Goal: Task Accomplishment & Management: Use online tool/utility

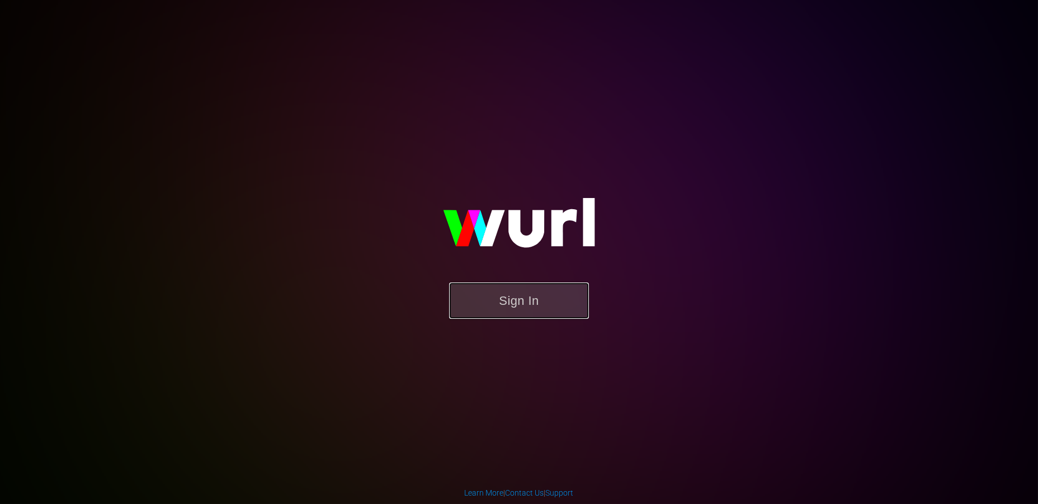
click at [535, 303] on button "Sign In" at bounding box center [519, 300] width 140 height 36
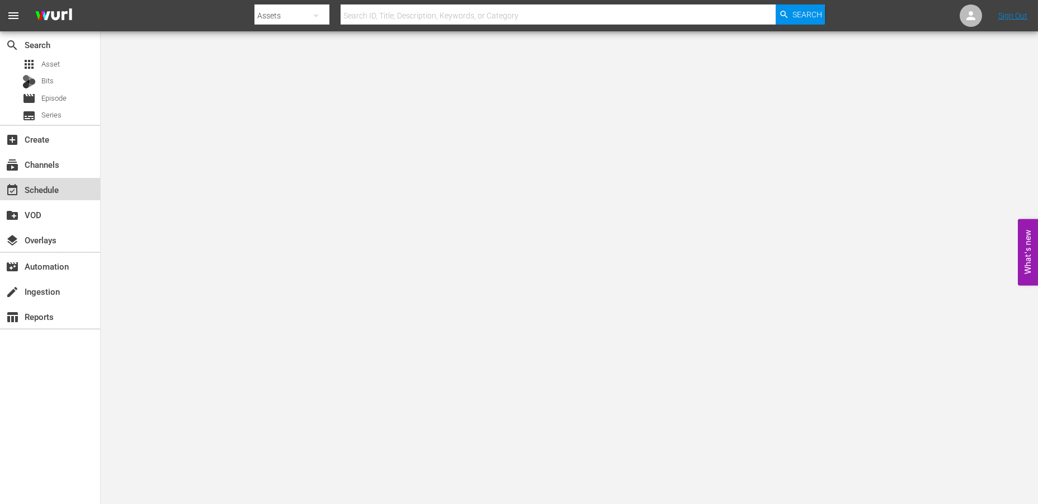
click at [35, 185] on div "event_available Schedule" at bounding box center [31, 188] width 63 height 10
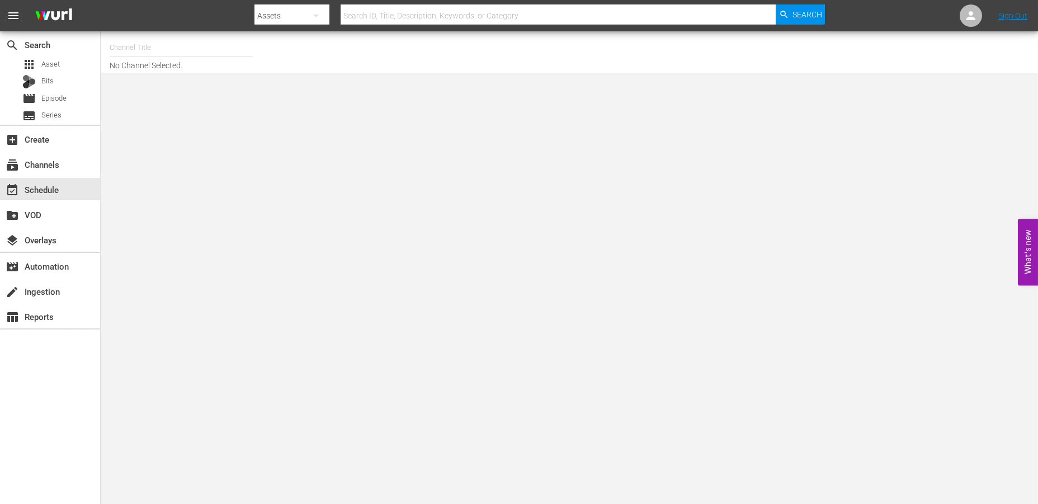
click at [142, 54] on input "text" at bounding box center [181, 47] width 143 height 27
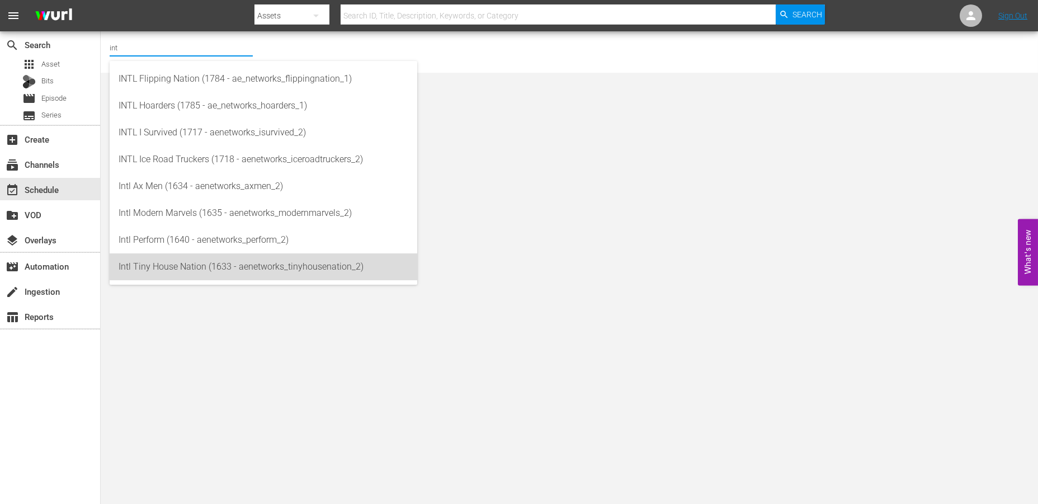
click at [155, 270] on div "Intl Tiny House Nation (1633 - aenetworks_tinyhousenation_2)" at bounding box center [264, 266] width 290 height 27
type input "Intl Tiny House Nation (1633 - aenetworks_tinyhousenation_2)"
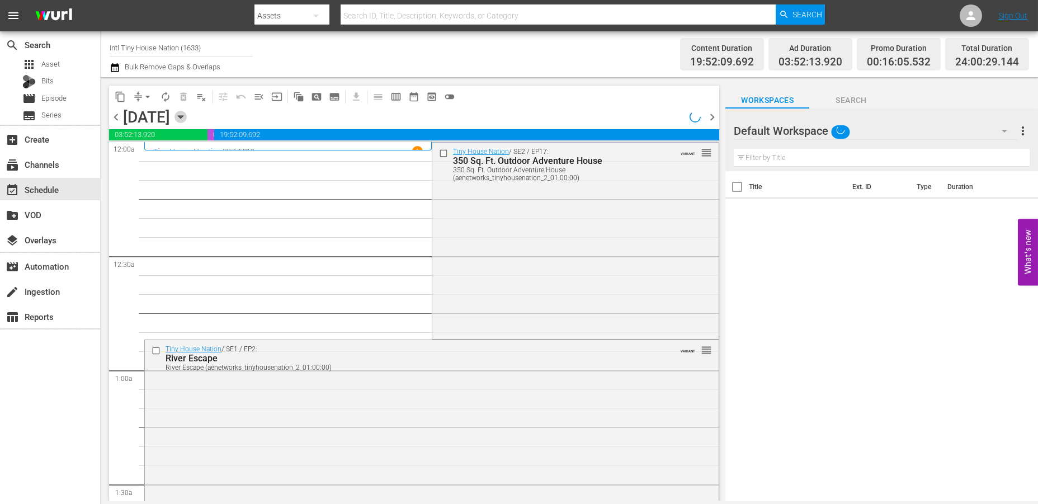
click at [183, 116] on icon "button" at bounding box center [180, 117] width 5 height 3
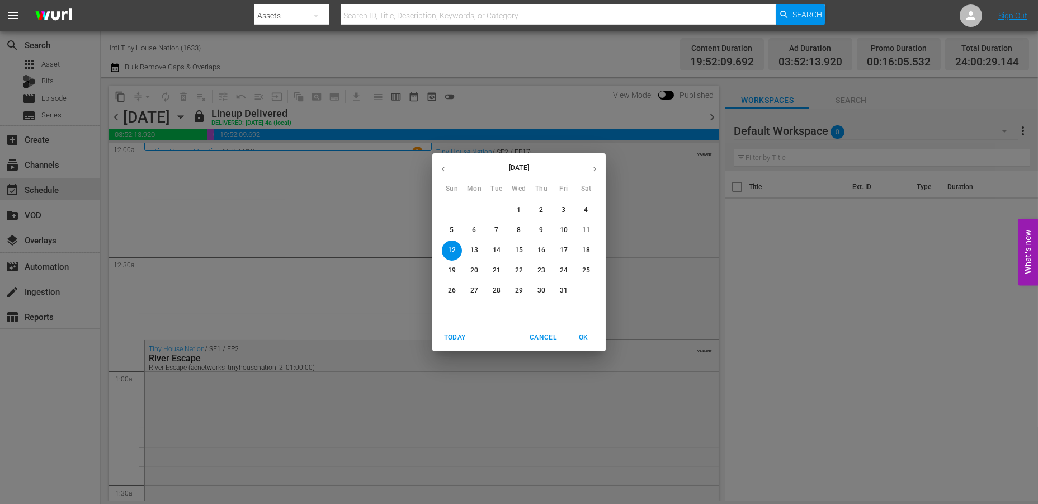
click at [594, 166] on icon "button" at bounding box center [595, 169] width 8 height 8
click at [585, 209] on p "1" at bounding box center [586, 210] width 4 height 10
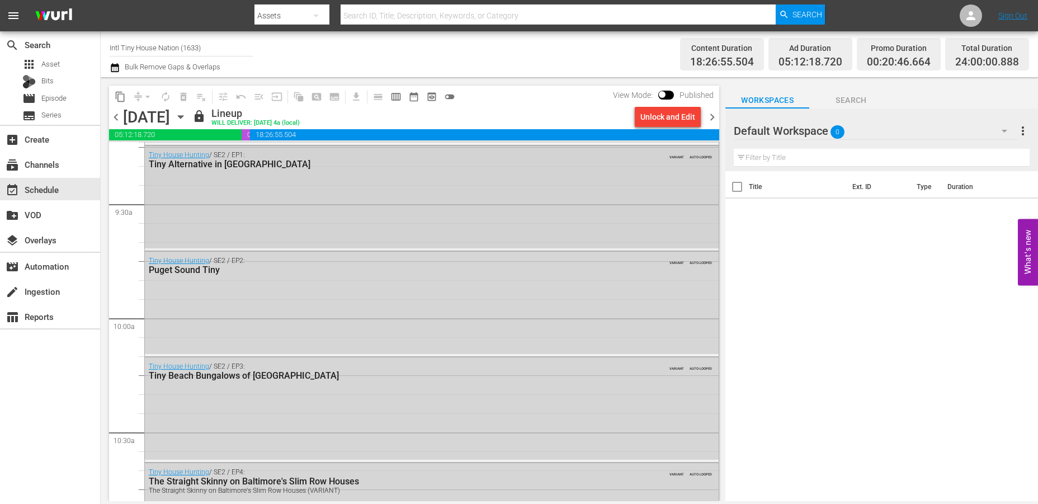
scroll to position [2174, 0]
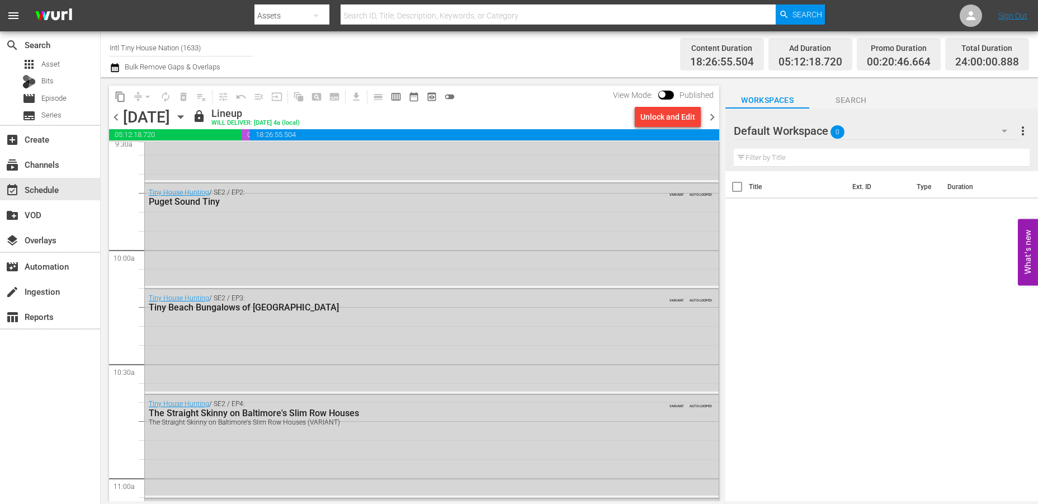
click at [714, 119] on span "chevron_right" at bounding box center [712, 117] width 14 height 14
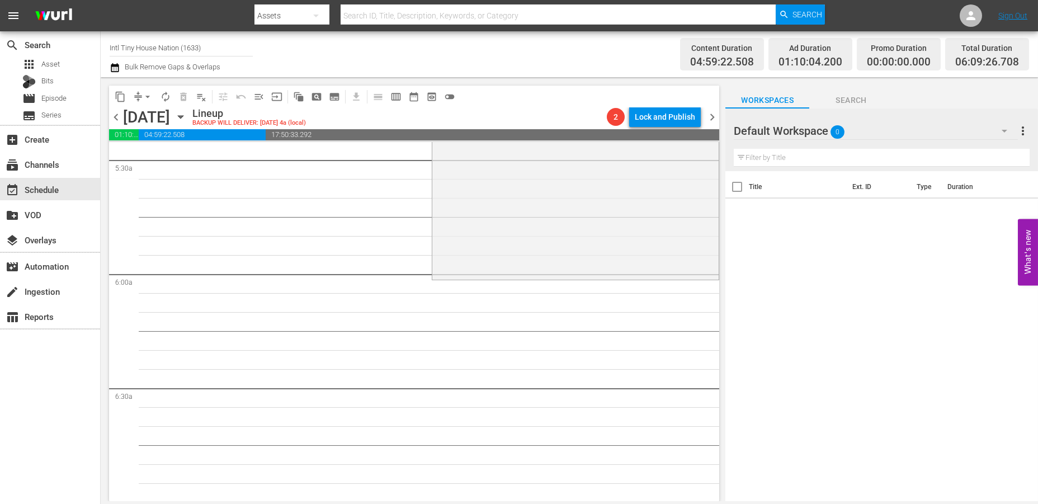
scroll to position [1229, 0]
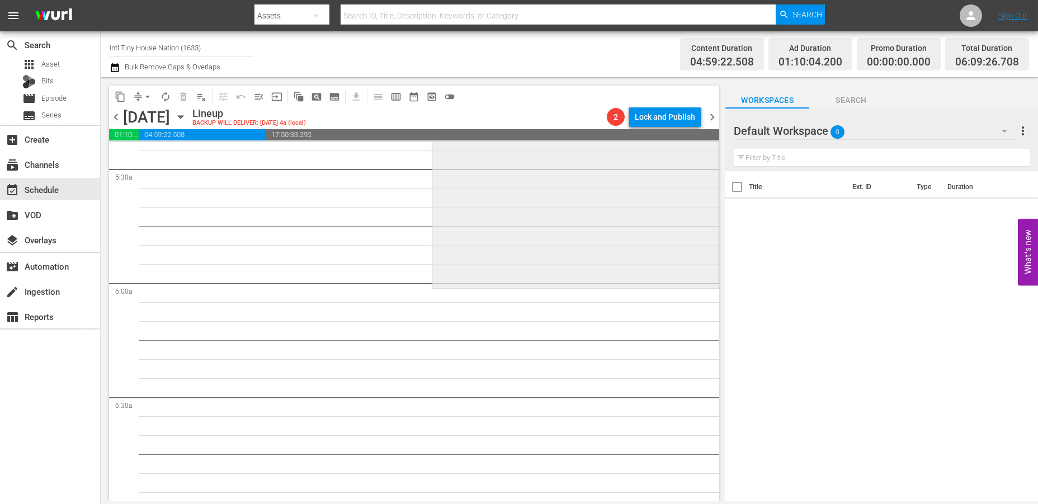
click at [466, 235] on div "Tiny House Nation / SE4 / EP22: 750 Sq Ft Tiny On-Deck! 750 Sq Ft Tiny On-Deck!…" at bounding box center [575, 189] width 286 height 196
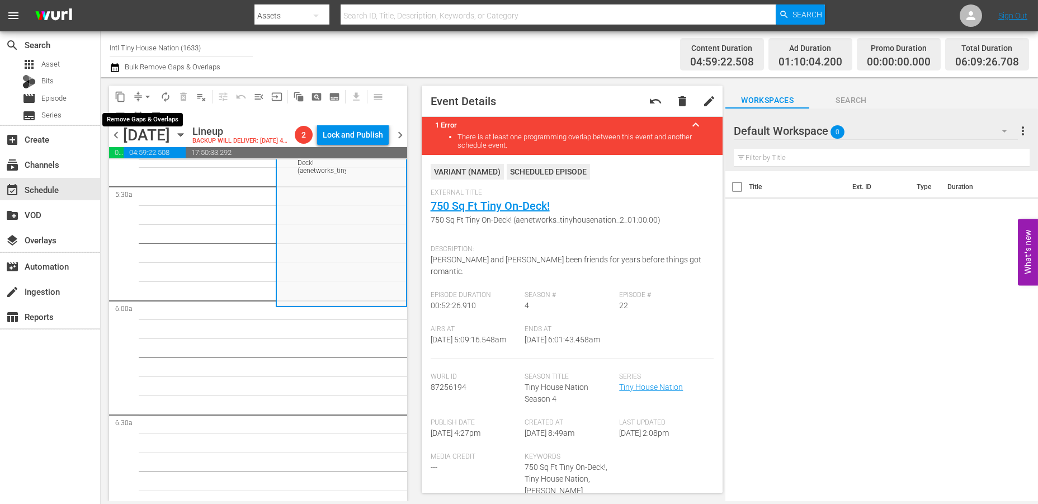
click at [144, 93] on span "arrow_drop_down" at bounding box center [147, 96] width 11 height 11
click at [147, 115] on li "Align to Midnight" at bounding box center [147, 119] width 117 height 18
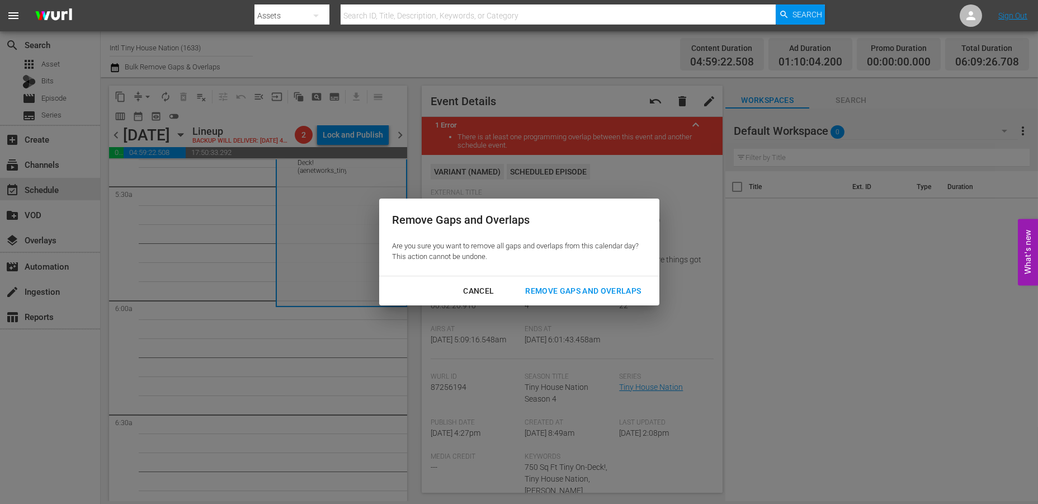
click at [558, 287] on div "Remove Gaps and Overlaps" at bounding box center [583, 291] width 134 height 14
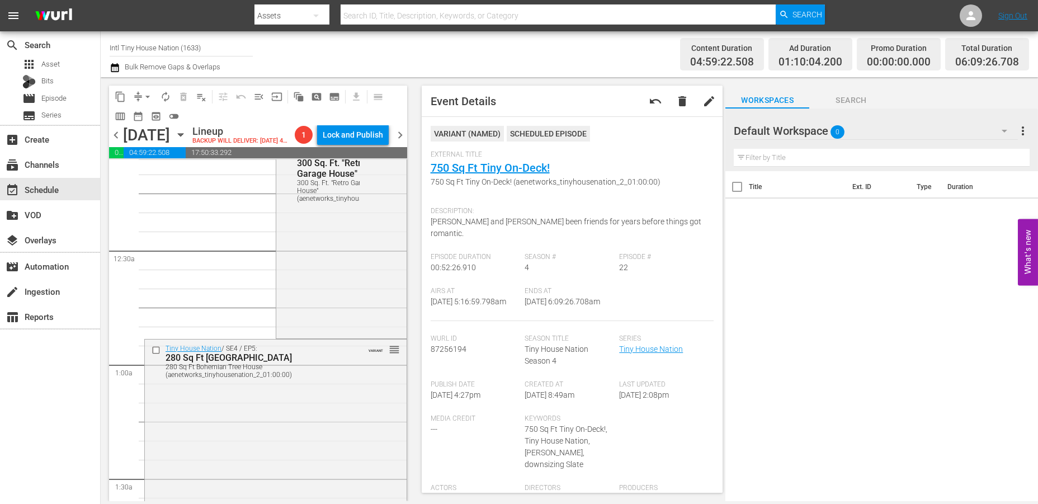
scroll to position [0, 0]
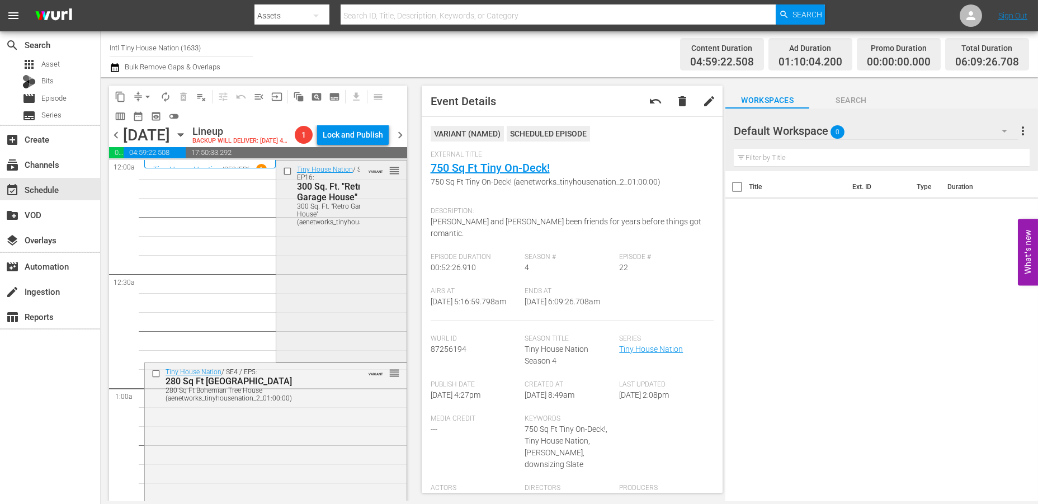
click at [328, 276] on div "Tiny House Nation / SE3 / EP16: 300 Sq. Ft. "Retro Garage House" 300 Sq. Ft. "R…" at bounding box center [341, 259] width 130 height 199
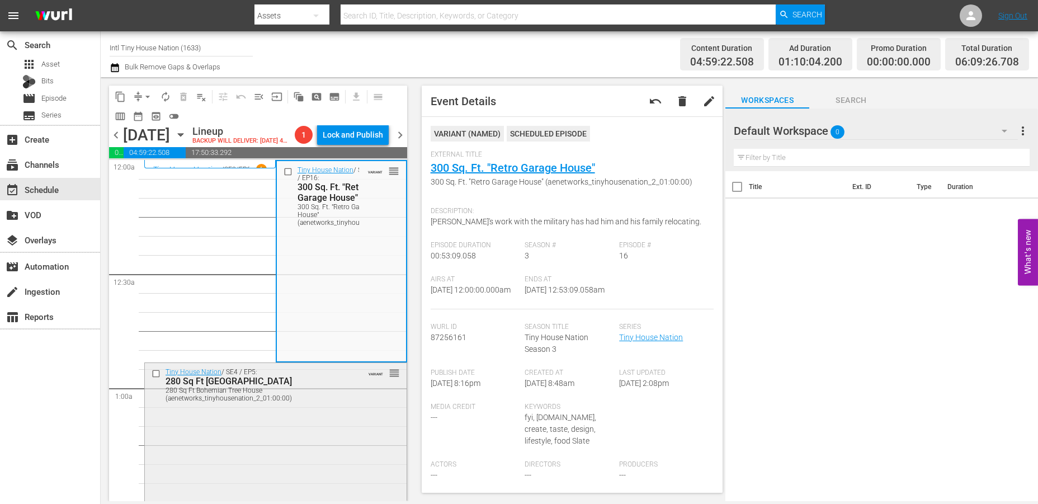
click at [248, 450] on div "Tiny House Nation / SE4 / EP5: 280 Sq Ft Bohemian Tree House 280 Sq Ft Bohemian…" at bounding box center [276, 462] width 262 height 199
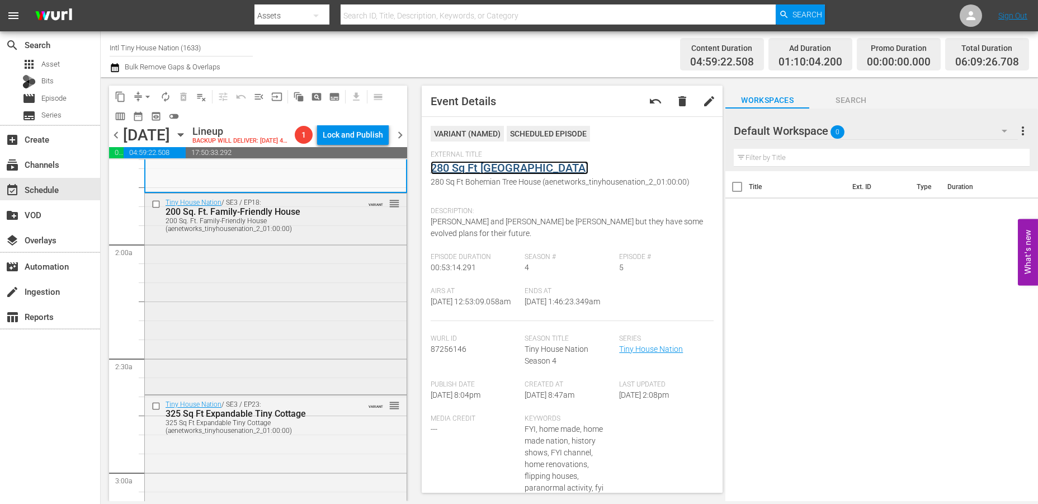
scroll to position [372, 0]
click at [291, 317] on div "Tiny House Nation / SE3 / EP18: 200 Sq. Ft. Family-Friendly House 200 Sq. Ft. F…" at bounding box center [276, 292] width 262 height 199
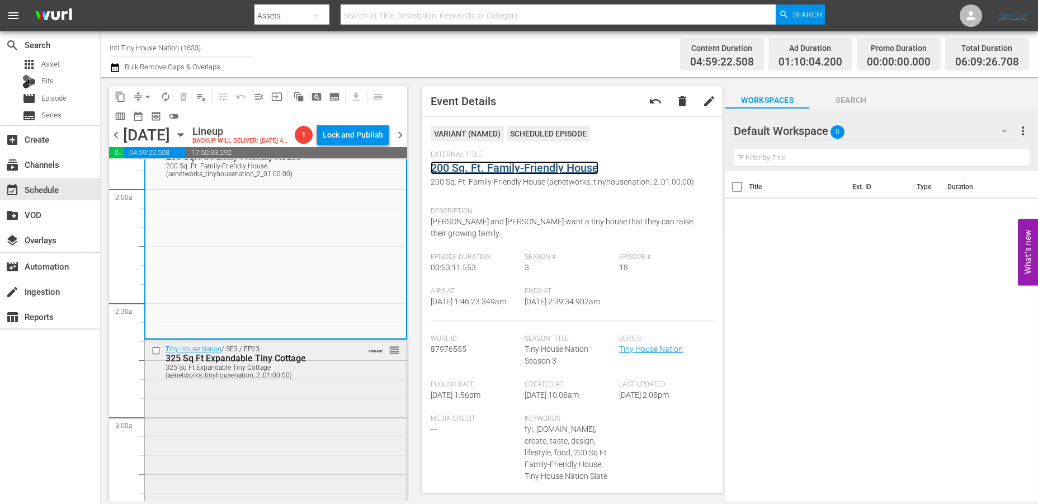
scroll to position [497, 0]
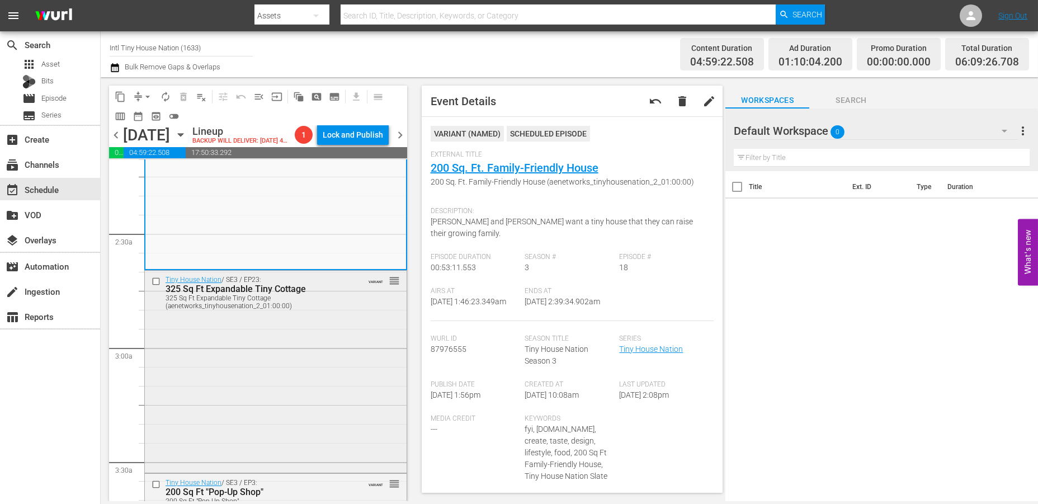
click at [249, 357] on div "Tiny House Nation / SE3 / EP23: 325 Sq Ft Expandable Tiny Cottage 325 Sq Ft Exp…" at bounding box center [276, 370] width 262 height 199
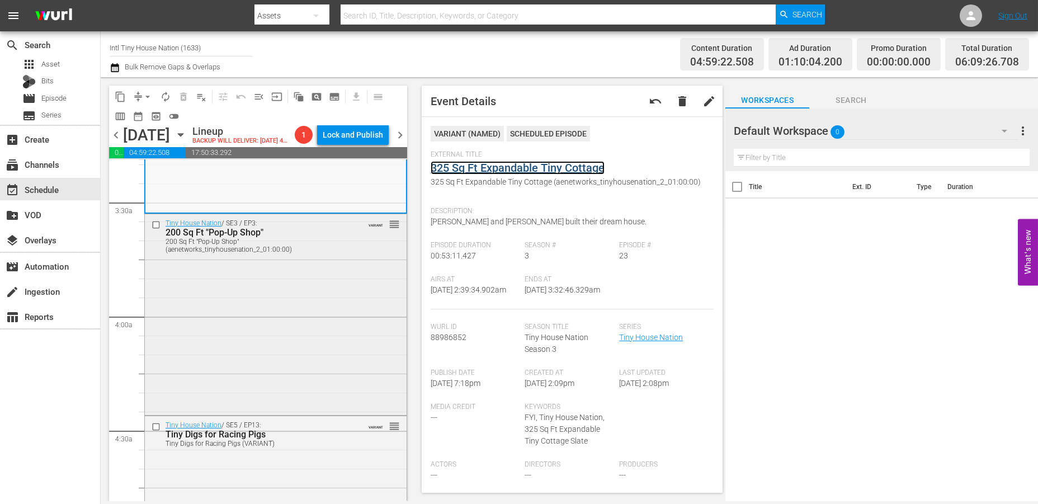
scroll to position [683, 0]
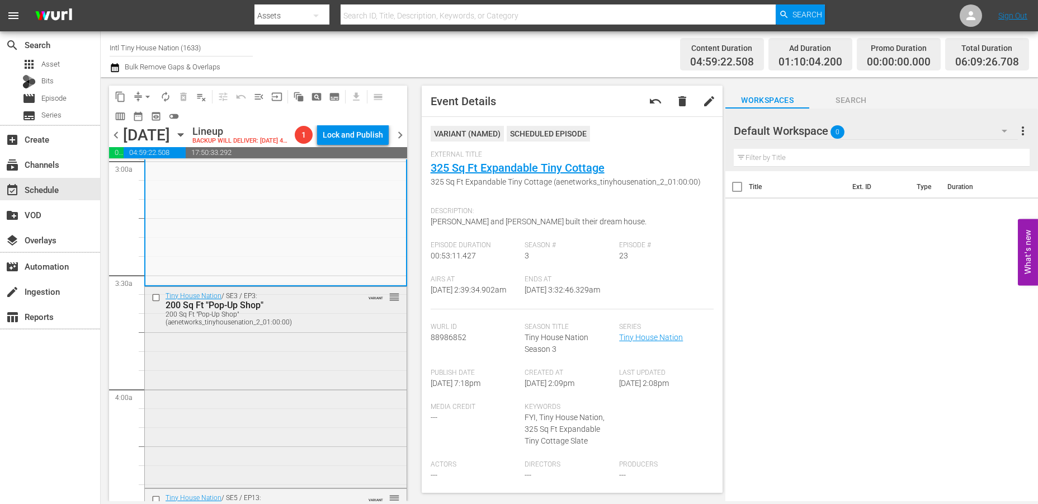
click at [306, 387] on div "Tiny House Nation / SE3 / EP3: 200 Sq Ft "Pop-Up Shop" 200 Sq Ft "Pop-Up Shop" …" at bounding box center [276, 386] width 262 height 199
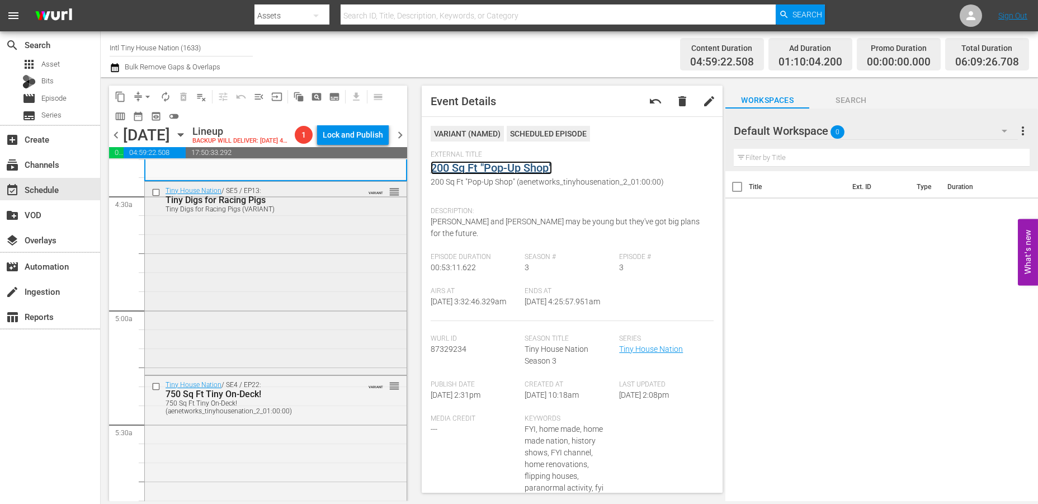
scroll to position [994, 0]
click at [265, 253] on div "Tiny House Nation / SE5 / EP13: Tiny Digs for Racing Pigs Tiny Digs for Racing …" at bounding box center [276, 273] width 262 height 191
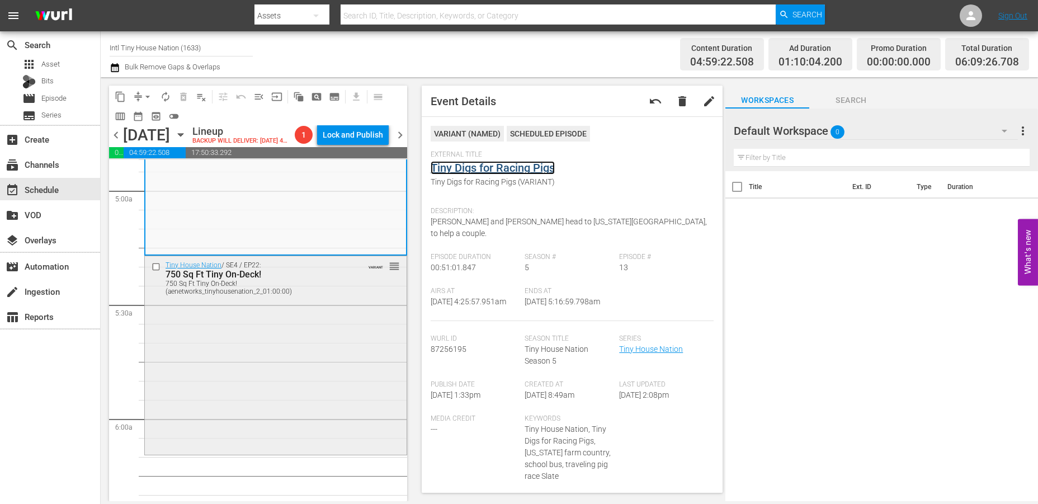
scroll to position [1118, 0]
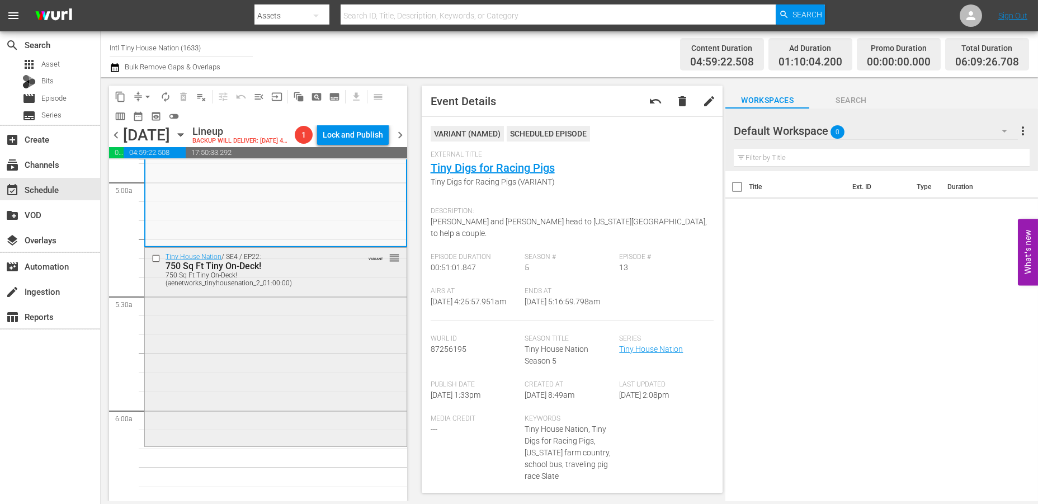
click at [230, 363] on div "Tiny House Nation / SE4 / EP22: 750 Sq Ft Tiny On-Deck! 750 Sq Ft Tiny On-Deck!…" at bounding box center [276, 346] width 262 height 196
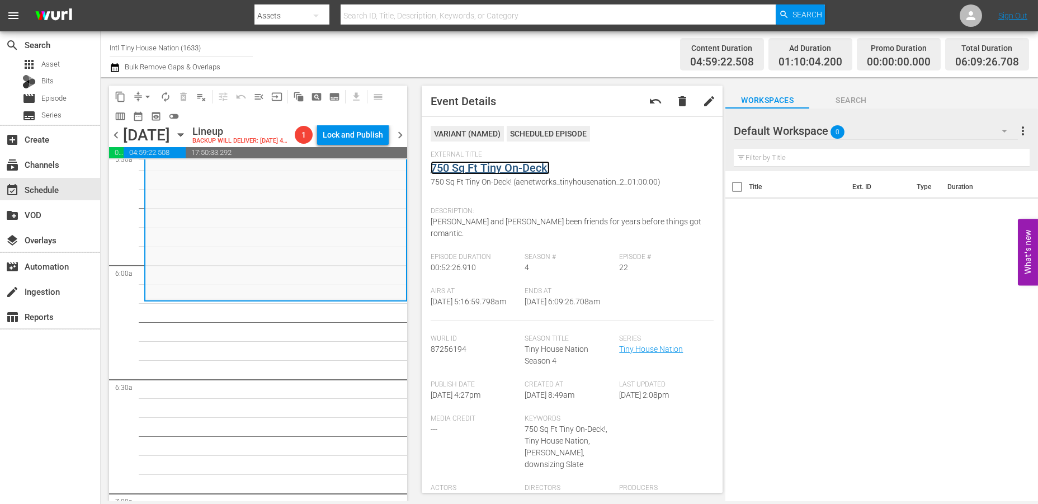
scroll to position [1243, 0]
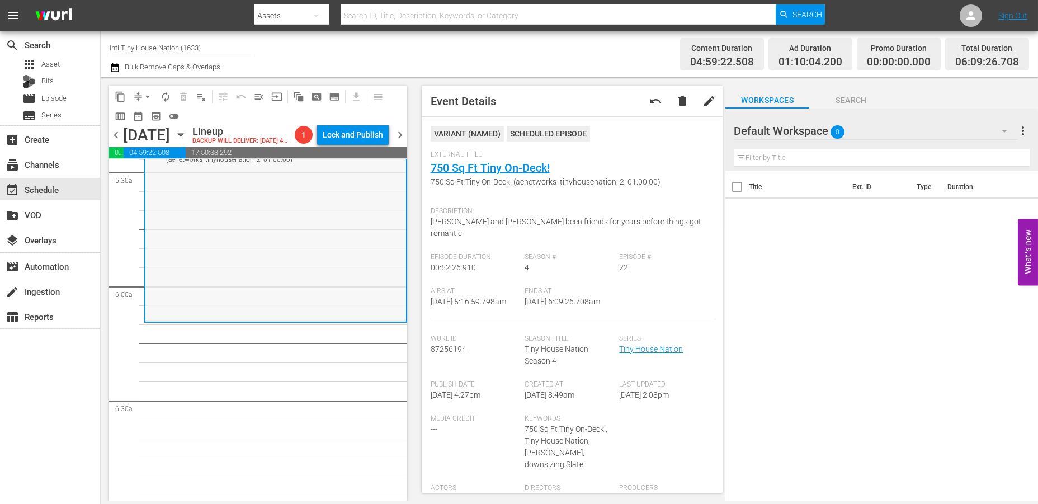
click at [210, 265] on div "Tiny House Nation / SE4 / EP22: 750 Sq Ft Tiny On-Deck! 750 Sq Ft Tiny On-Deck!…" at bounding box center [275, 222] width 261 height 196
click at [181, 276] on div "Tiny House Nation / SE4 / EP22: 750 Sq Ft Tiny On-Deck! 750 Sq Ft Tiny On-Deck!…" at bounding box center [275, 222] width 261 height 196
click at [144, 92] on span "arrow_drop_down" at bounding box center [147, 96] width 11 height 11
click at [142, 116] on li "Align to Midnight" at bounding box center [147, 119] width 117 height 18
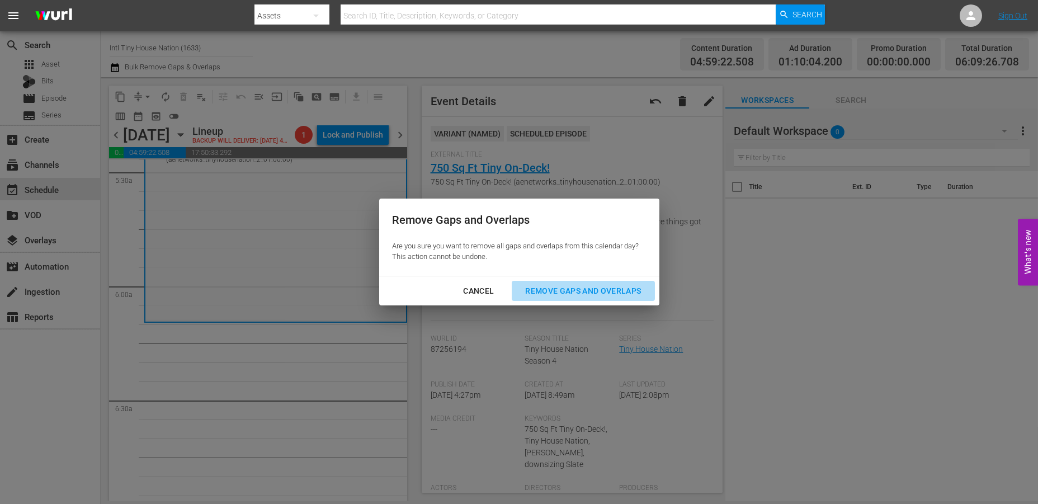
click at [549, 289] on div "Remove Gaps and Overlaps" at bounding box center [583, 291] width 134 height 14
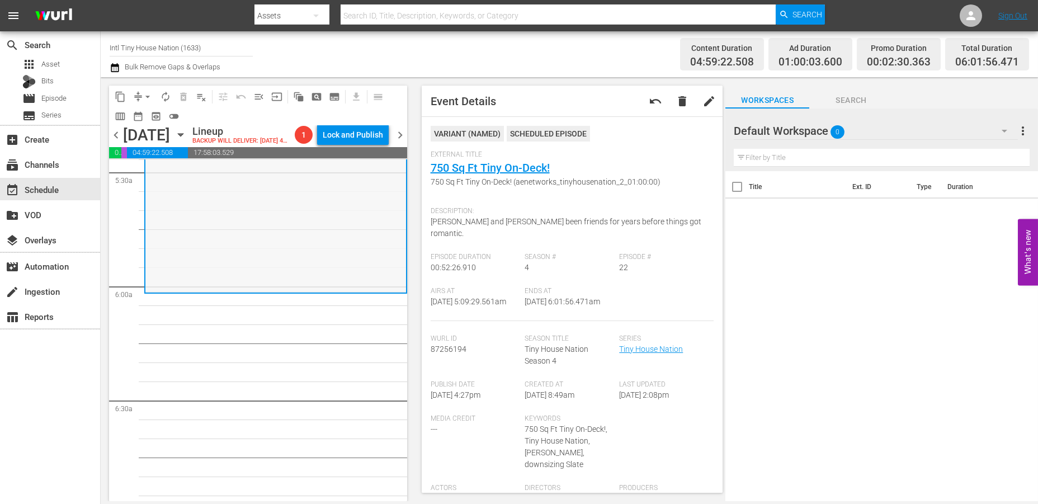
click at [187, 230] on div "Tiny House Nation / SE4 / EP22: 750 Sq Ft Tiny On-Deck! 750 Sq Ft Tiny On-Deck!…" at bounding box center [275, 194] width 261 height 196
click at [143, 95] on span "arrow_drop_down" at bounding box center [147, 96] width 11 height 11
click at [136, 117] on li "Align to Midnight" at bounding box center [147, 119] width 117 height 18
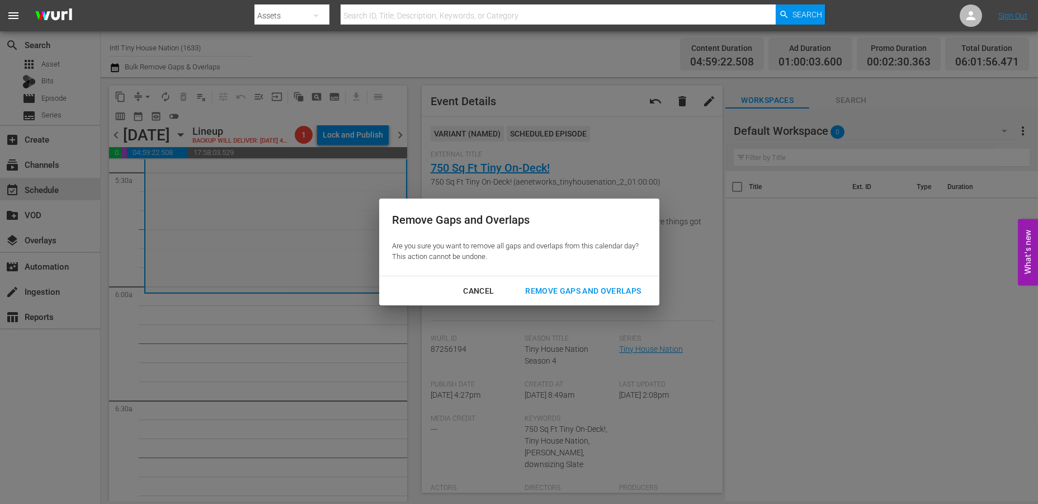
click at [554, 294] on div "Remove Gaps and Overlaps" at bounding box center [583, 291] width 134 height 14
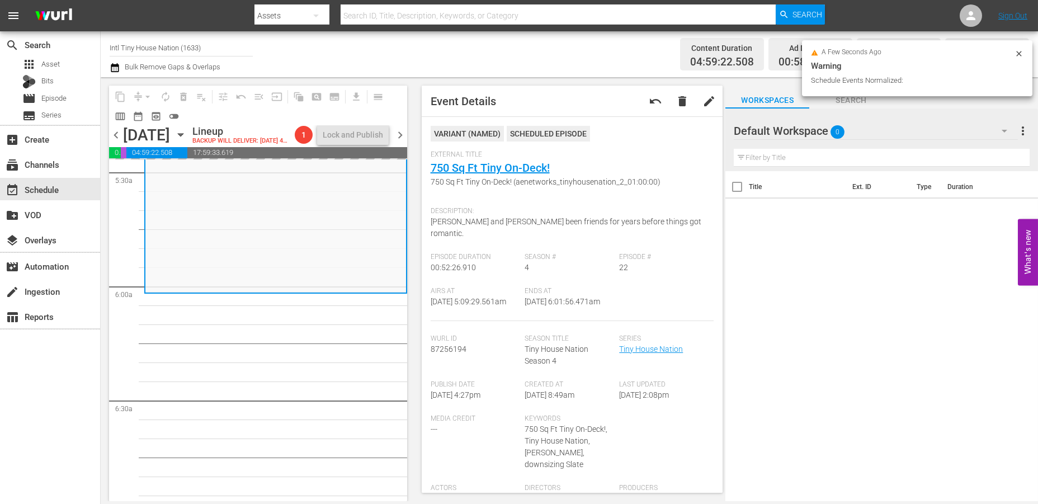
scroll to position [1224, 0]
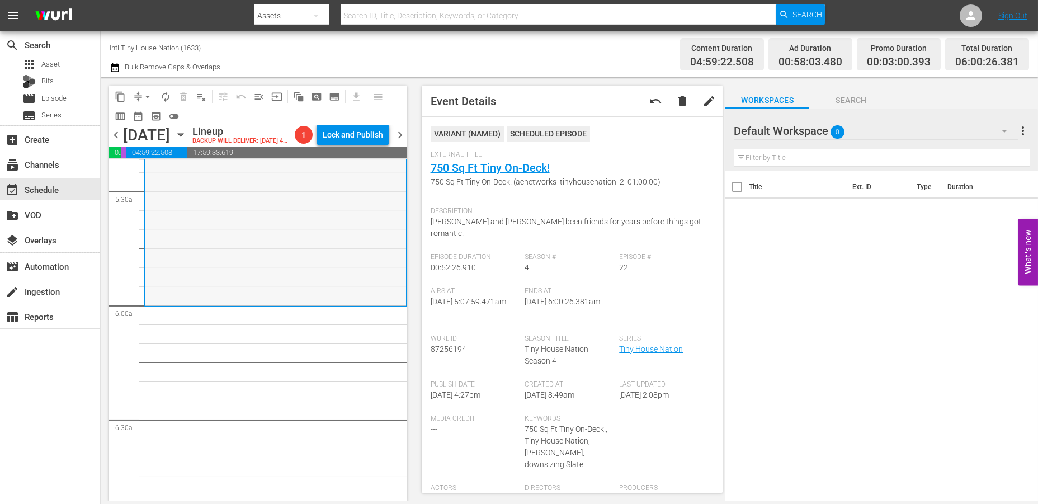
click at [165, 270] on div "Tiny House Nation / SE4 / EP22: 750 Sq Ft Tiny On-Deck! 750 Sq Ft Tiny On-Deck!…" at bounding box center [275, 207] width 261 height 196
click at [146, 92] on span "arrow_drop_down" at bounding box center [147, 96] width 11 height 11
click at [159, 118] on li "Align to Midnight" at bounding box center [147, 119] width 117 height 18
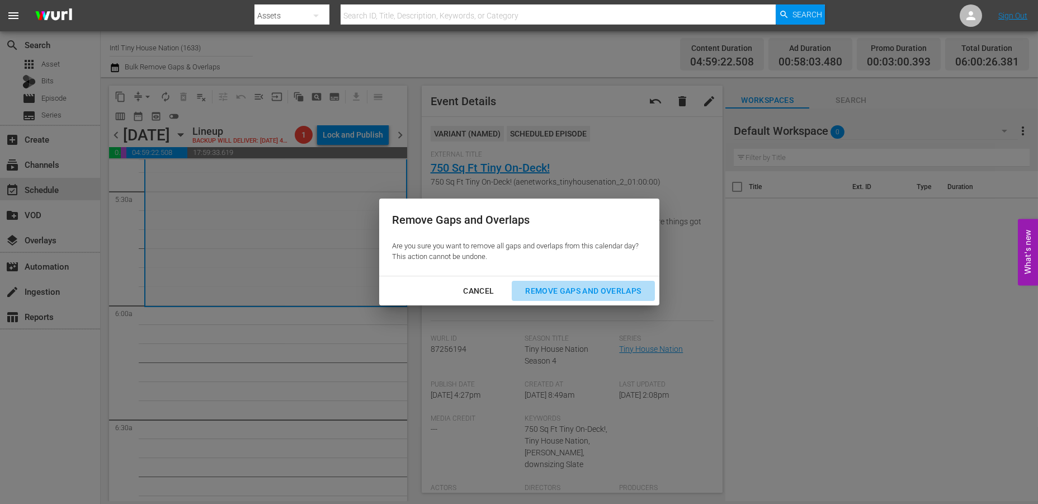
click at [571, 288] on div "Remove Gaps and Overlaps" at bounding box center [583, 291] width 134 height 14
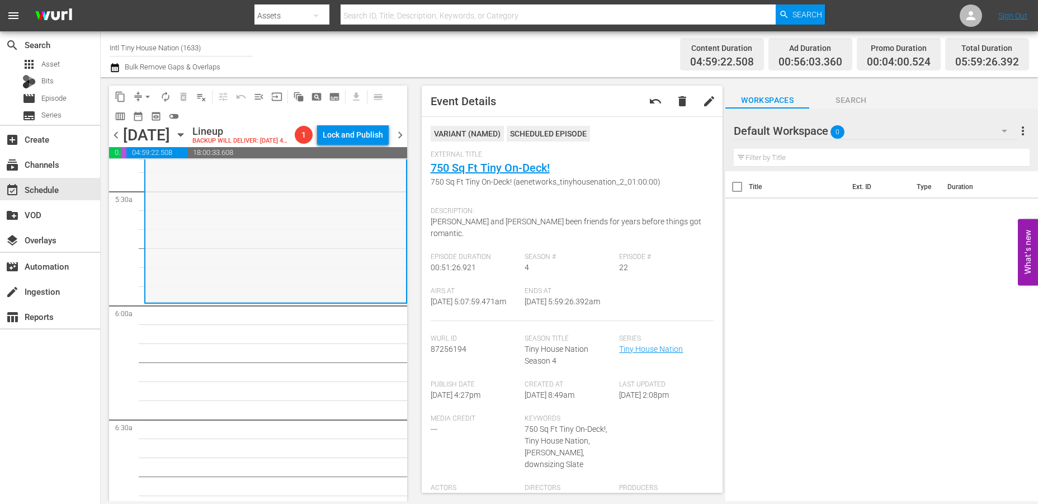
click at [201, 268] on div "Tiny House Nation / SE4 / EP22: 750 Sq Ft Tiny On-Deck! 750 Sq Ft Tiny On-Deck!…" at bounding box center [275, 205] width 261 height 192
click at [143, 90] on button "arrow_drop_down" at bounding box center [148, 97] width 18 height 18
click at [122, 117] on li "Align to Midnight" at bounding box center [147, 119] width 117 height 18
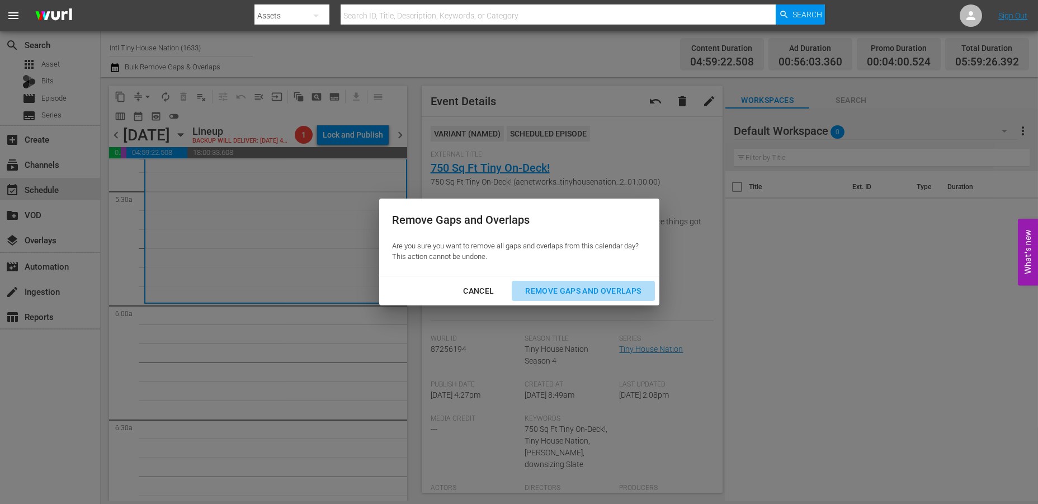
click at [563, 293] on div "Remove Gaps and Overlaps" at bounding box center [583, 291] width 134 height 14
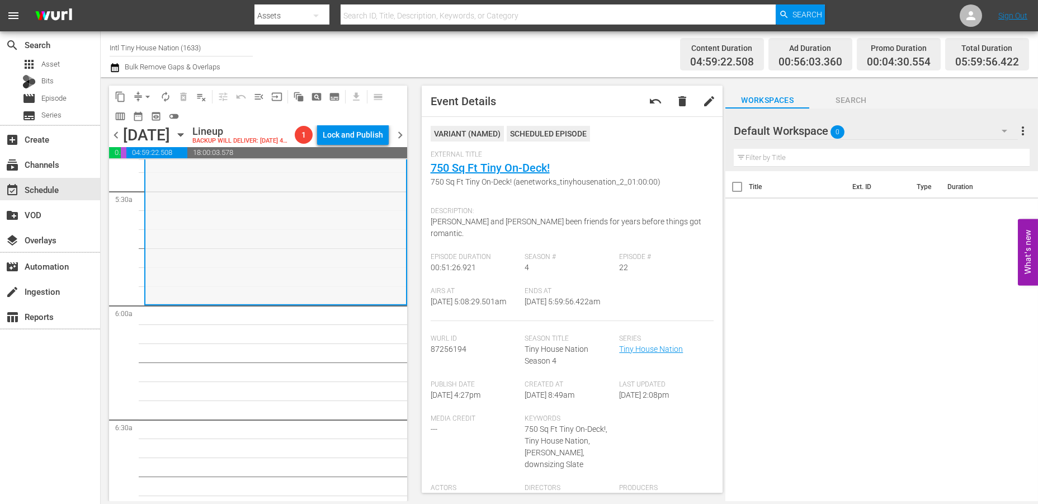
click at [219, 243] on div "Tiny House Nation / SE4 / EP22: 750 Sq Ft Tiny On-Deck! 750 Sq Ft Tiny On-Deck!…" at bounding box center [275, 207] width 261 height 192
click at [148, 95] on span "arrow_drop_down" at bounding box center [147, 96] width 11 height 11
click at [136, 115] on li "Align to Midnight" at bounding box center [147, 119] width 117 height 18
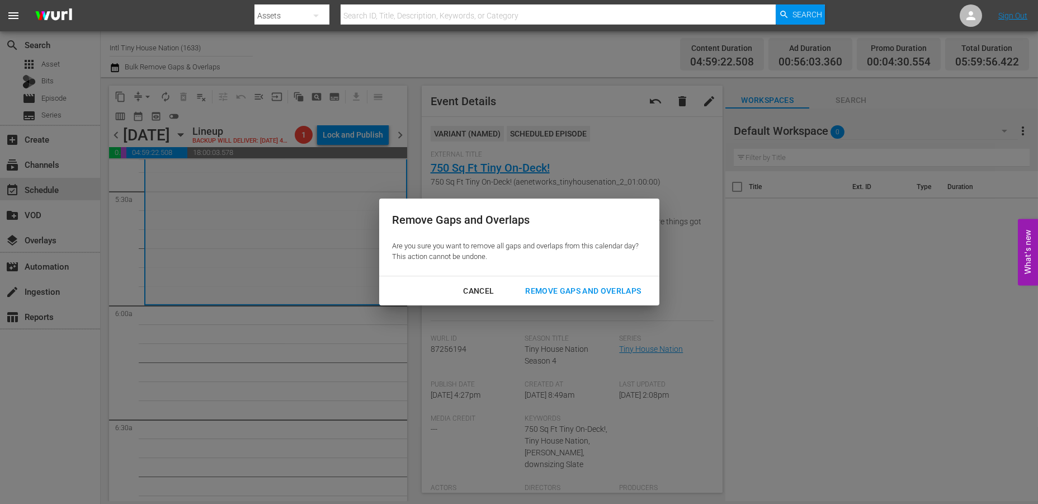
click at [545, 291] on div "Remove Gaps and Overlaps" at bounding box center [583, 291] width 134 height 14
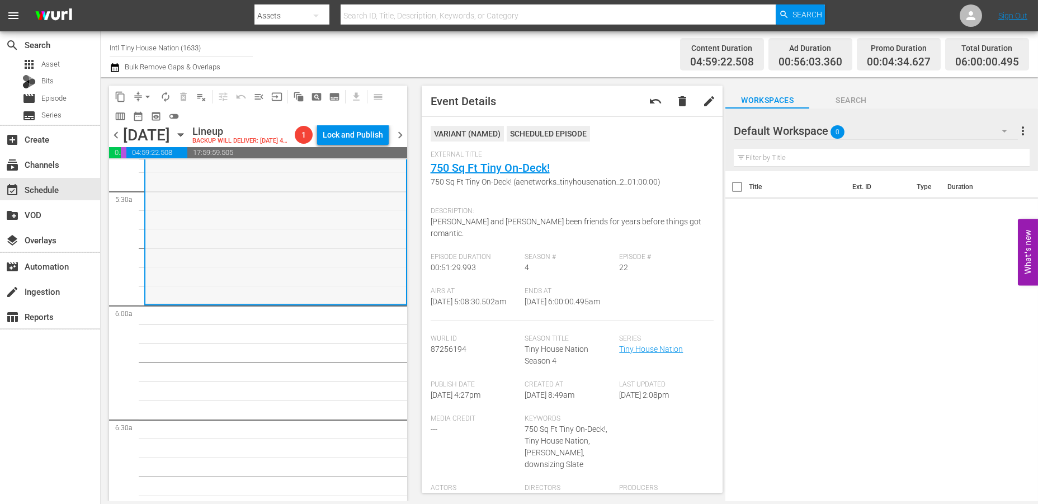
click at [272, 253] on div "Tiny House Nation / SE4 / EP22: 750 Sq Ft Tiny On-Deck! 750 Sq Ft Tiny On-Deck!…" at bounding box center [275, 207] width 261 height 192
click at [165, 97] on span "autorenew_outlined" at bounding box center [165, 96] width 11 height 11
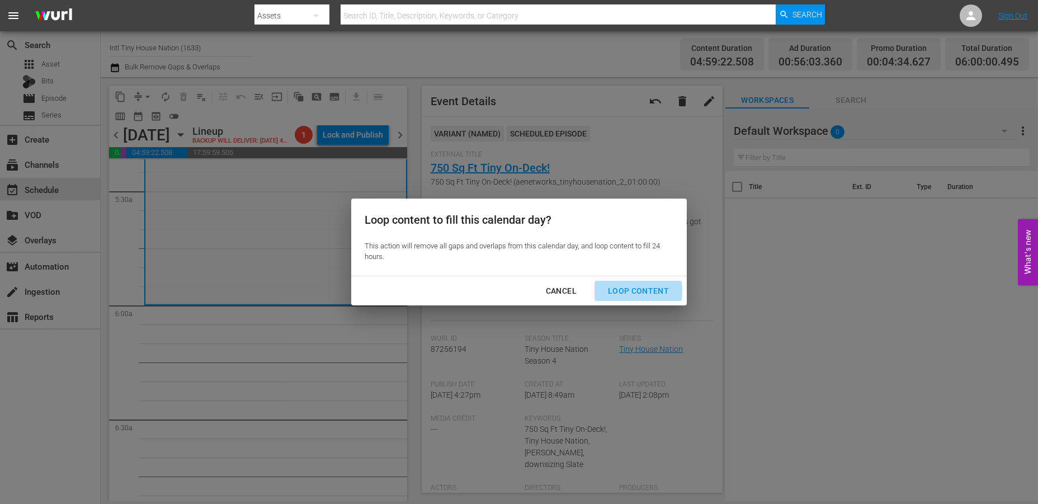
click at [634, 291] on div "Loop Content" at bounding box center [638, 291] width 79 height 14
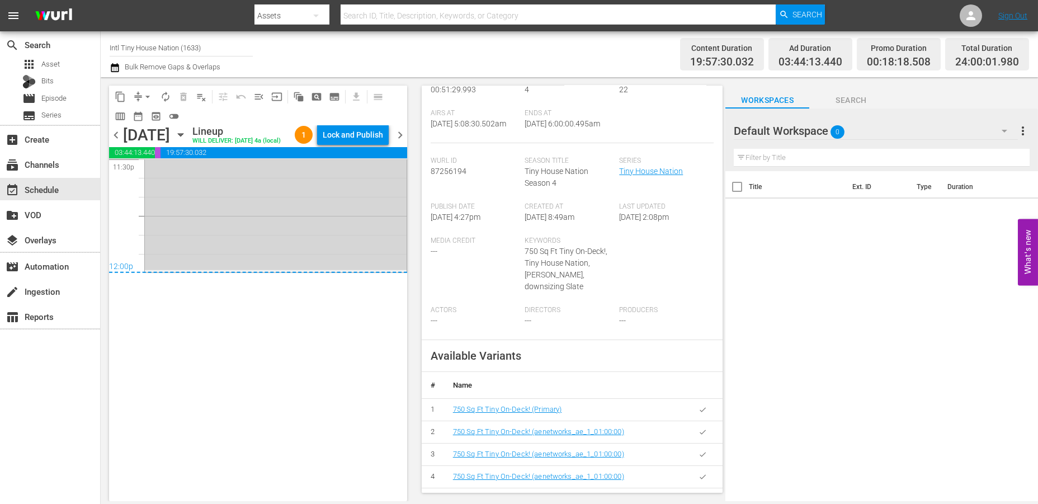
scroll to position [186, 0]
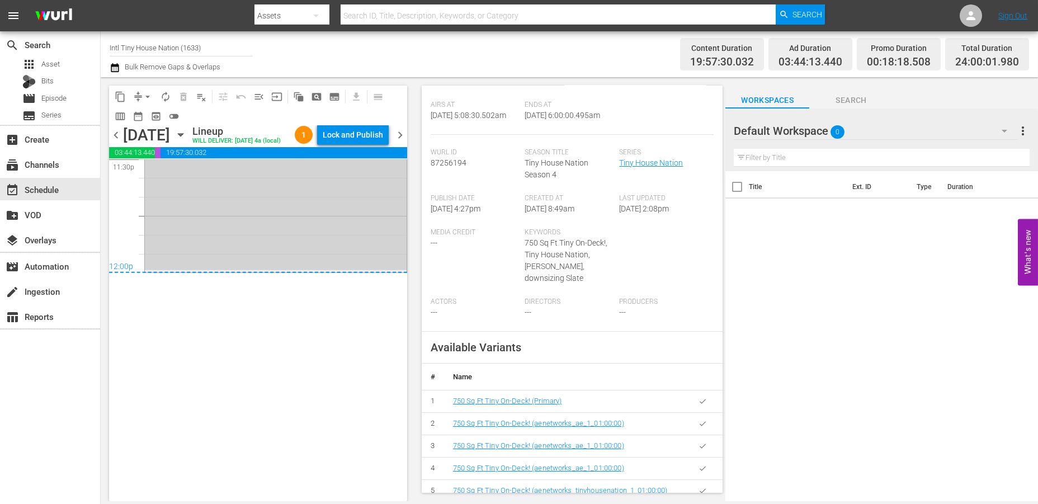
click at [226, 237] on div "Tiny House Nation / SE4 / EP22: 750 Sq Ft Tiny On-Deck! 750 Sq Ft Tiny On-Deck!…" at bounding box center [276, 174] width 262 height 192
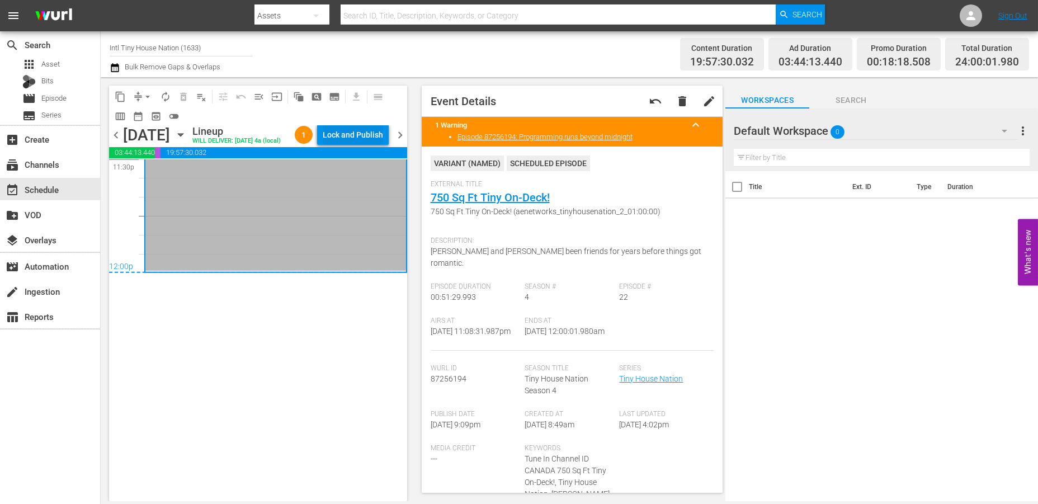
click at [365, 129] on div "Lock and Publish" at bounding box center [353, 135] width 60 height 20
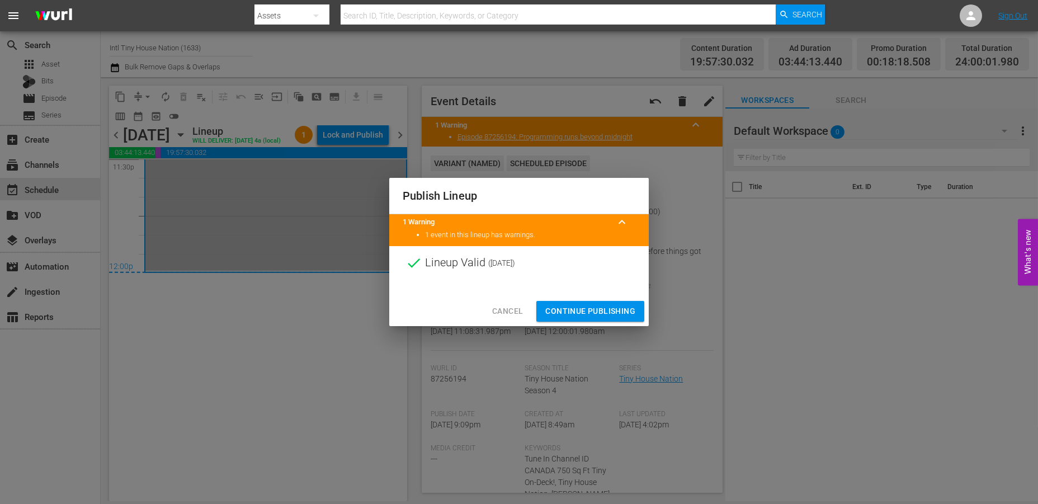
click at [570, 313] on span "Continue Publishing" at bounding box center [590, 311] width 90 height 14
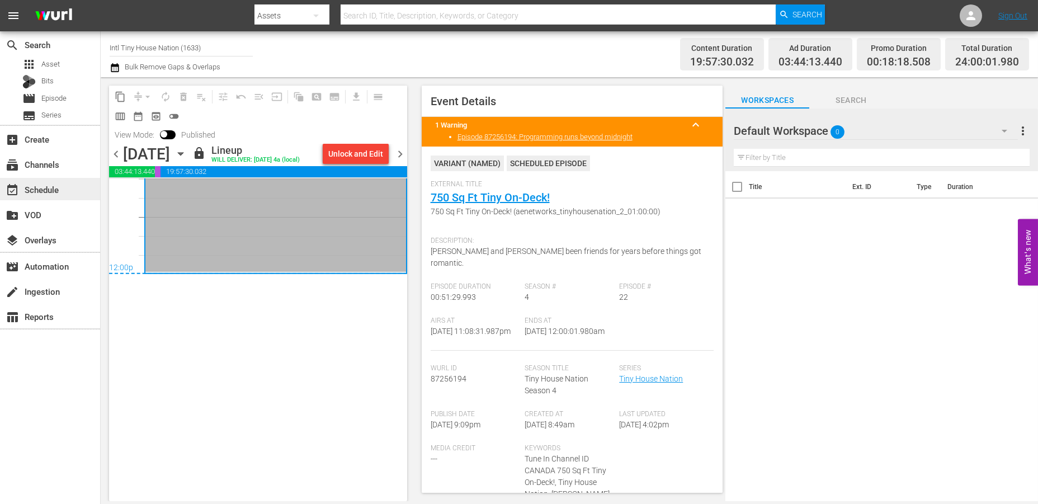
click at [42, 186] on div "event_available Schedule" at bounding box center [31, 188] width 63 height 10
click at [106, 47] on div "Channel Title Intl Tiny House Nation (1633) Bulk Remove Gaps & Overlaps Content…" at bounding box center [569, 54] width 937 height 46
drag, startPoint x: 111, startPoint y: 47, endPoint x: 264, endPoint y: 77, distance: 155.5
click at [264, 77] on div "Channel Title Intl Tiny House Nation (1633) Bulk Remove Gaps & Overlaps Content…" at bounding box center [569, 266] width 937 height 470
type input "I"
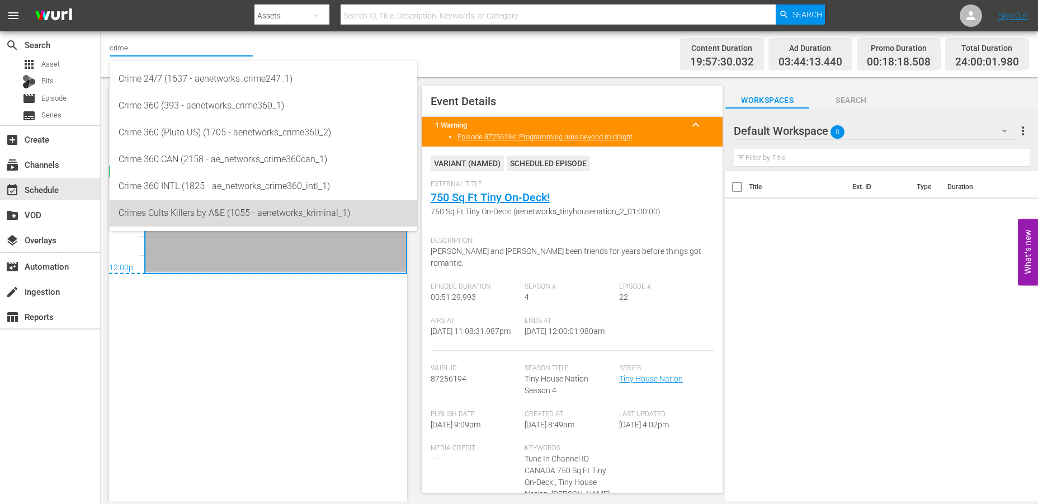
click at [136, 209] on div "Crimes Cults Killers by A&E (1055 - aenetworks_kriminal_1)" at bounding box center [264, 213] width 290 height 27
type input "Crimes Cults Killers by A&E (1055 - aenetworks_kriminal_1)"
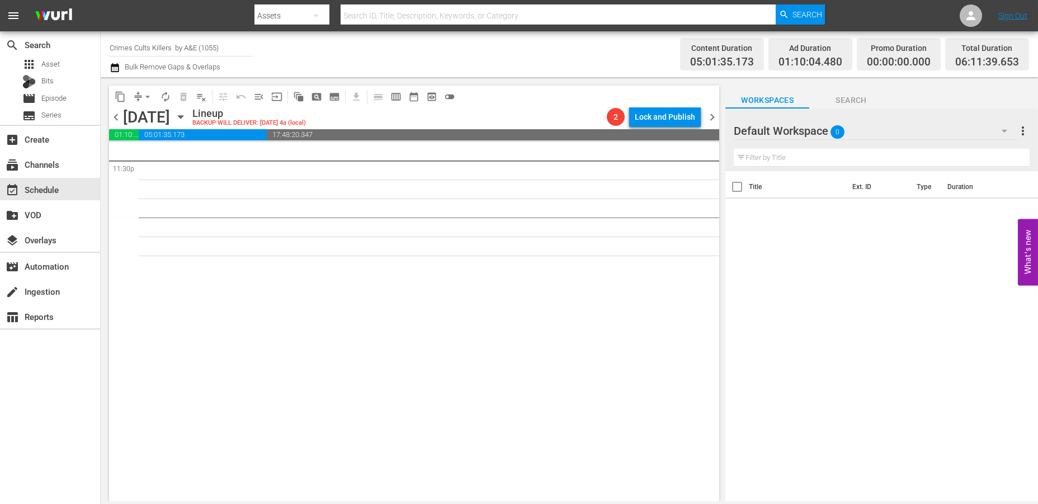
scroll to position [5344, 0]
click at [112, 114] on span "chevron_left" at bounding box center [116, 117] width 14 height 14
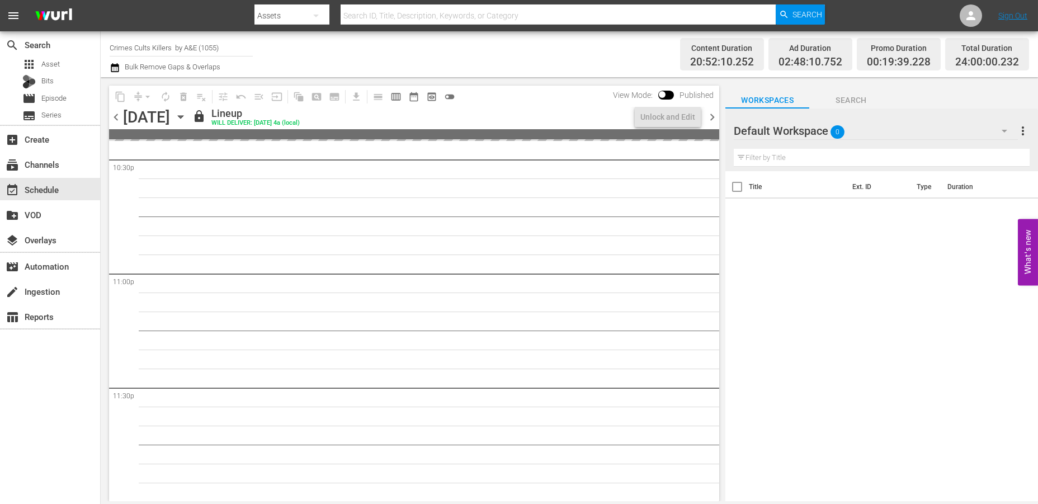
scroll to position [5117, 0]
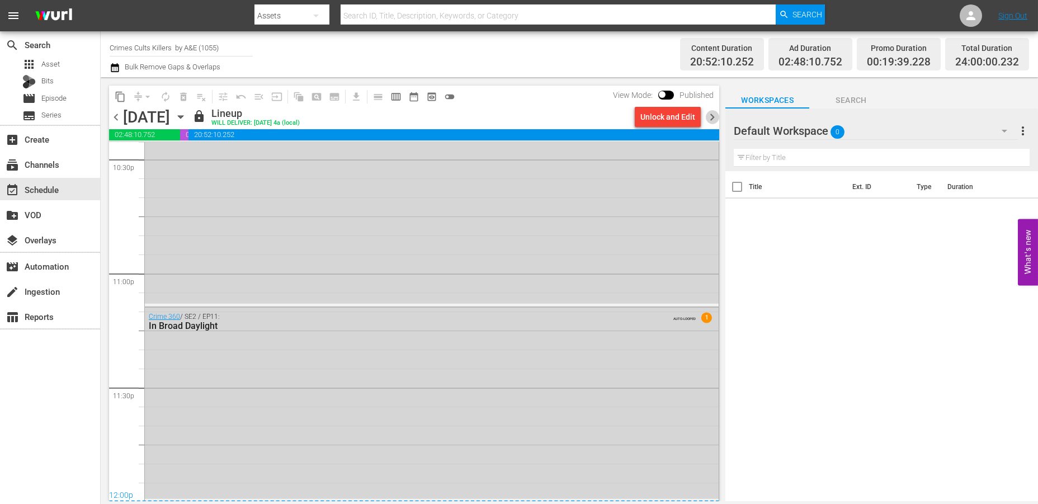
click at [711, 117] on span "chevron_right" at bounding box center [712, 117] width 14 height 14
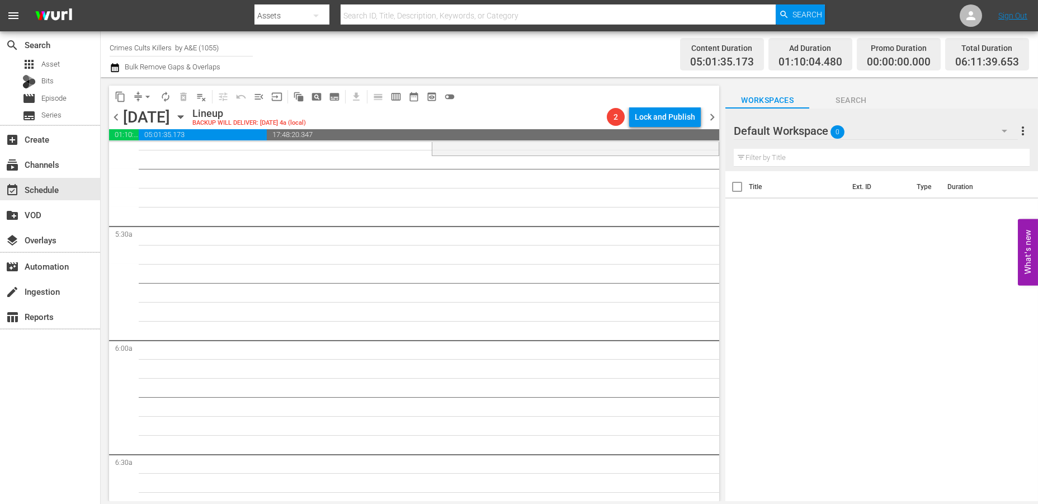
scroll to position [1071, 0]
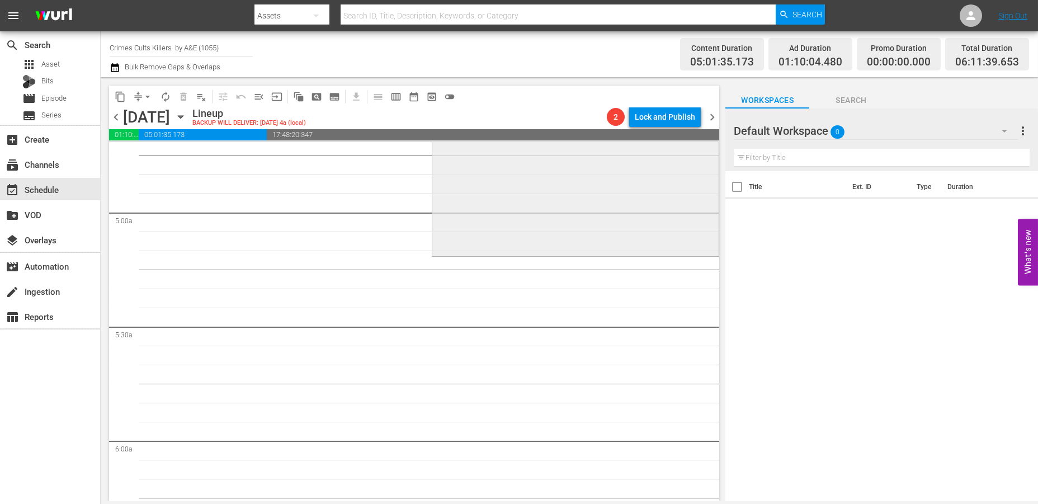
click at [469, 206] on div "Cold Case Files / SE2 / EP6: Devil In Disguise Devil In Disguise (aenetworks_kr…" at bounding box center [575, 154] width 286 height 199
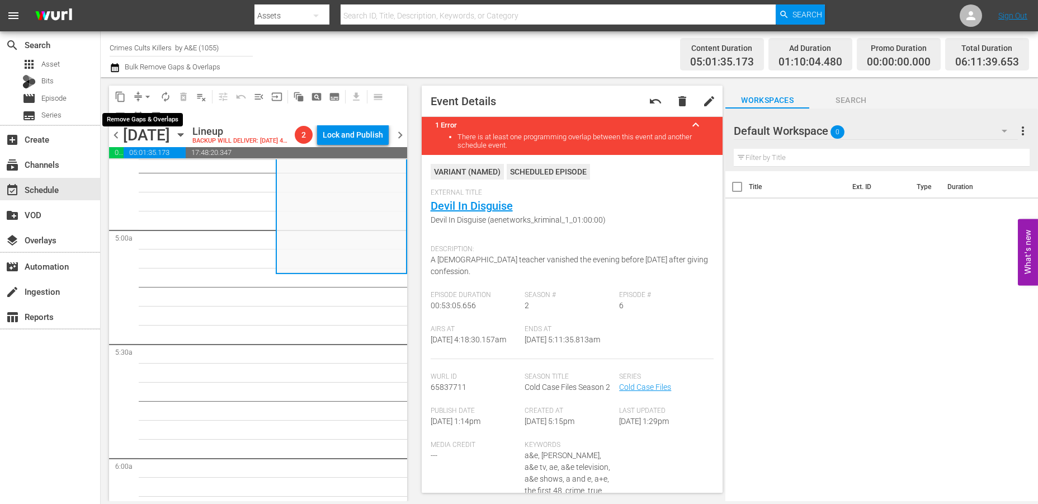
click at [143, 93] on span "arrow_drop_down" at bounding box center [147, 96] width 11 height 11
click at [129, 114] on li "Align to Midnight" at bounding box center [147, 119] width 117 height 18
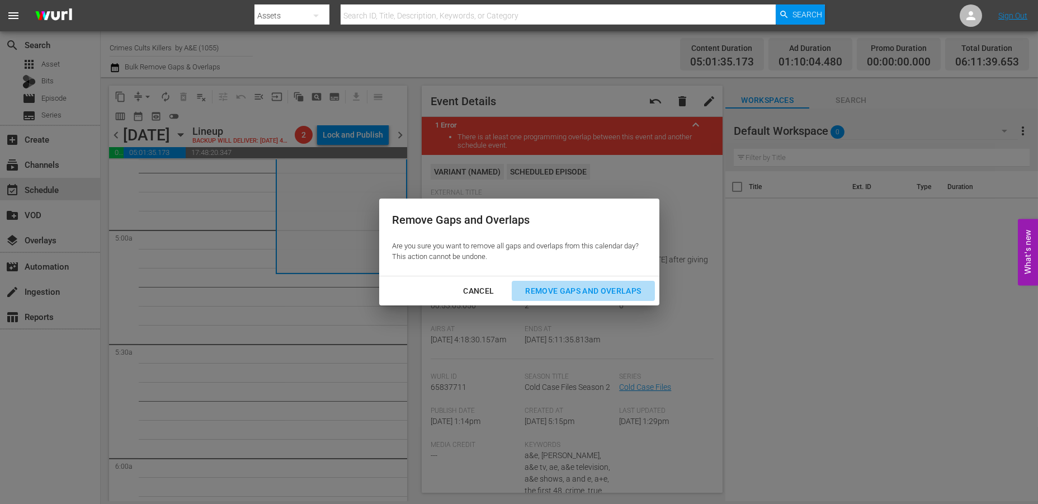
click at [559, 294] on div "Remove Gaps and Overlaps" at bounding box center [583, 291] width 134 height 14
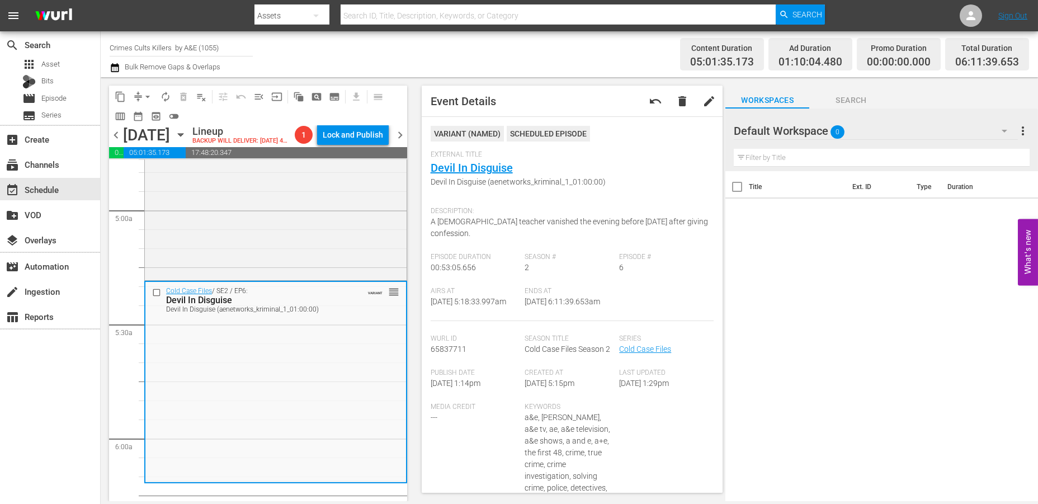
scroll to position [0, 0]
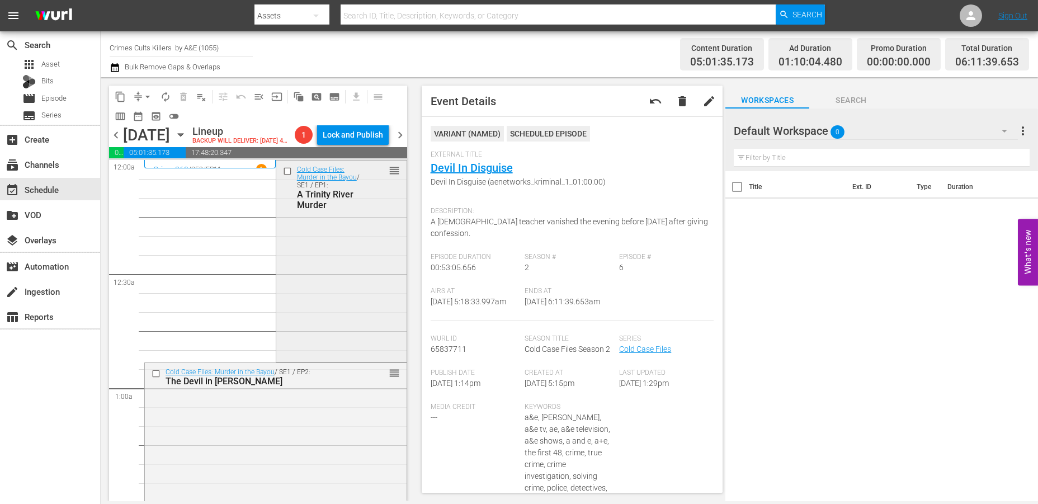
click at [311, 280] on div "Cold Case Files: Murder in the Bayou / SE1 / EP1: A Trinity River Murder reorder" at bounding box center [341, 259] width 130 height 199
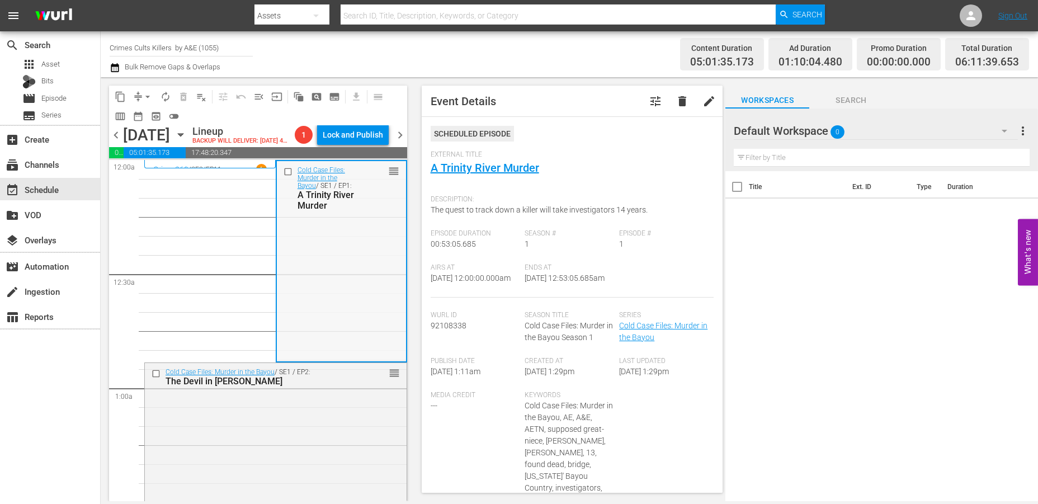
click at [281, 262] on div "Cold Case Files: Murder in the Bayou / SE1 / EP1: A Trinity River Murder reorder" at bounding box center [341, 260] width 129 height 199
click at [271, 420] on div "Cold Case Files: Murder in the Bayou / SE1 / EP2: The Devil in Hammond reorder" at bounding box center [276, 462] width 262 height 199
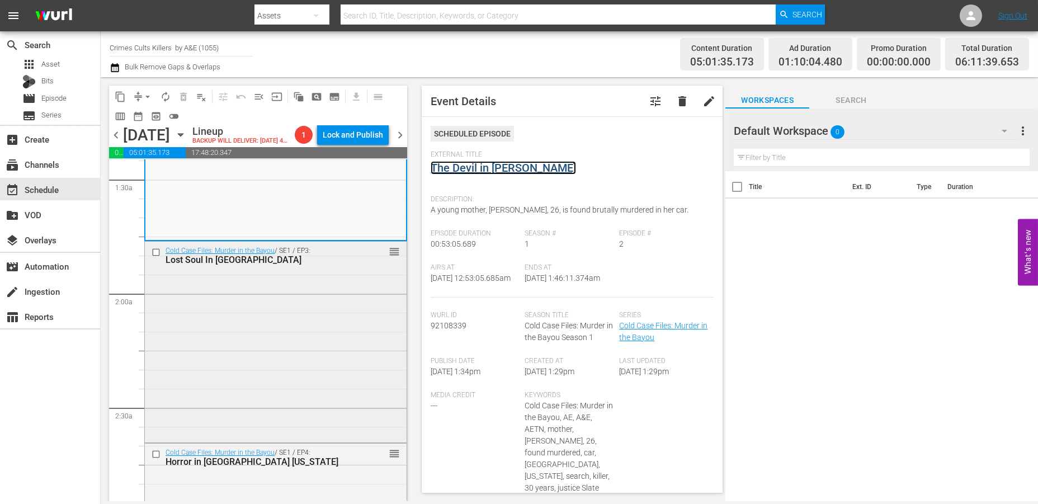
scroll to position [372, 0]
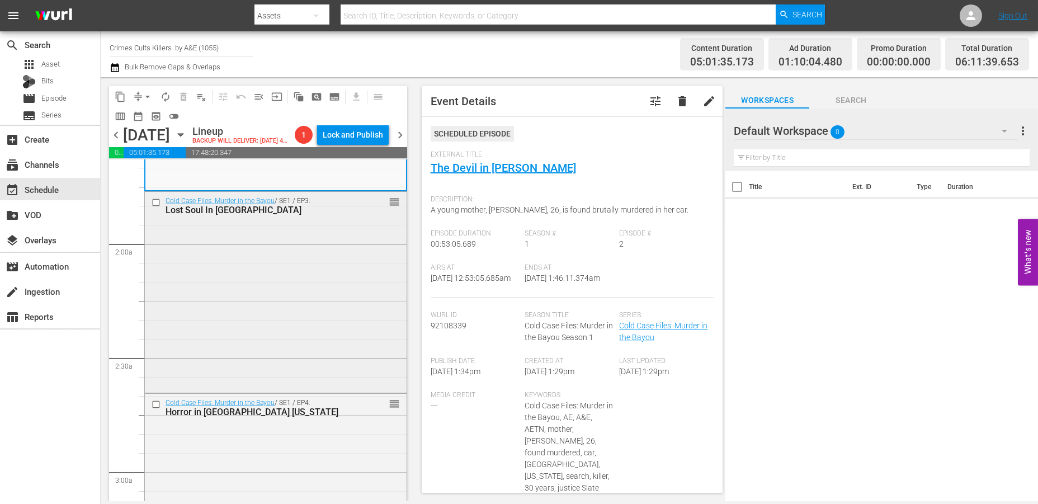
click at [257, 281] on div "Cold Case Files: Murder in the Bayou / SE1 / EP3: Lost Soul In Lafayette reorder" at bounding box center [276, 291] width 262 height 199
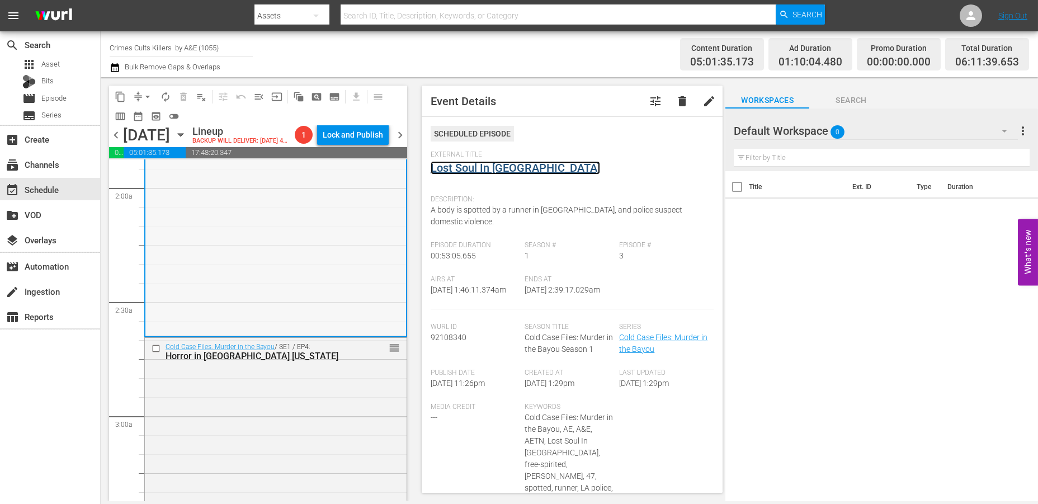
scroll to position [559, 0]
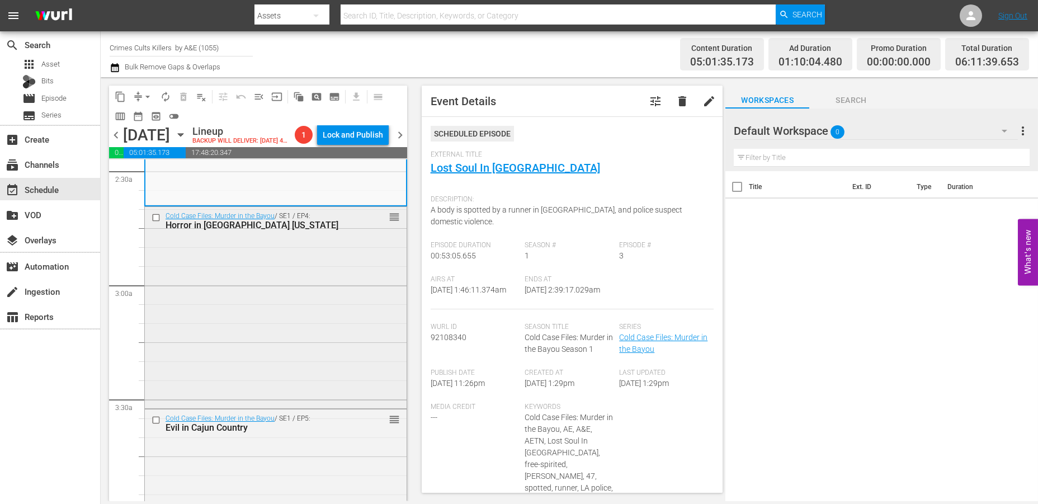
click at [258, 311] on div "Cold Case Files: Murder in the Bayou / SE1 / EP4: Horror in Starkville Mississi…" at bounding box center [276, 306] width 262 height 199
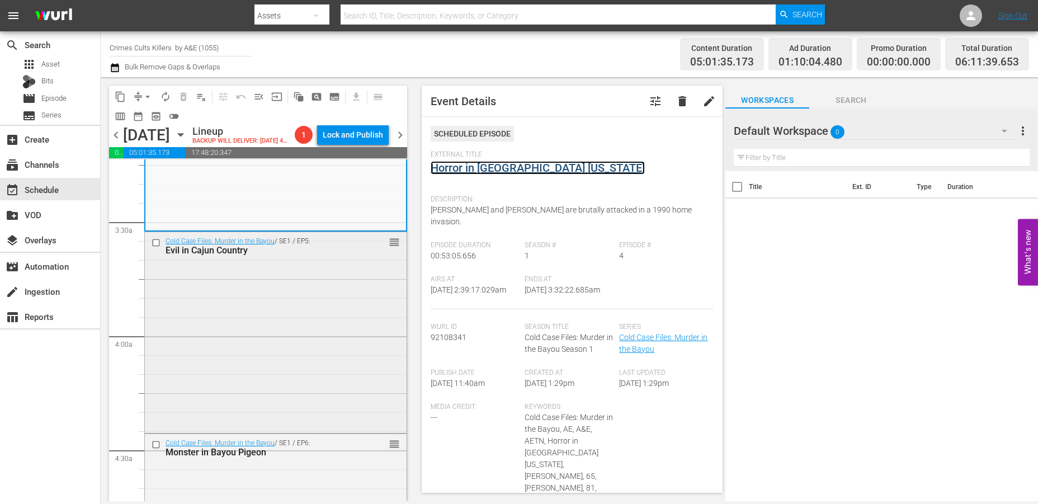
scroll to position [745, 0]
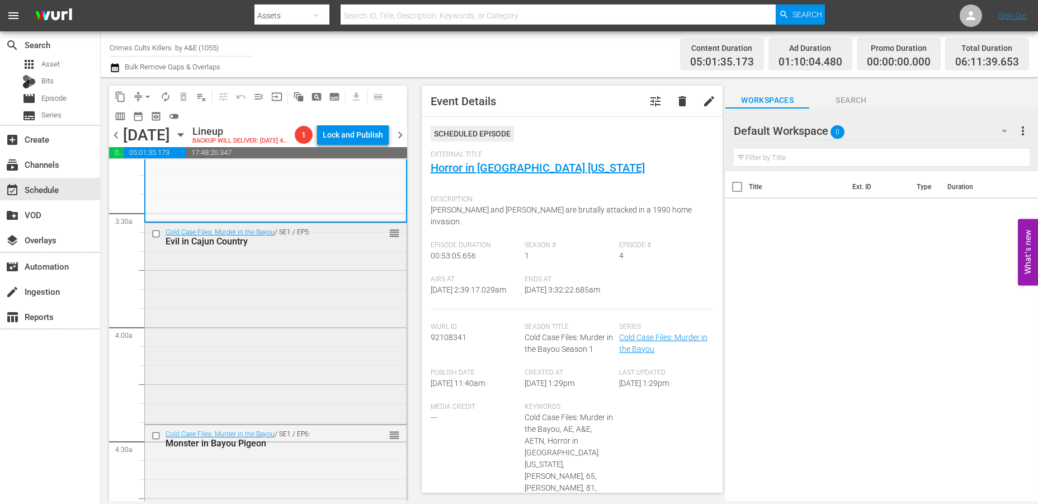
click at [237, 336] on div "Cold Case Files: Murder in the Bayou / SE1 / EP5: Evil in Cajun Country reorder" at bounding box center [276, 322] width 262 height 199
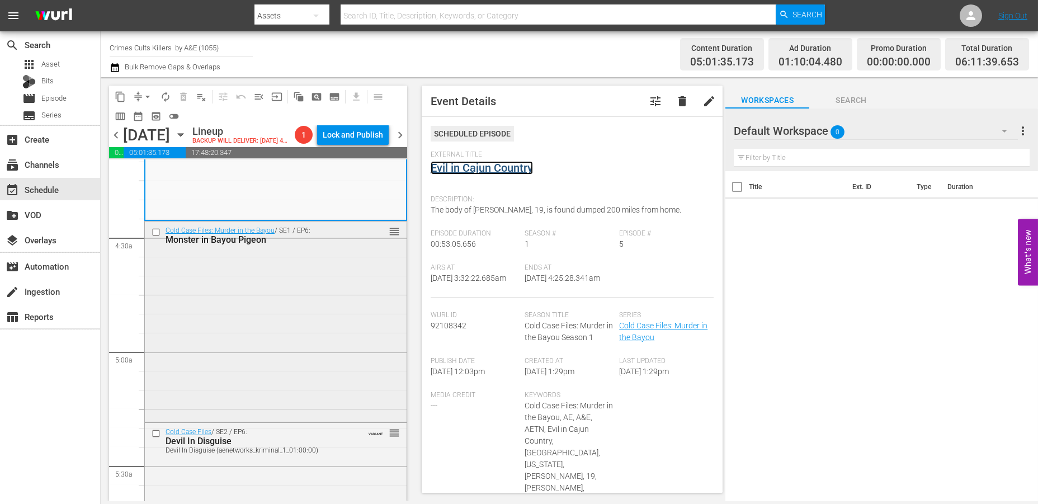
scroll to position [994, 0]
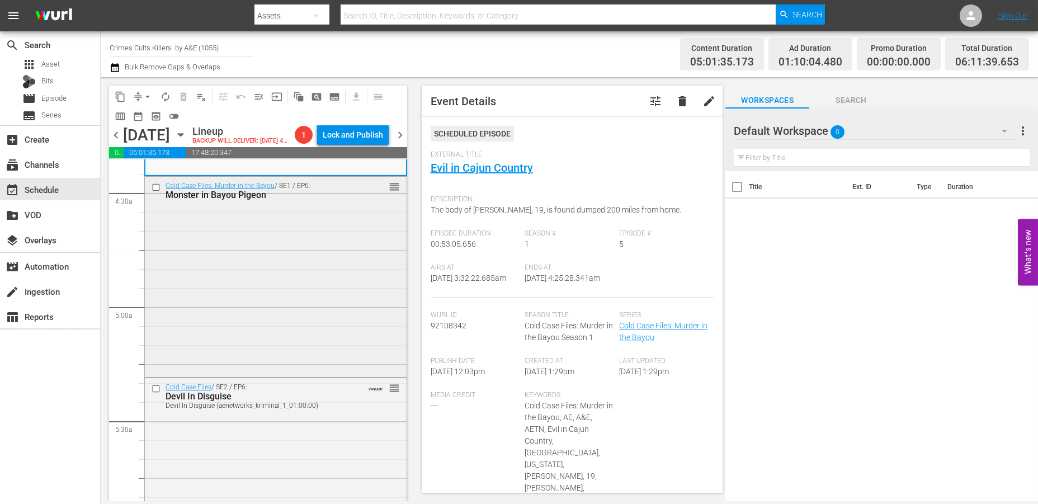
click at [223, 292] on div "Cold Case Files: Murder in the Bayou / SE1 / EP6: Monster in Bayou Pigeon reord…" at bounding box center [276, 276] width 262 height 199
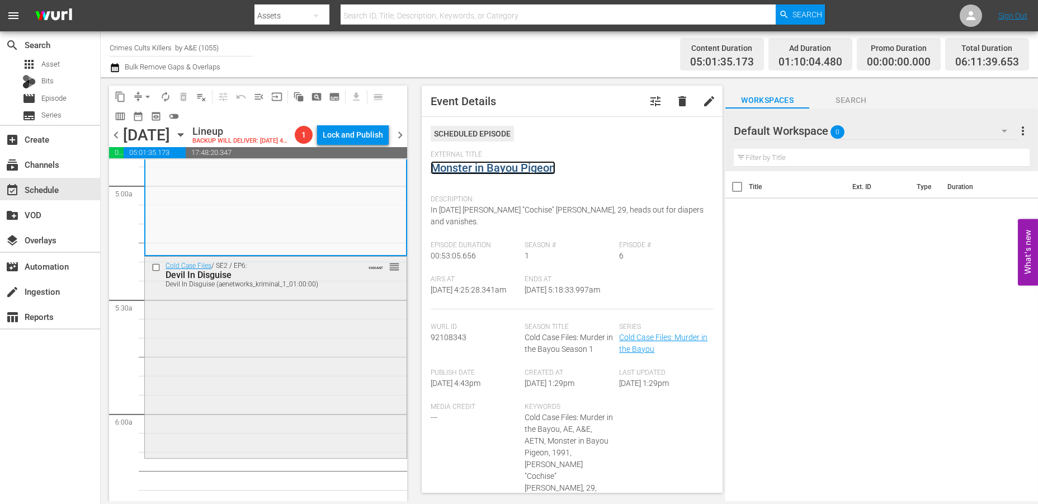
scroll to position [1118, 0]
click at [243, 365] on div "Cold Case Files / SE2 / EP6: Devil In Disguise Devil In Disguise (aenetworks_kr…" at bounding box center [276, 352] width 262 height 199
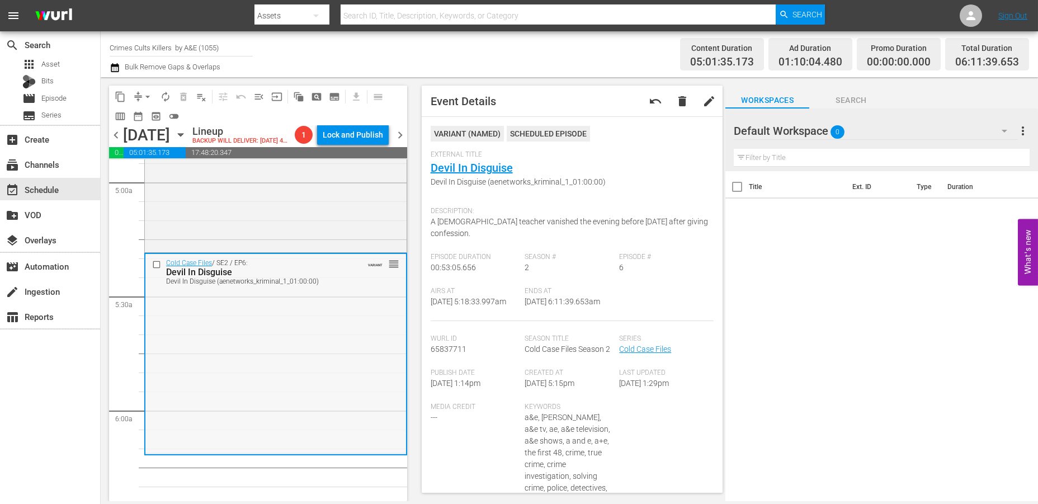
click at [215, 351] on div "Cold Case Files / SE2 / EP6: Devil In Disguise Devil In Disguise (aenetworks_kr…" at bounding box center [275, 353] width 261 height 199
click at [148, 95] on span "arrow_drop_down" at bounding box center [147, 96] width 11 height 11
click at [136, 114] on li "Align to Midnight" at bounding box center [147, 119] width 117 height 18
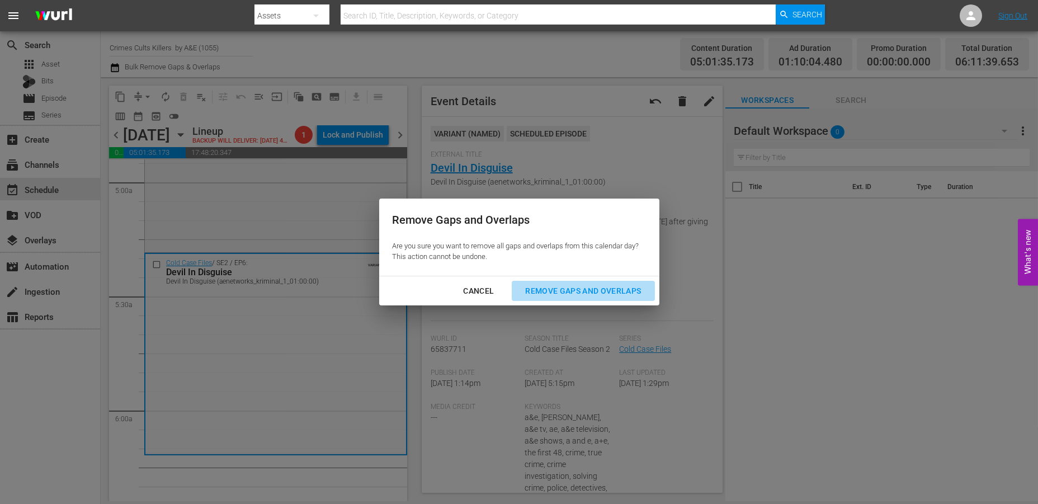
click at [591, 285] on div "Remove Gaps and Overlaps" at bounding box center [583, 291] width 134 height 14
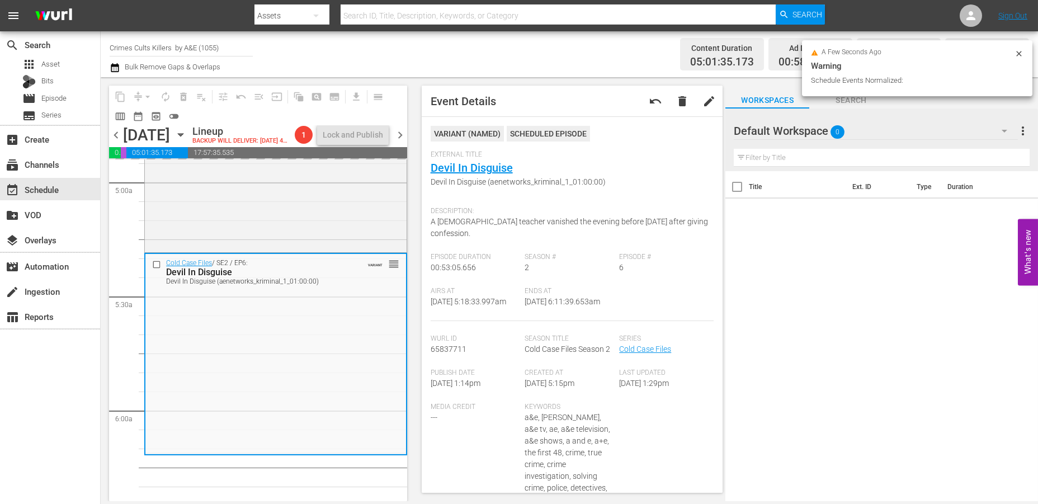
scroll to position [1099, 0]
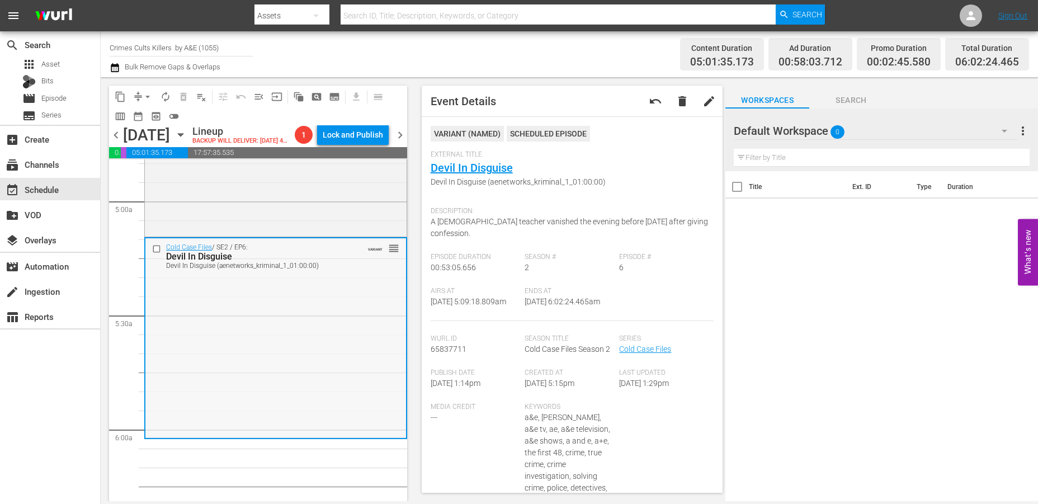
click at [239, 357] on div "Cold Case Files / SE2 / EP6: Devil In Disguise Devil In Disguise (aenetworks_kr…" at bounding box center [275, 337] width 261 height 199
click at [144, 93] on span "arrow_drop_down" at bounding box center [147, 96] width 11 height 11
click at [149, 115] on li "Align to Midnight" at bounding box center [147, 119] width 117 height 18
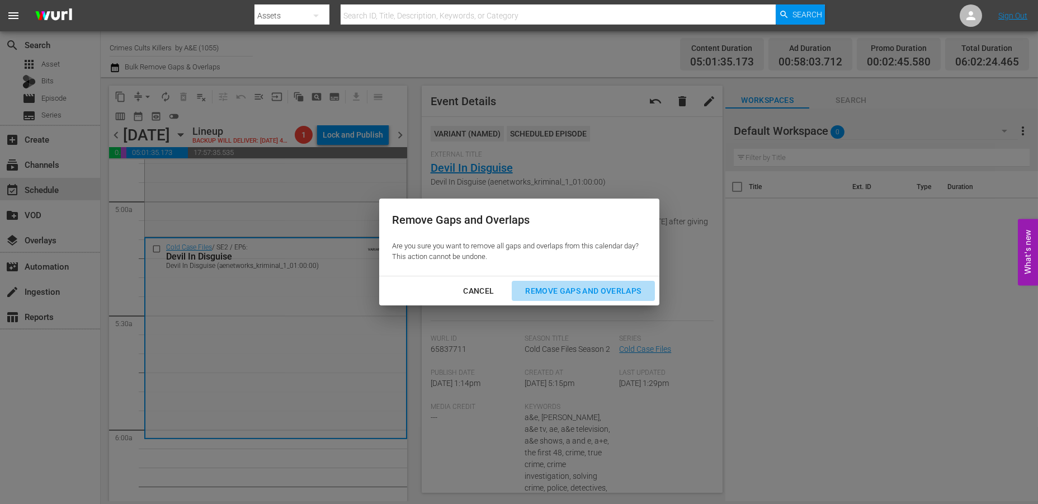
click at [536, 289] on div "Remove Gaps and Overlaps" at bounding box center [583, 291] width 134 height 14
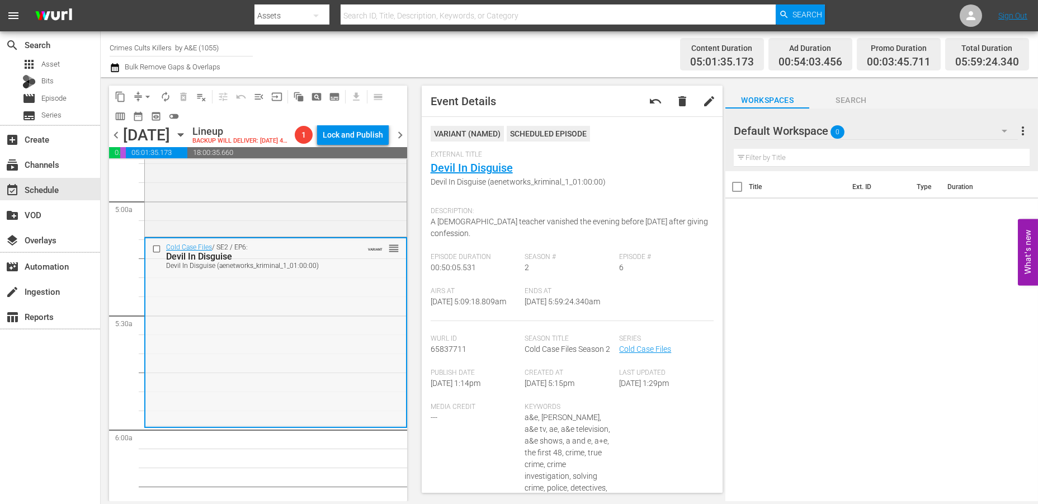
click at [208, 336] on div "Cold Case Files / SE2 / EP6: Devil In Disguise Devil In Disguise (aenetworks_kr…" at bounding box center [275, 331] width 261 height 187
click at [150, 92] on span "arrow_drop_down" at bounding box center [147, 96] width 11 height 11
click at [138, 116] on li "Align to Midnight" at bounding box center [147, 119] width 117 height 18
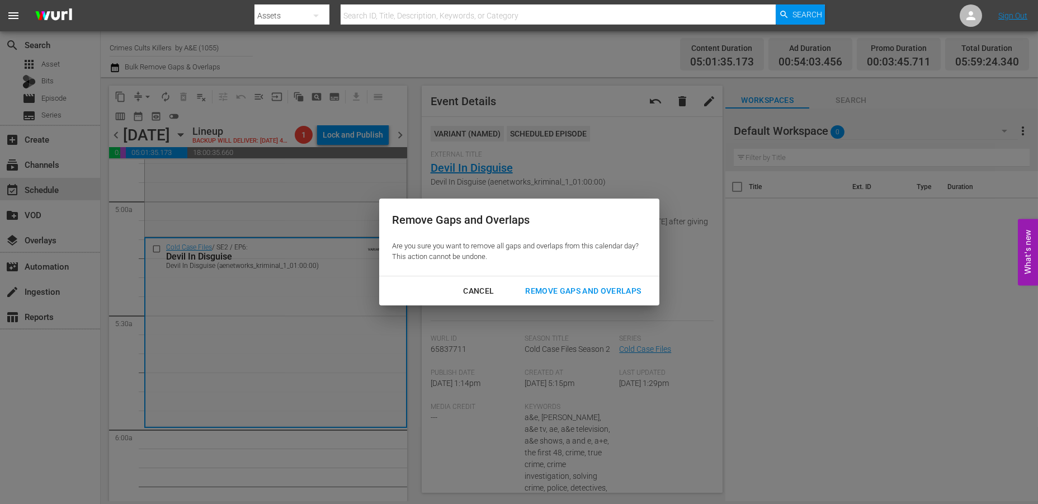
click at [559, 291] on div "Remove Gaps and Overlaps" at bounding box center [583, 291] width 134 height 14
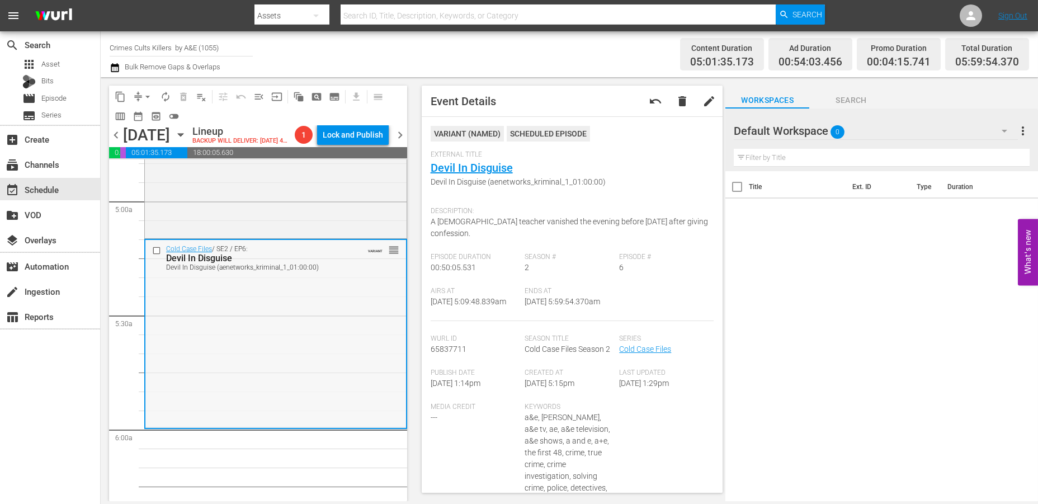
click at [258, 415] on div "Cold Case Files / SE2 / EP6: Devil In Disguise Devil In Disguise (aenetworks_kr…" at bounding box center [275, 333] width 261 height 187
click at [149, 93] on span "arrow_drop_down" at bounding box center [147, 96] width 11 height 11
click at [136, 116] on li "Align to Midnight" at bounding box center [147, 119] width 117 height 18
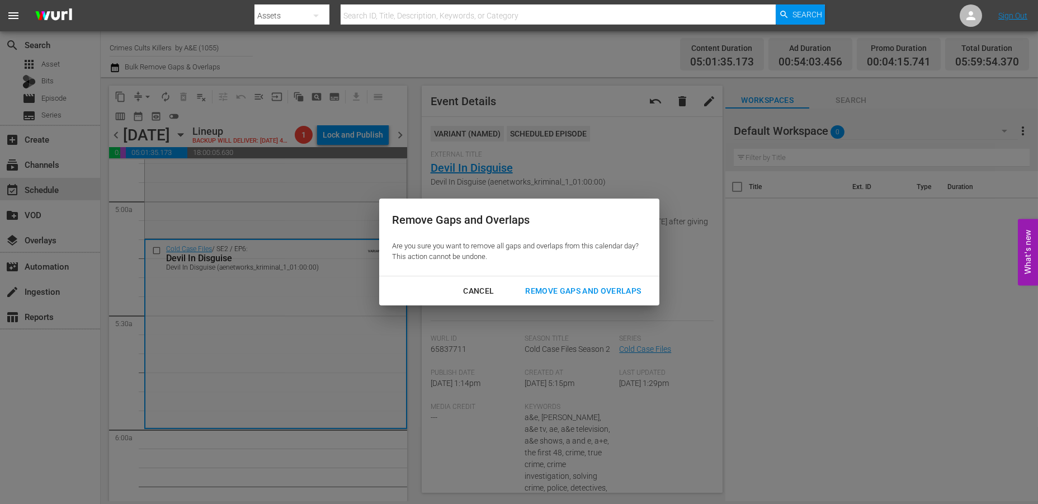
click at [588, 285] on div "Remove Gaps and Overlaps" at bounding box center [583, 291] width 134 height 14
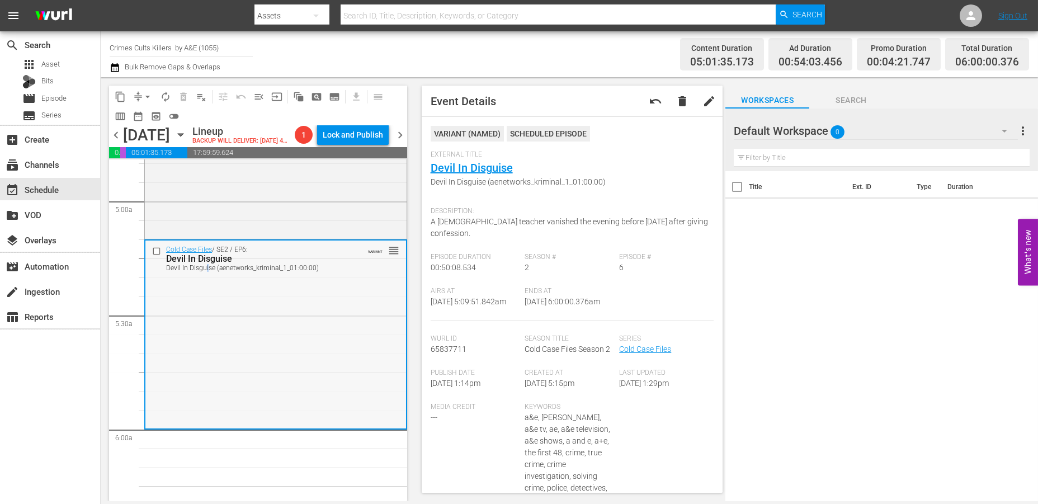
click at [207, 344] on div "Cold Case Files / SE2 / EP6: Devil In Disguise Devil In Disguise (aenetworks_kr…" at bounding box center [275, 333] width 261 height 187
click at [166, 95] on span "autorenew_outlined" at bounding box center [165, 96] width 11 height 11
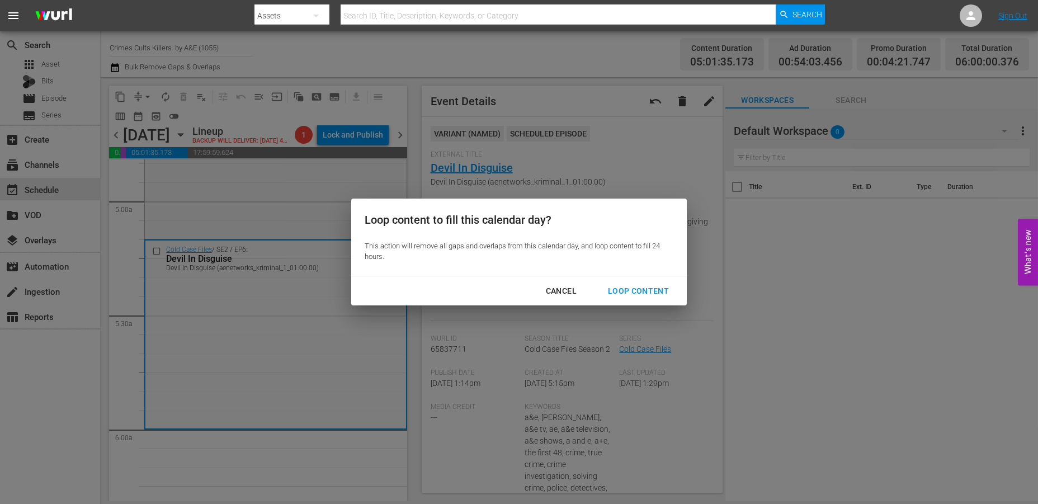
click at [647, 289] on div "Loop Content" at bounding box center [638, 291] width 79 height 14
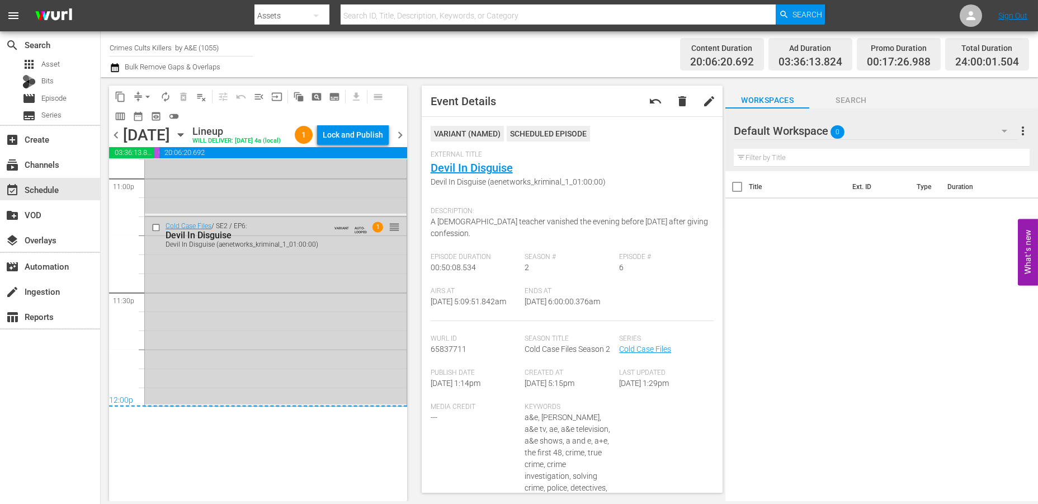
scroll to position [5070, 0]
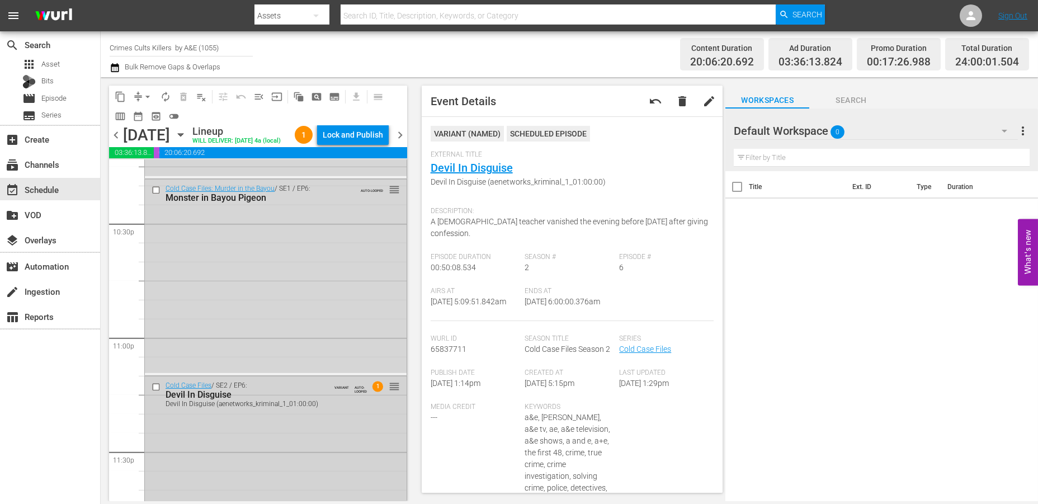
click at [253, 448] on div "Cold Case Files / SE2 / EP6: Devil In Disguise Devil In Disguise (aenetworks_kr…" at bounding box center [276, 469] width 262 height 187
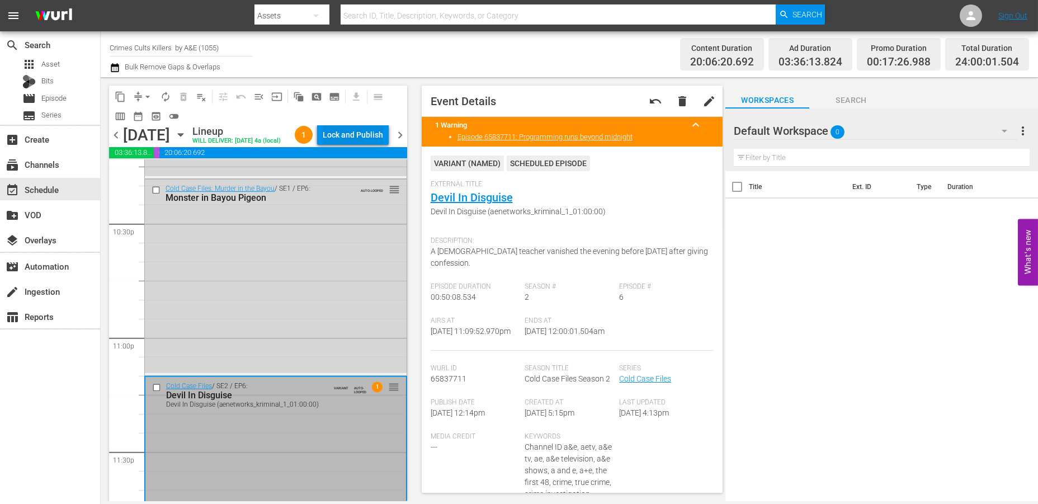
click at [373, 135] on div "Lock and Publish" at bounding box center [353, 135] width 60 height 20
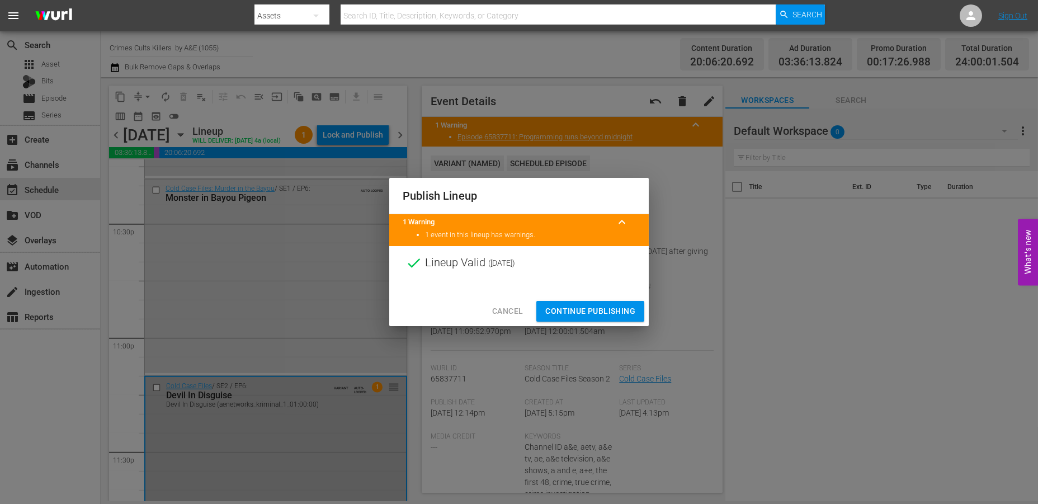
click at [575, 310] on span "Continue Publishing" at bounding box center [590, 311] width 90 height 14
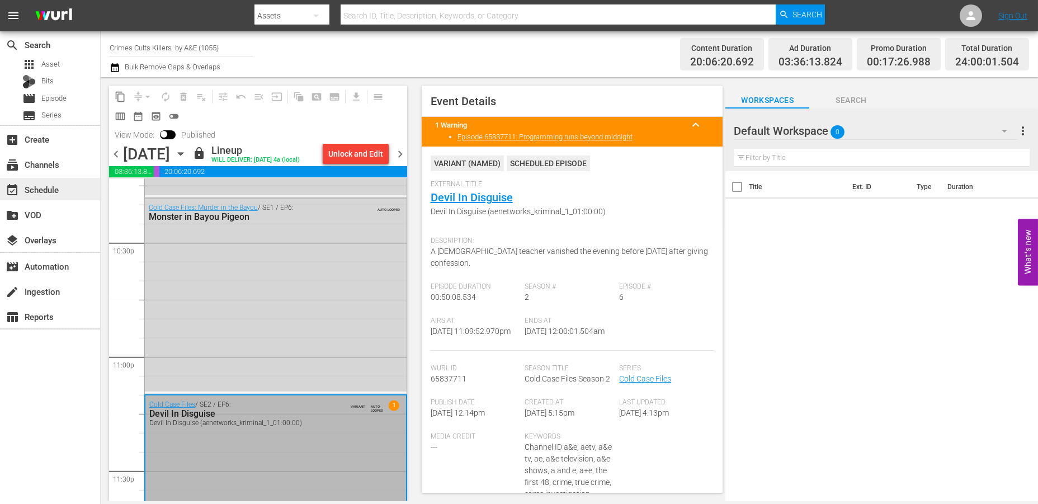
click at [37, 188] on div "event_available Schedule" at bounding box center [31, 188] width 63 height 10
click at [145, 40] on input "Crimes Cults Killers by A&E (1055)" at bounding box center [181, 47] width 143 height 27
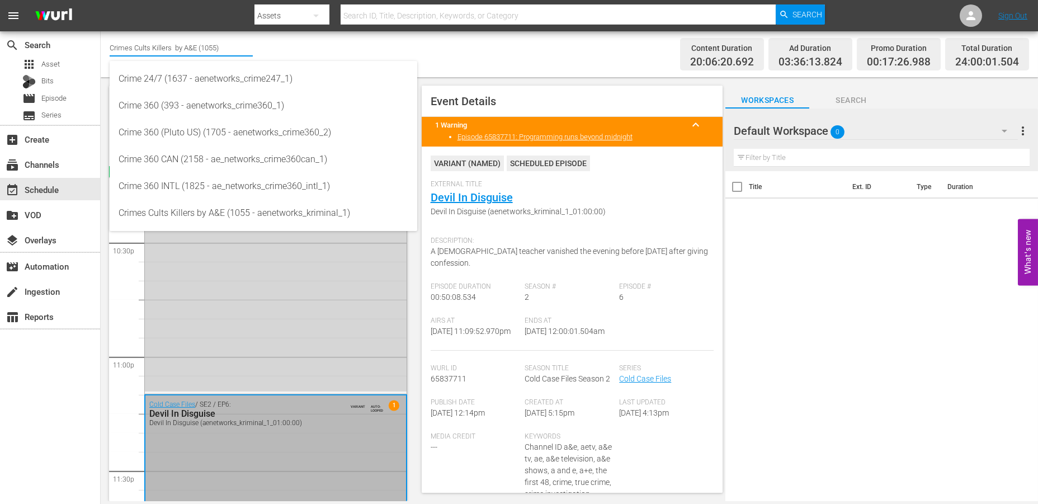
click at [144, 43] on input "Crimes Cults Killers by A&E (1055)" at bounding box center [181, 47] width 143 height 27
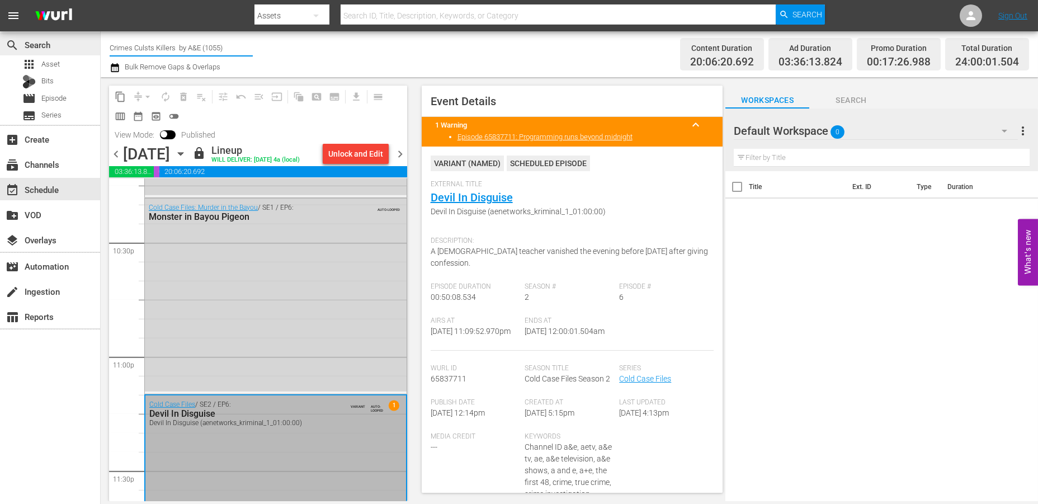
drag, startPoint x: 228, startPoint y: 46, endPoint x: 97, endPoint y: 50, distance: 130.9
click at [101, 0] on div "search Search apps Asset Bits movie Episode subtitles Series add_box Create sub…" at bounding box center [569, 0] width 937 height 0
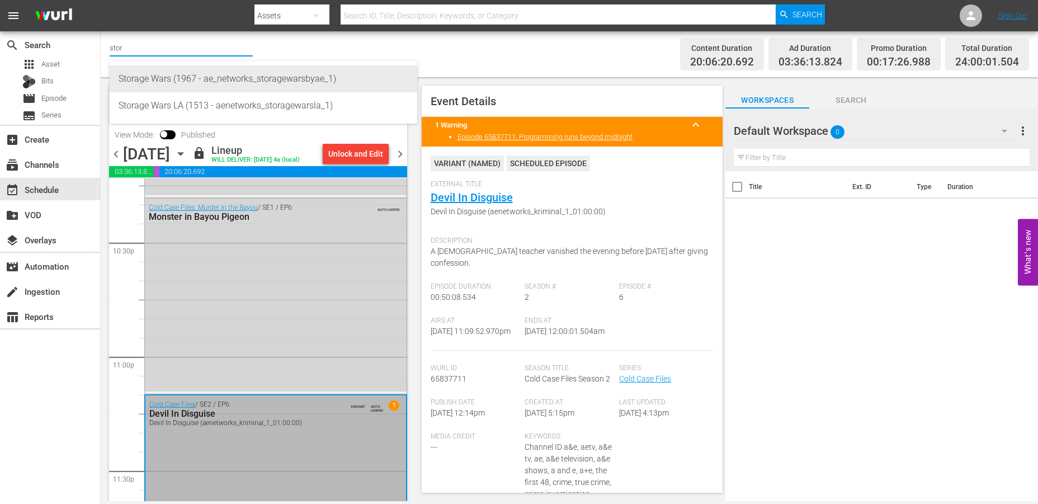
click at [145, 77] on div "Storage Wars (1967 - ae_networks_storagewarsbyae_1)" at bounding box center [264, 78] width 290 height 27
type input "Storage Wars (1967 - ae_networks_storagewarsbyae_1)"
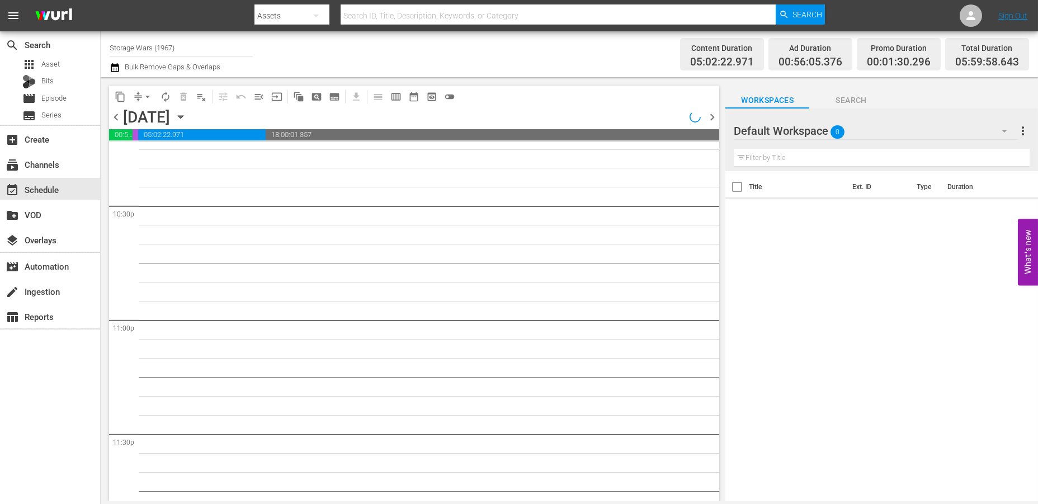
scroll to position [5203, 0]
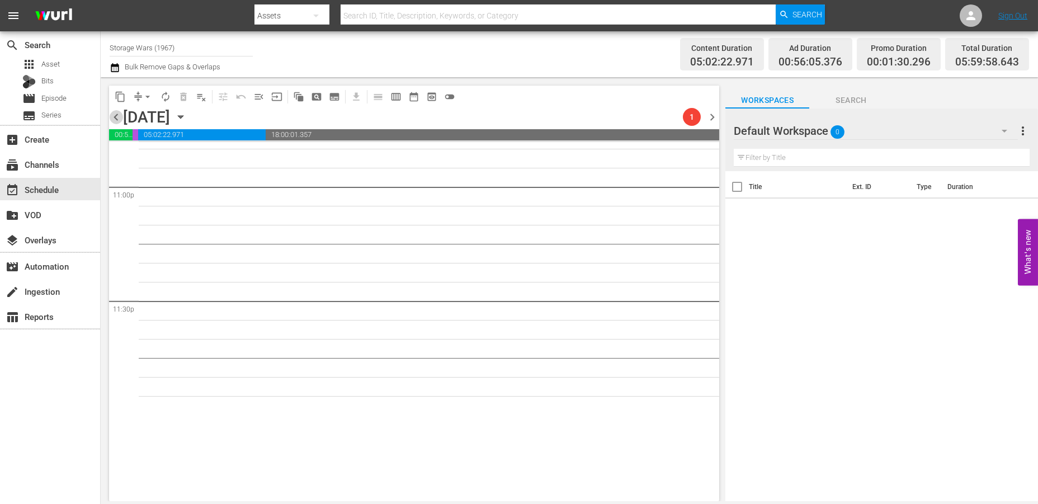
click at [117, 115] on span "chevron_left" at bounding box center [116, 117] width 14 height 14
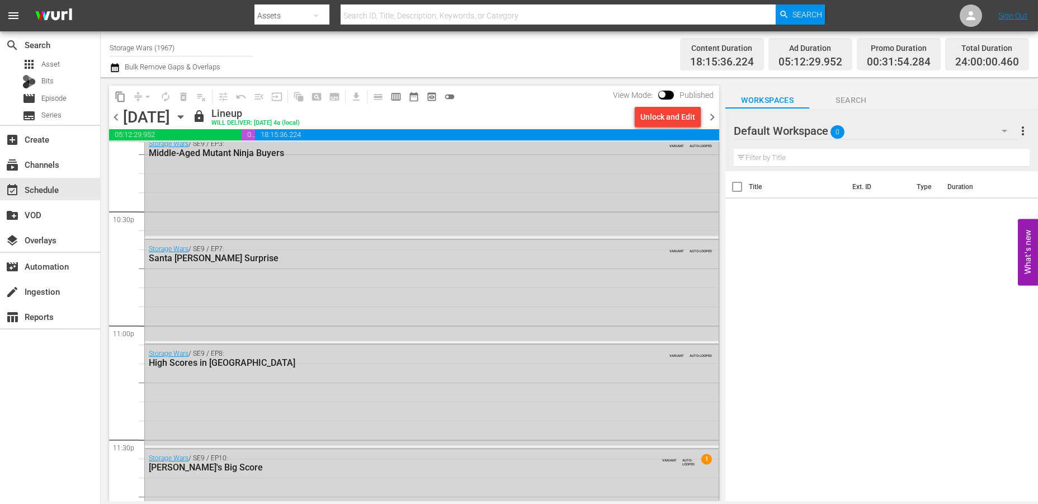
scroll to position [5116, 0]
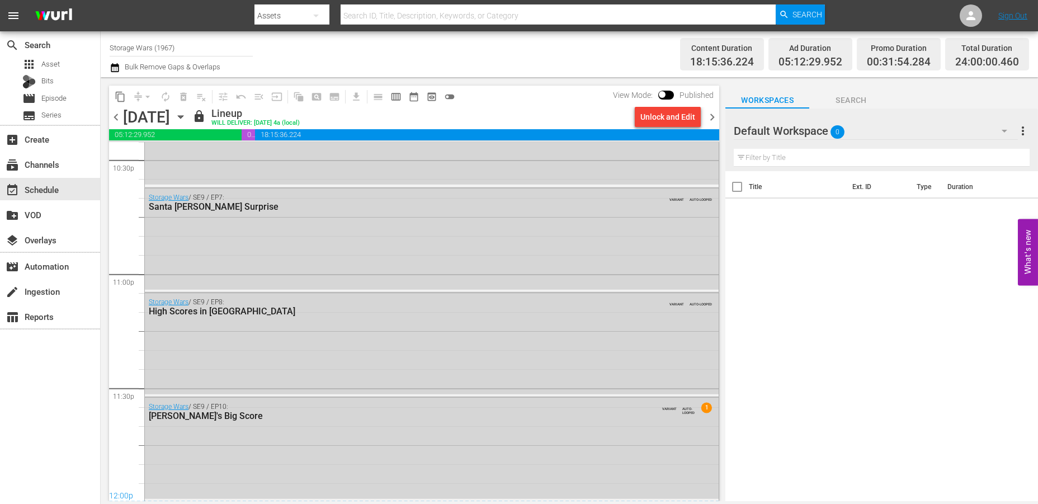
click at [713, 115] on span "chevron_right" at bounding box center [712, 117] width 14 height 14
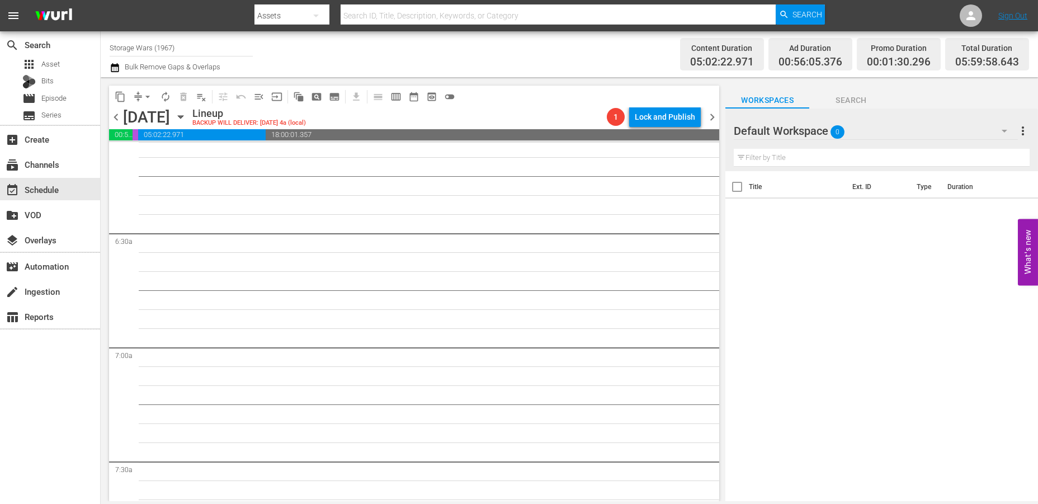
scroll to position [1082, 0]
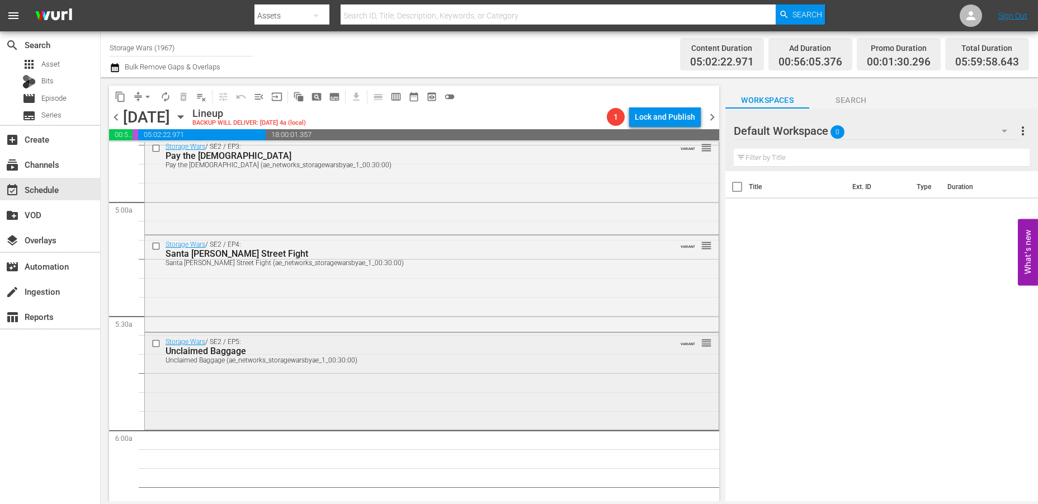
click at [214, 381] on div "Storage Wars / SE2 / EP5: Unclaimed Baggage Unclaimed Baggage (ae_networks_stor…" at bounding box center [432, 380] width 574 height 94
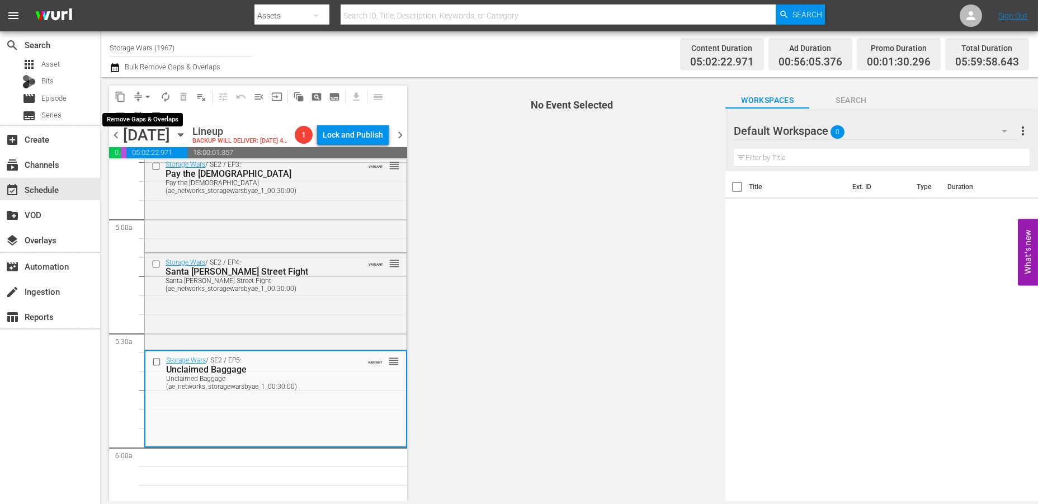
click at [139, 88] on div "arrow_drop_down" at bounding box center [148, 97] width 18 height 18
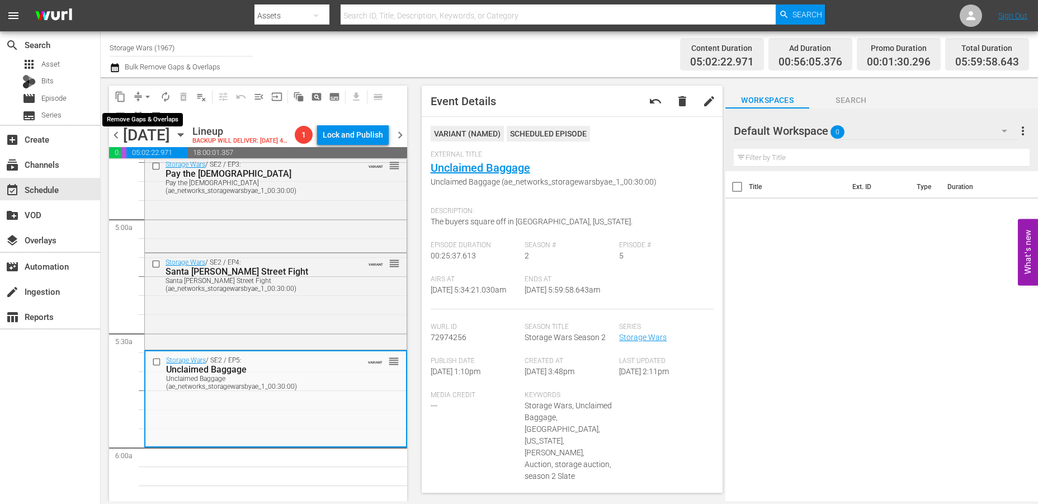
click at [140, 90] on button "arrow_drop_down" at bounding box center [148, 97] width 18 height 18
click at [138, 114] on li "Align to Midnight" at bounding box center [147, 119] width 117 height 18
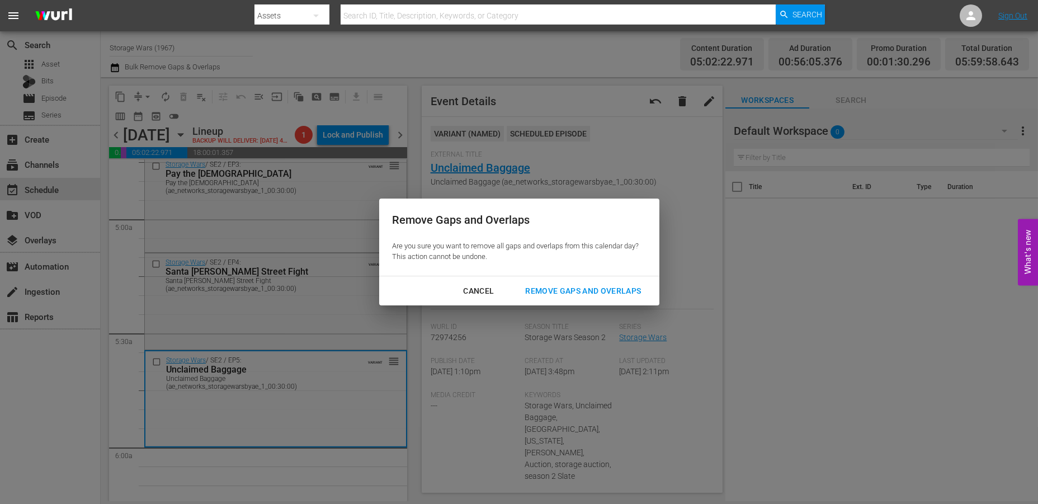
click at [581, 293] on div "Remove Gaps and Overlaps" at bounding box center [583, 291] width 134 height 14
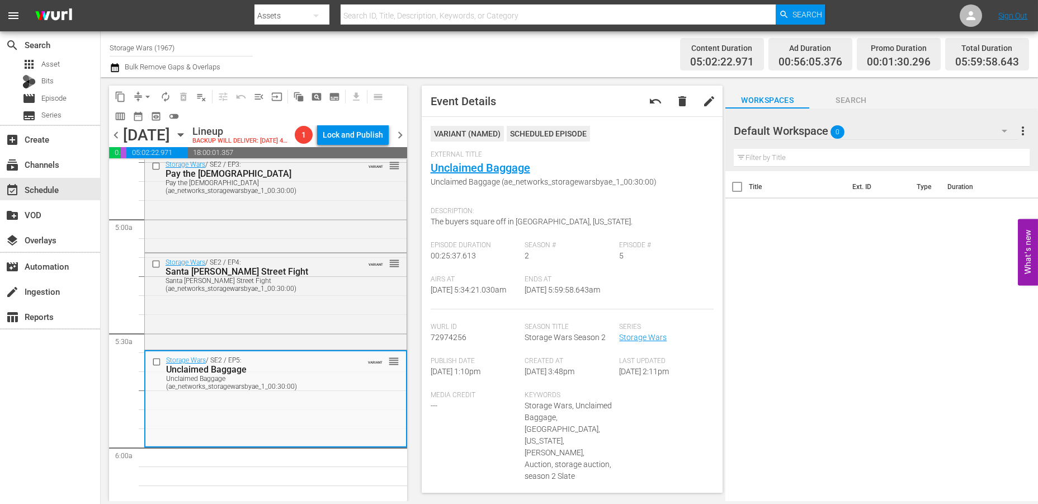
scroll to position [0, 0]
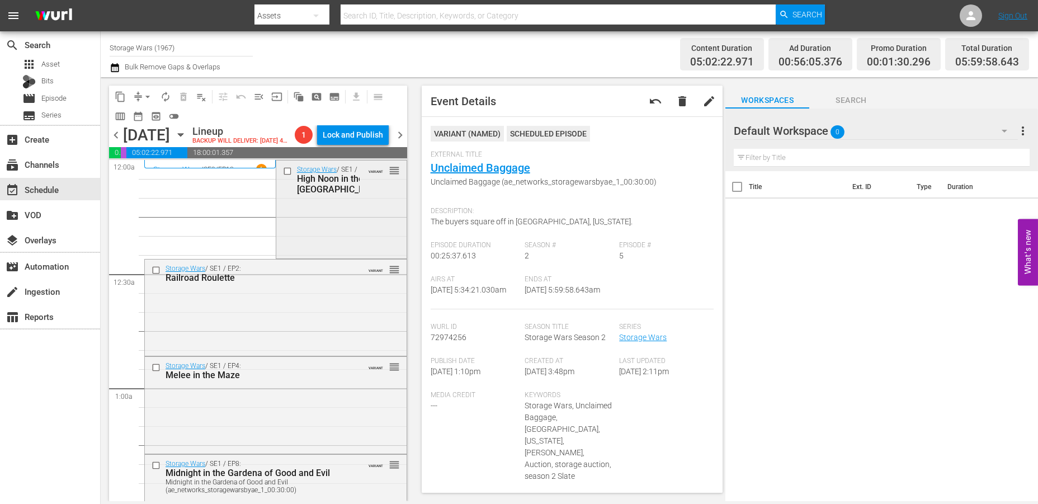
click at [295, 245] on div "Storage Wars / SE1 / EP1: High Noon in the High Desert VARIANT reorder" at bounding box center [341, 207] width 130 height 95
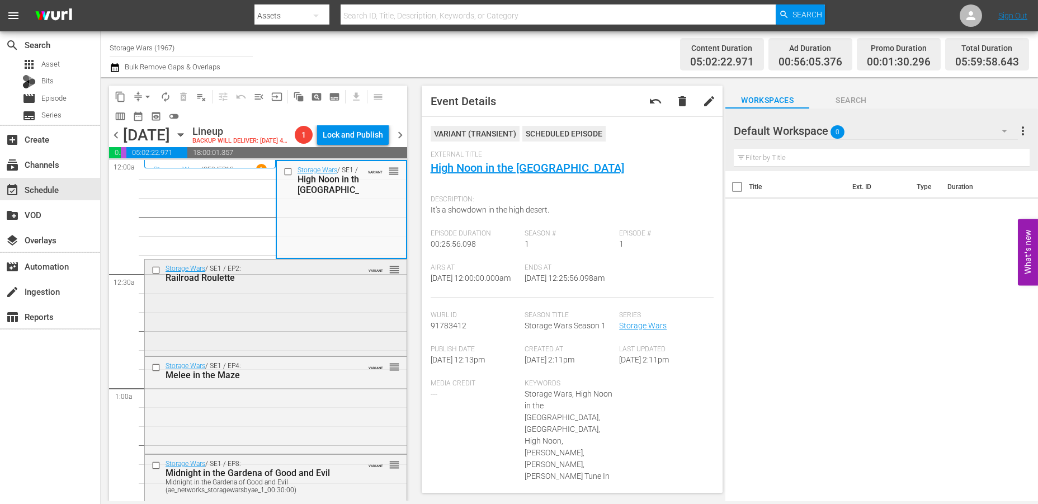
click at [319, 339] on div "Storage Wars / SE1 / EP2: Railroad Roulette VARIANT reorder" at bounding box center [276, 306] width 262 height 94
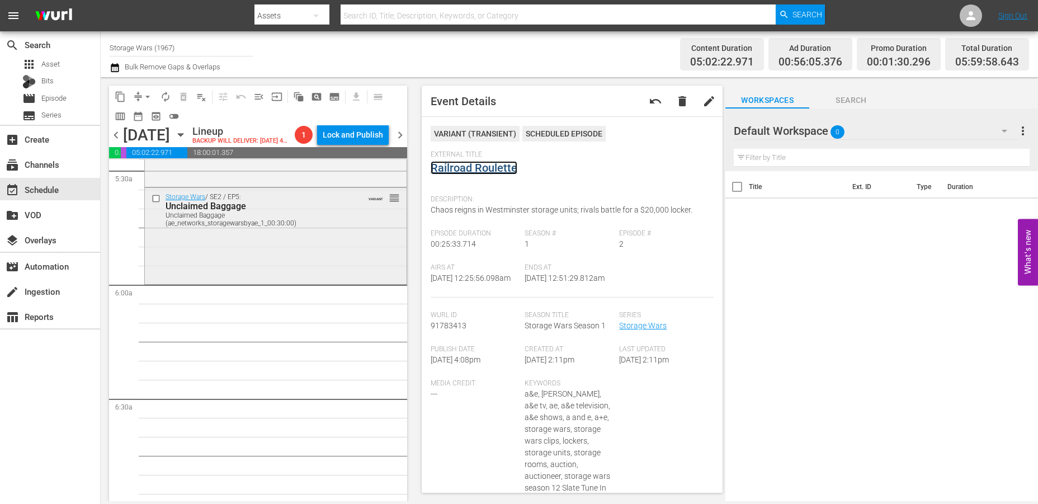
scroll to position [1243, 0]
click at [187, 284] on div "Storage Wars / SE2 / EP5: Unclaimed Baggage Unclaimed Baggage (ae_networks_stor…" at bounding box center [276, 237] width 262 height 94
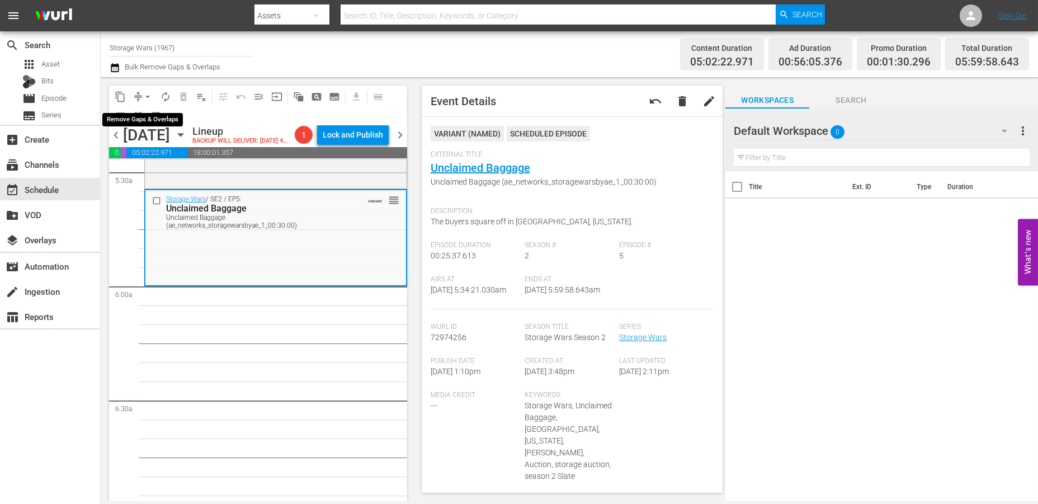
click at [144, 93] on span "arrow_drop_down" at bounding box center [147, 96] width 11 height 11
click at [121, 117] on li "Align to Midnight" at bounding box center [147, 119] width 117 height 18
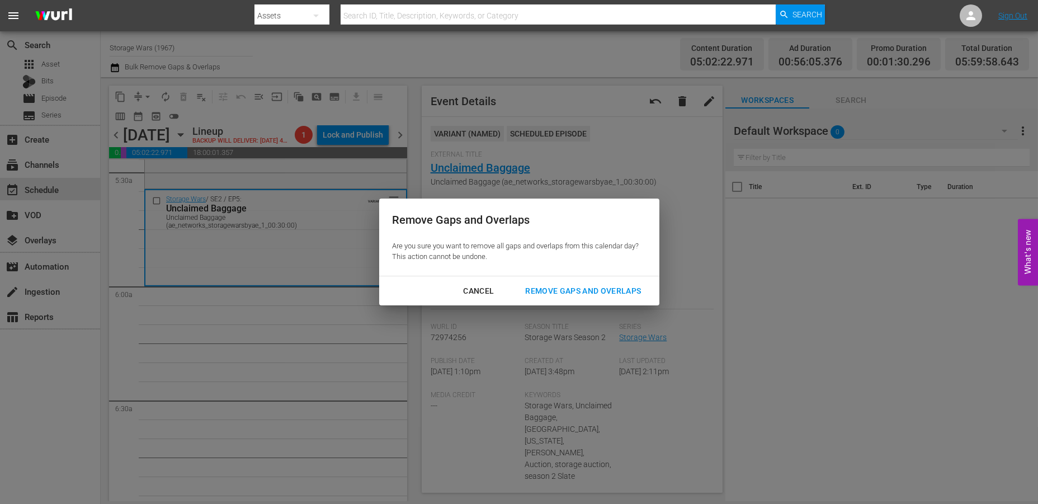
click at [555, 290] on div "Remove Gaps and Overlaps" at bounding box center [583, 291] width 134 height 14
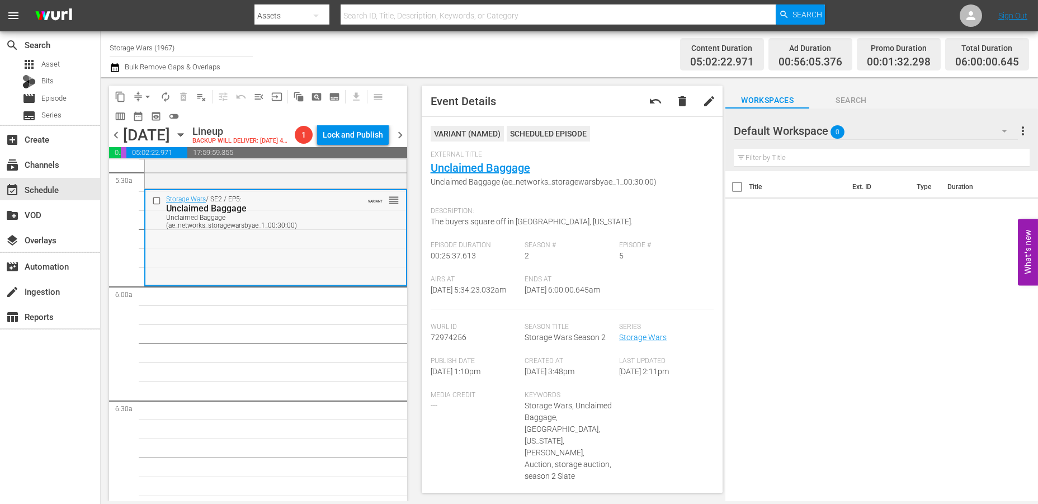
click at [268, 261] on div "Storage Wars / SE2 / EP5: Unclaimed Baggage Unclaimed Baggage (ae_networks_stor…" at bounding box center [275, 237] width 261 height 94
click at [168, 95] on span "autorenew_outlined" at bounding box center [165, 96] width 11 height 11
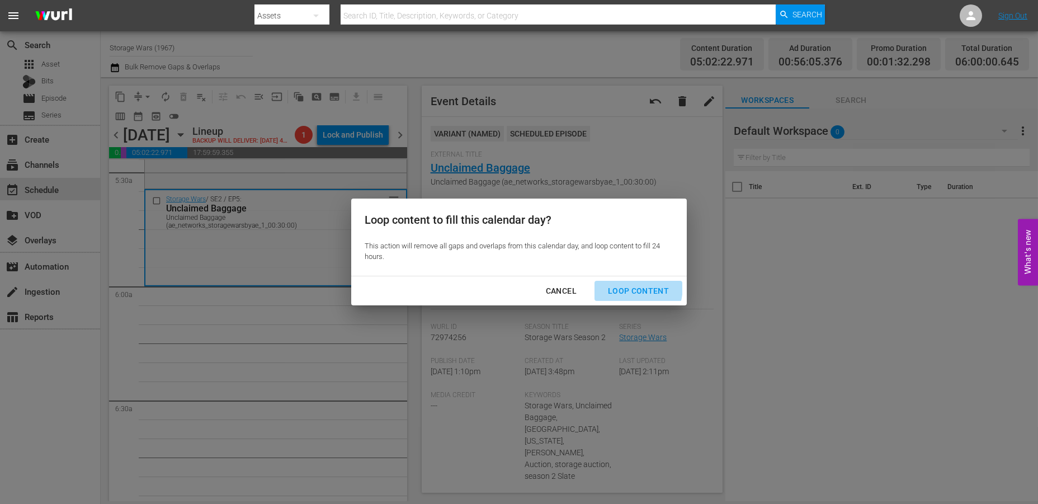
click at [616, 286] on div "Loop Content" at bounding box center [638, 291] width 79 height 14
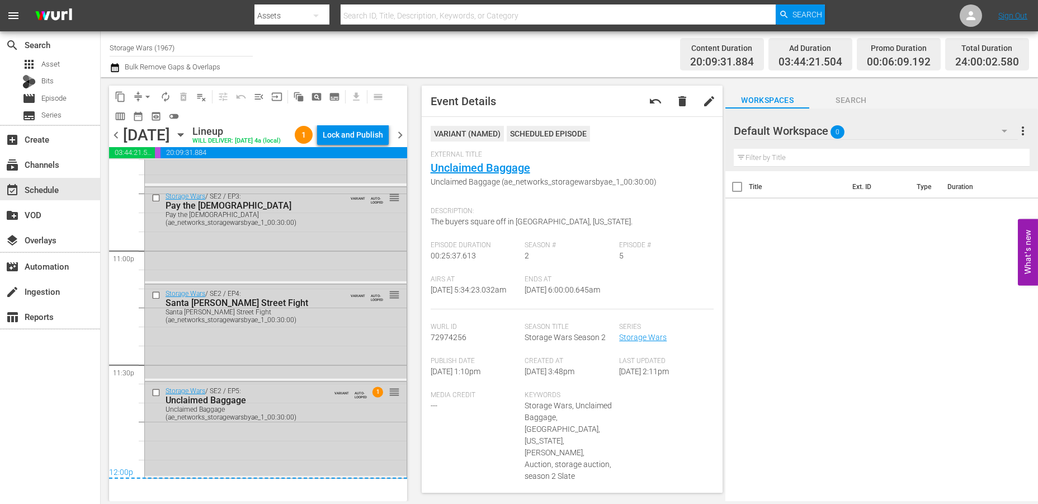
scroll to position [5380, 0]
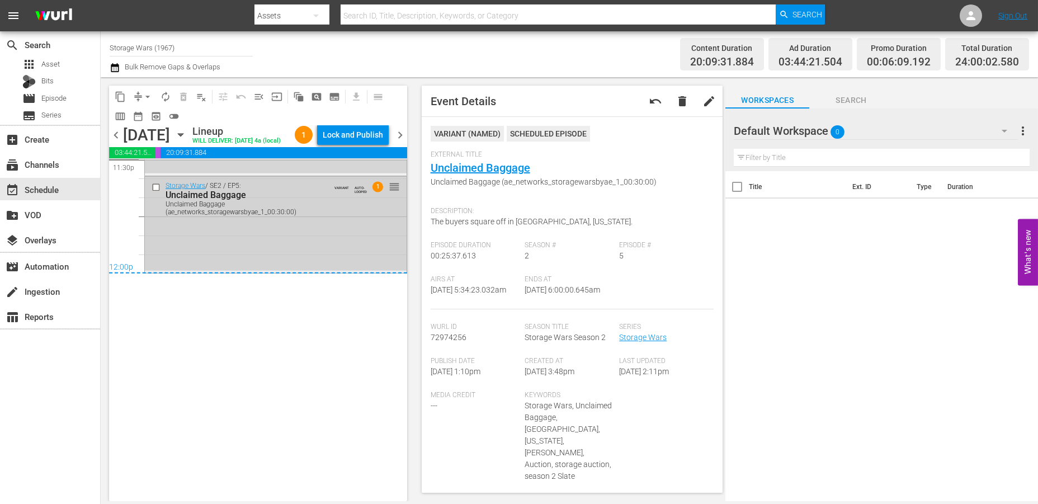
click at [273, 247] on div "Storage Wars / SE2 / EP5: Unclaimed Baggage Unclaimed Baggage (ae_networks_stor…" at bounding box center [276, 224] width 262 height 94
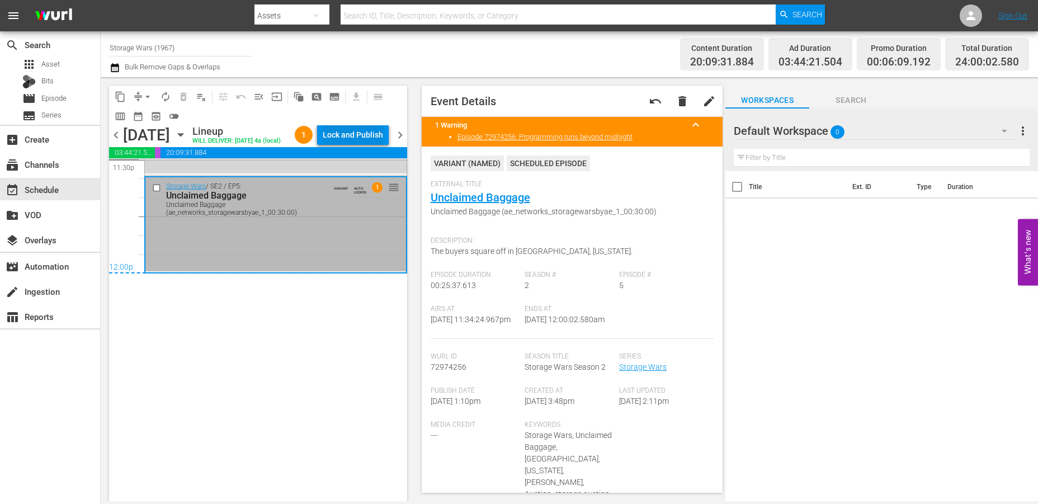
click at [338, 127] on div "Lock and Publish" at bounding box center [353, 135] width 60 height 20
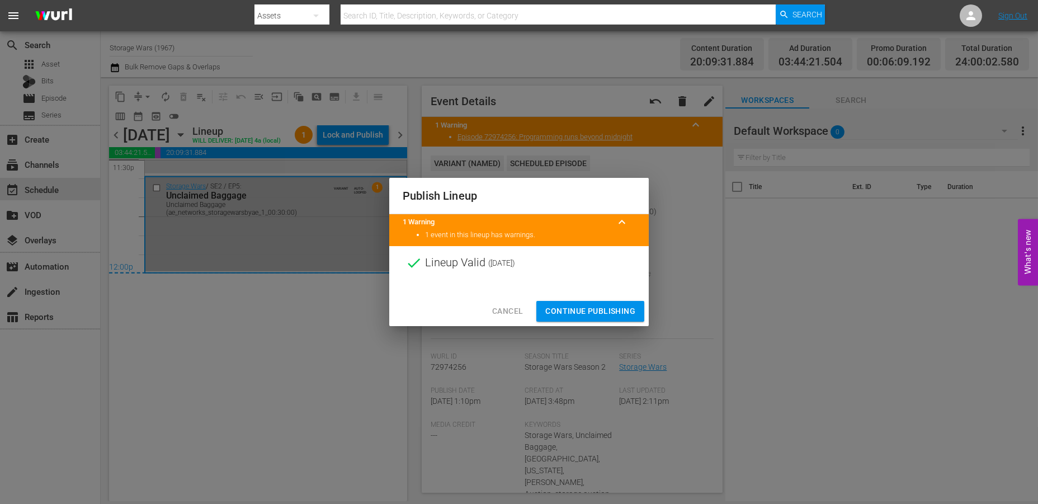
click at [569, 309] on span "Continue Publishing" at bounding box center [590, 311] width 90 height 14
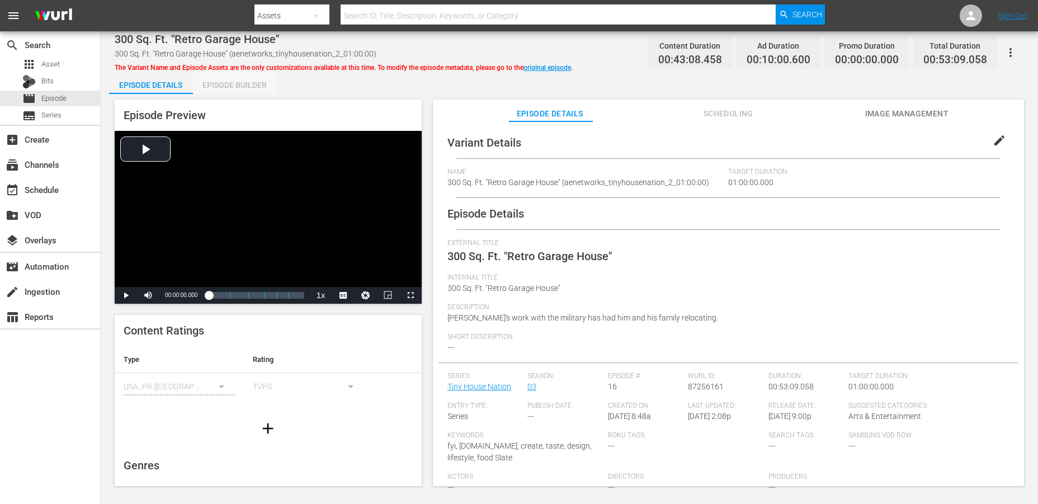
click at [232, 84] on div "Episode Builder" at bounding box center [235, 85] width 84 height 27
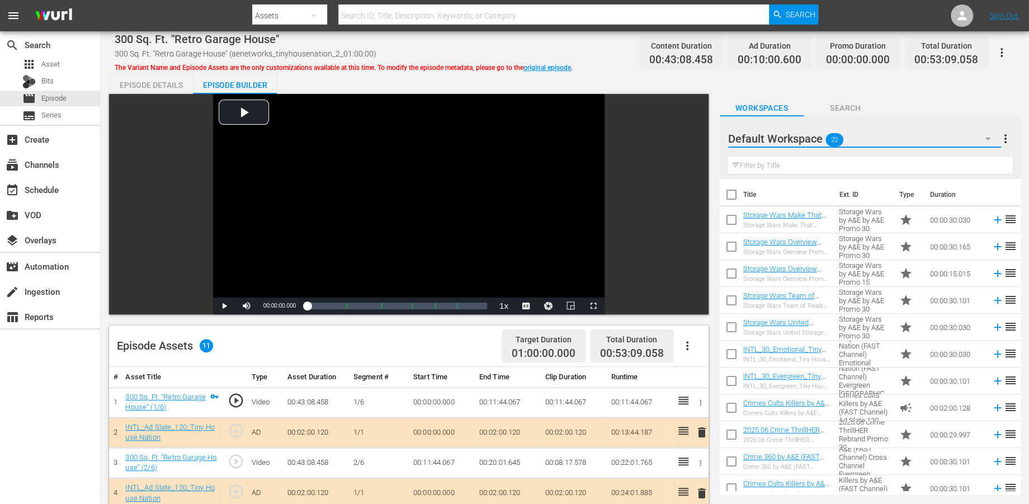
click at [933, 139] on button "button" at bounding box center [987, 138] width 27 height 27
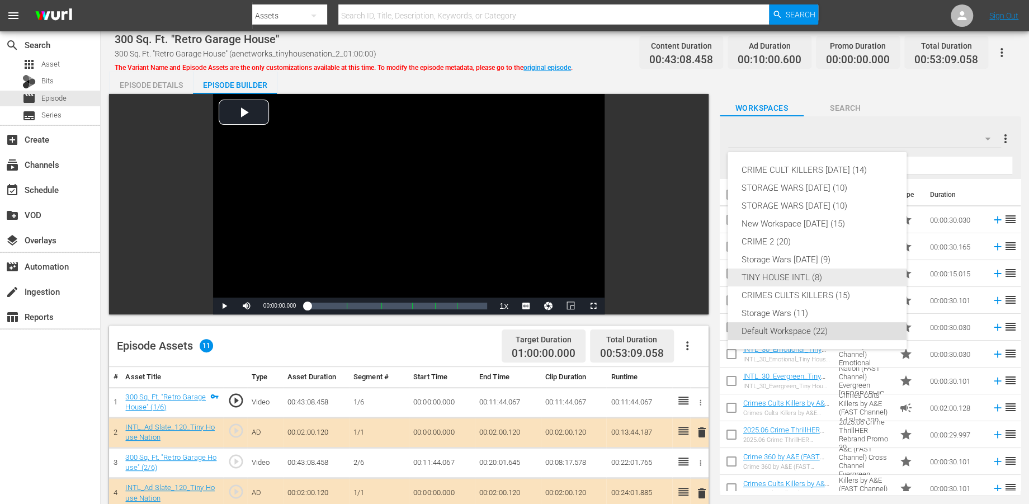
click at [771, 274] on div "TINY HOUSE INTL (8)" at bounding box center [817, 277] width 152 height 18
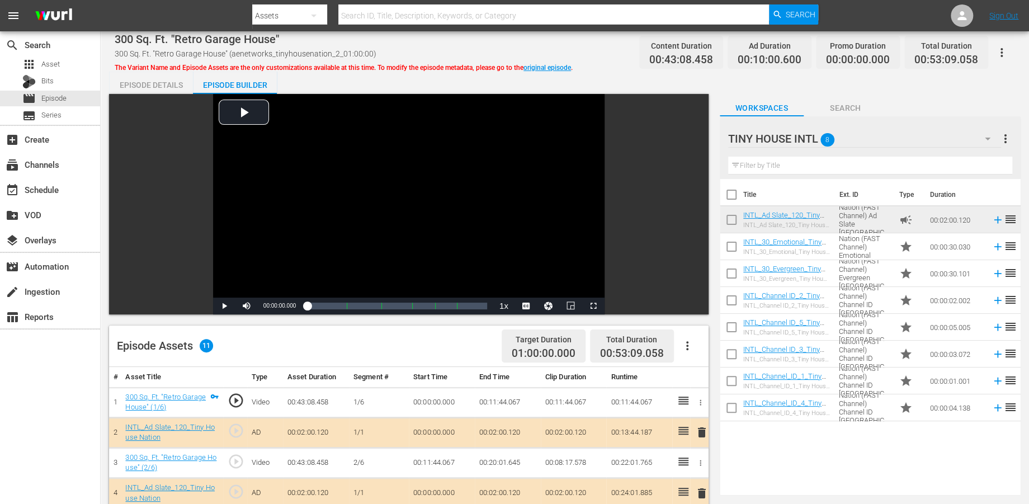
scroll to position [124, 0]
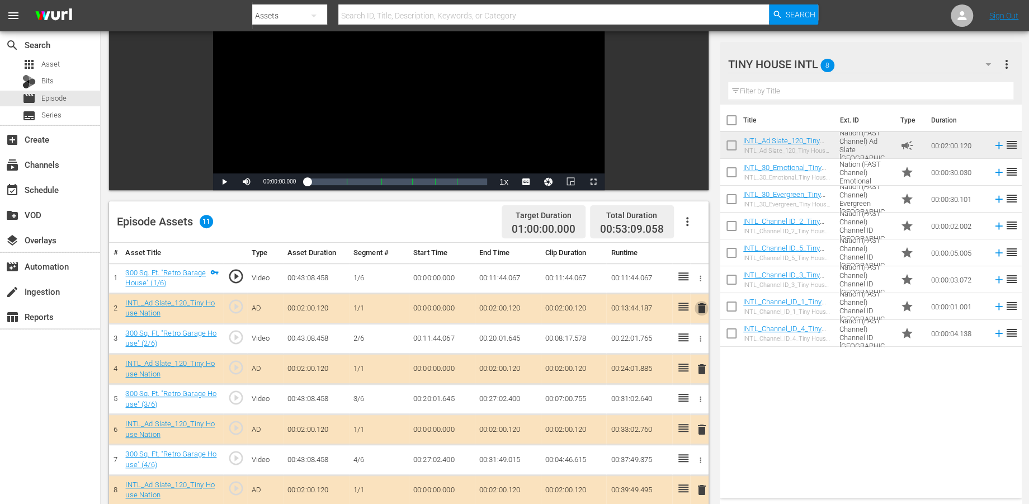
click at [698, 308] on span "delete" at bounding box center [701, 307] width 13 height 13
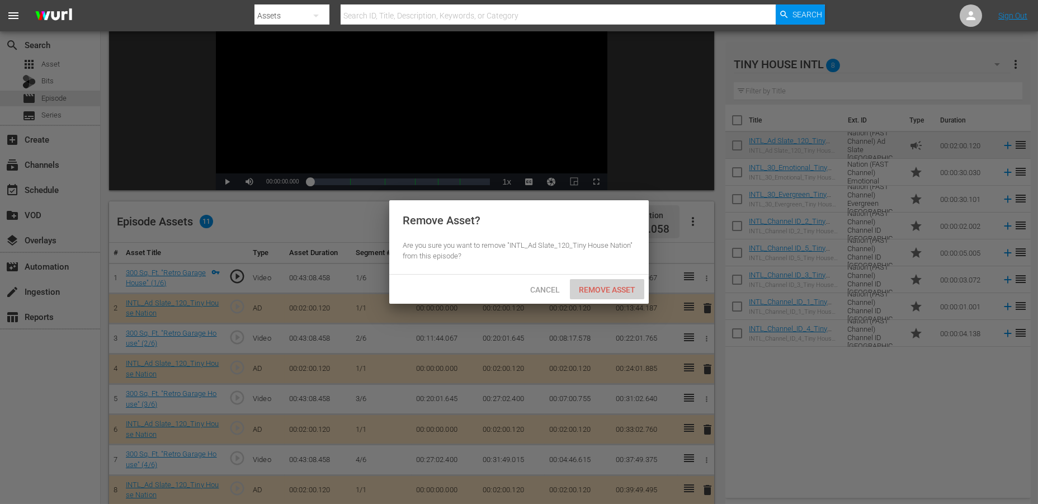
click at [613, 286] on span "Remove Asset" at bounding box center [607, 289] width 74 height 9
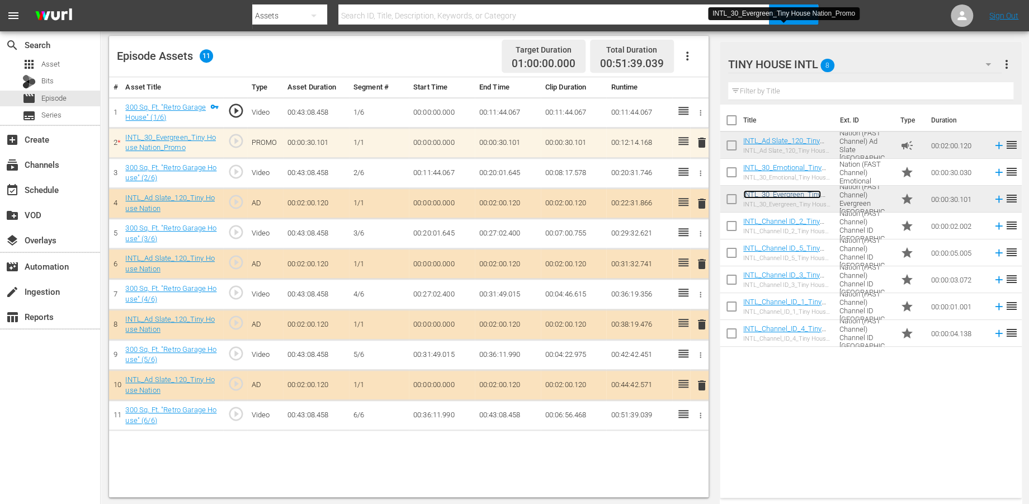
scroll to position [290, 0]
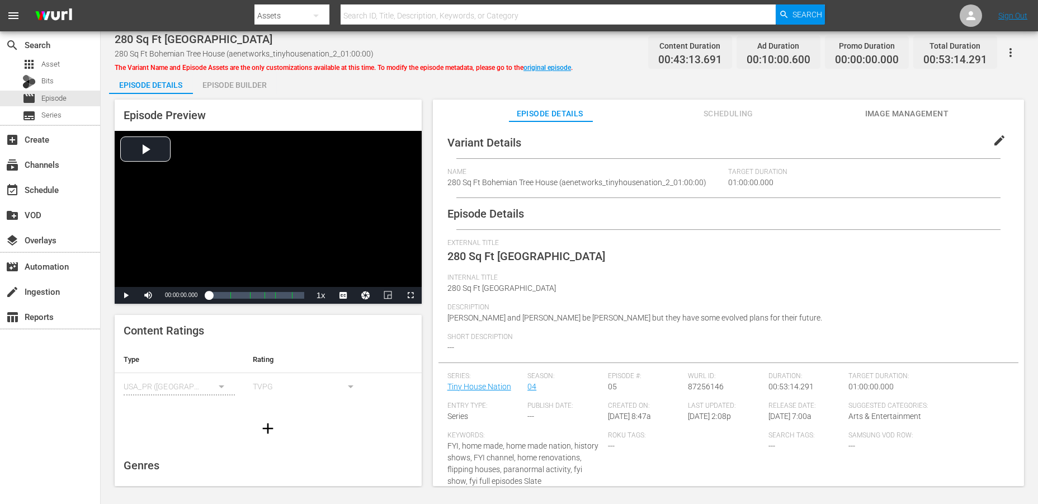
click at [235, 87] on div "Episode Builder" at bounding box center [235, 85] width 84 height 27
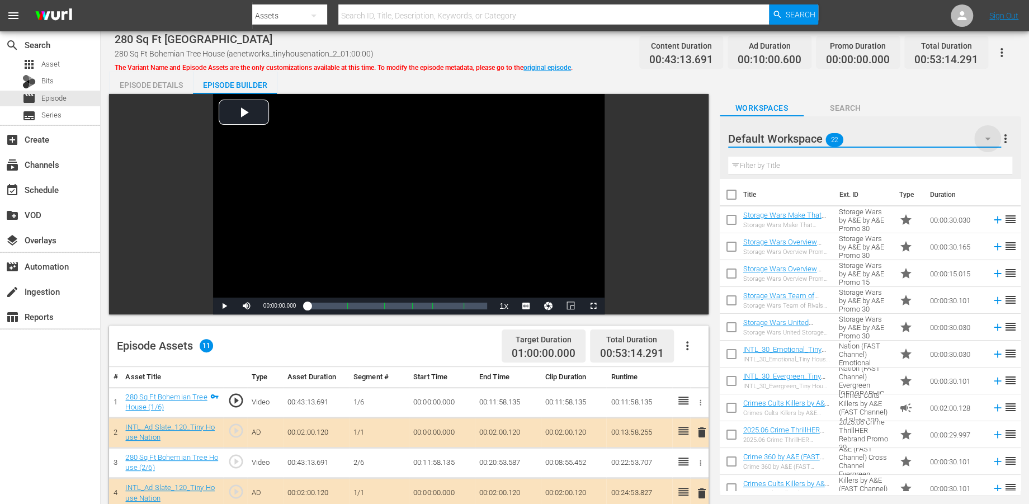
click at [933, 142] on icon "button" at bounding box center [987, 138] width 13 height 13
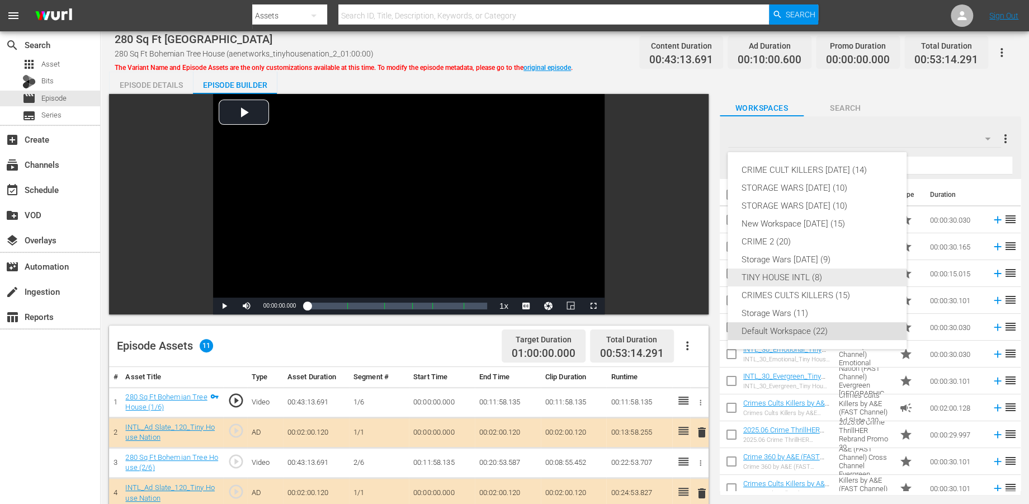
click at [771, 276] on div "TINY HOUSE INTL (8)" at bounding box center [817, 277] width 152 height 18
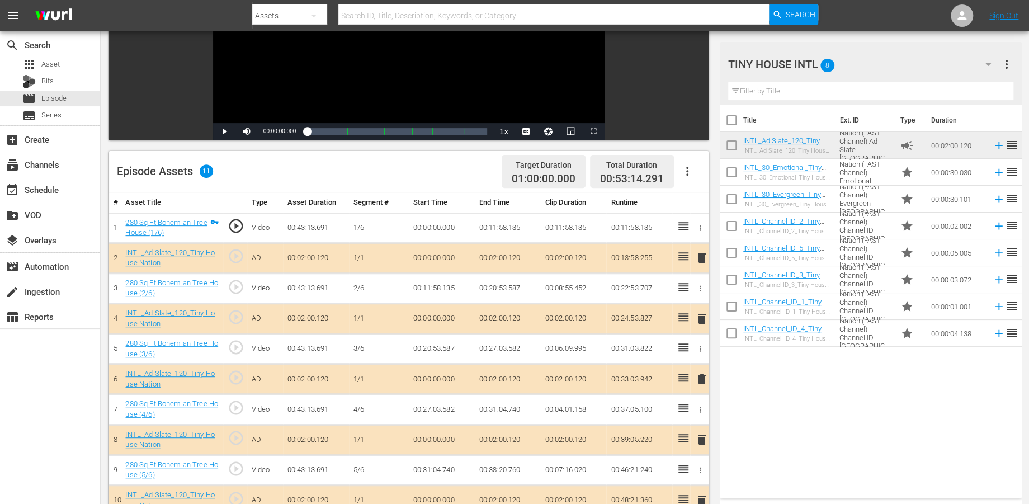
scroll to position [186, 0]
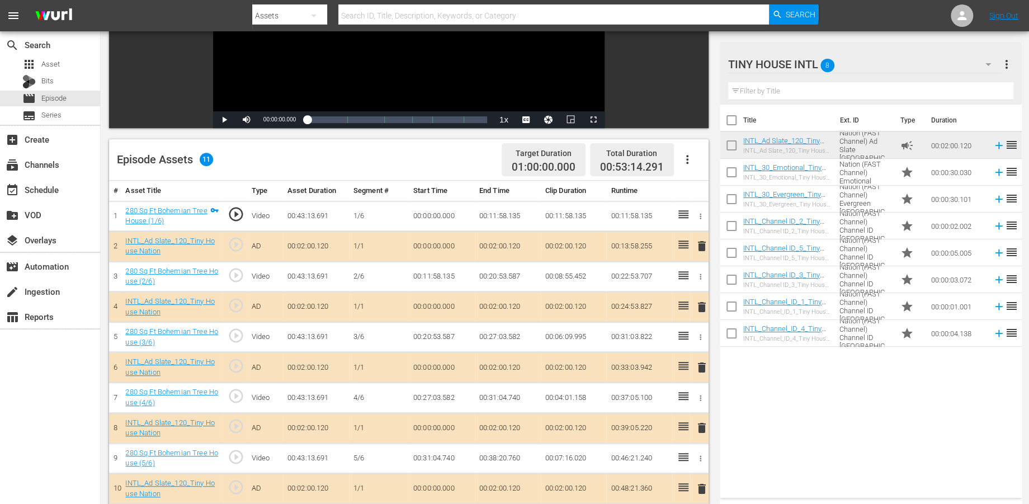
click at [701, 302] on span "delete" at bounding box center [701, 306] width 13 height 13
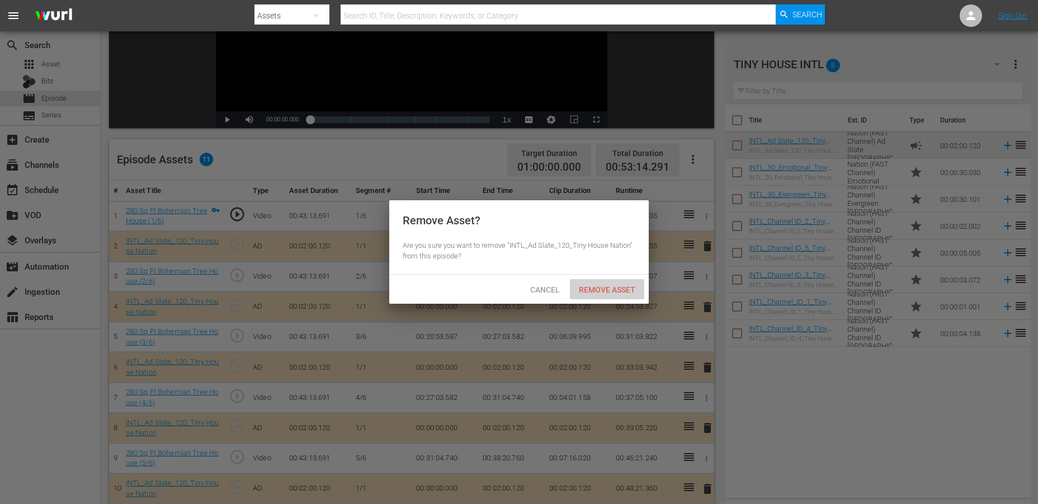
click at [591, 289] on span "Remove Asset" at bounding box center [607, 289] width 74 height 9
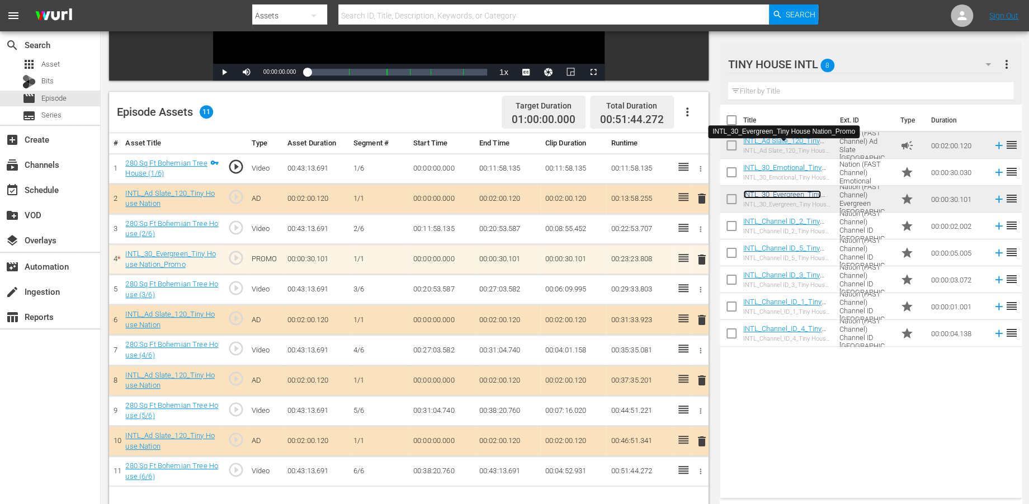
scroll to position [290, 0]
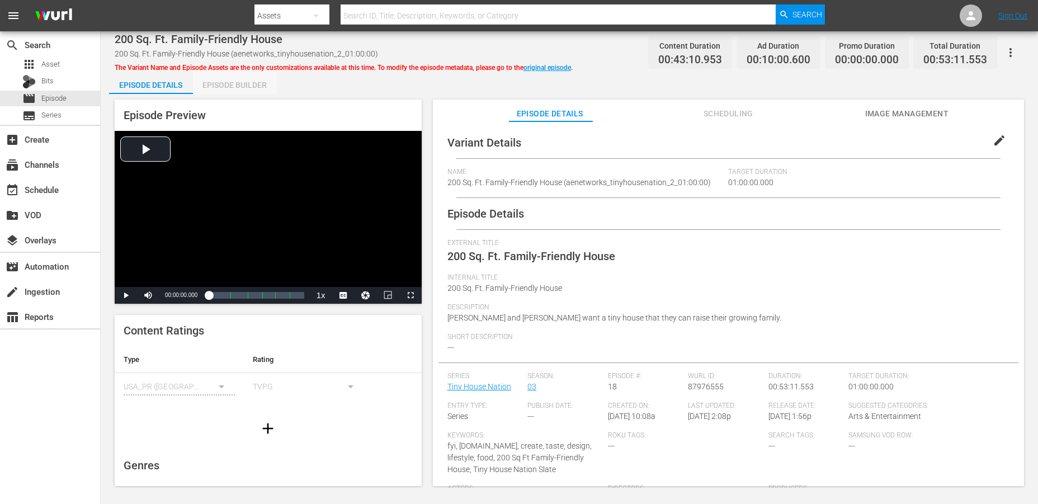
click at [241, 84] on div "Episode Builder" at bounding box center [235, 85] width 84 height 27
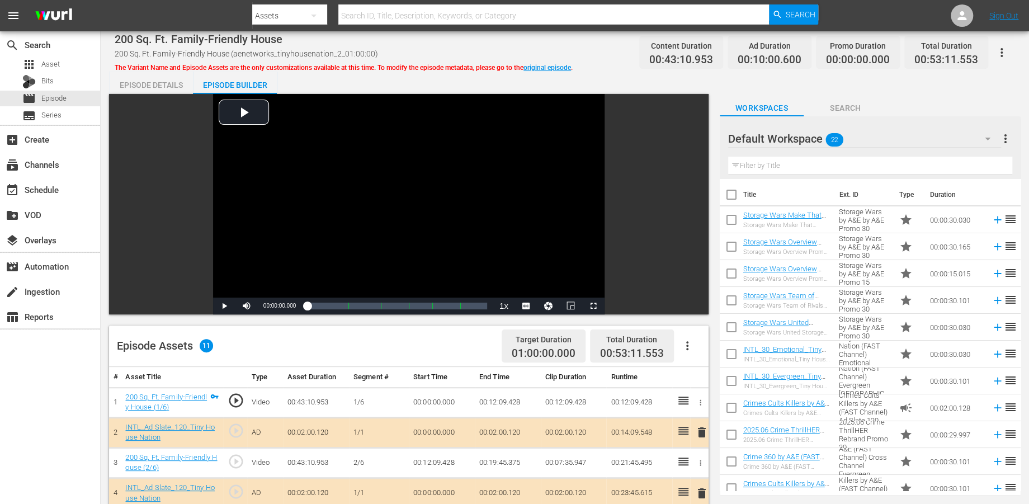
click at [933, 143] on icon "button" at bounding box center [987, 138] width 13 height 13
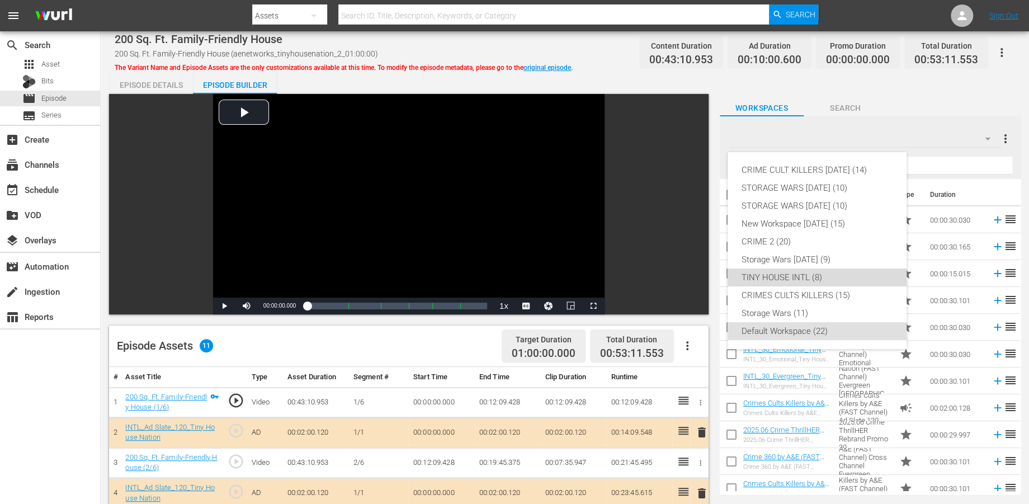
click at [772, 280] on div "TINY HOUSE INTL (8)" at bounding box center [817, 277] width 152 height 18
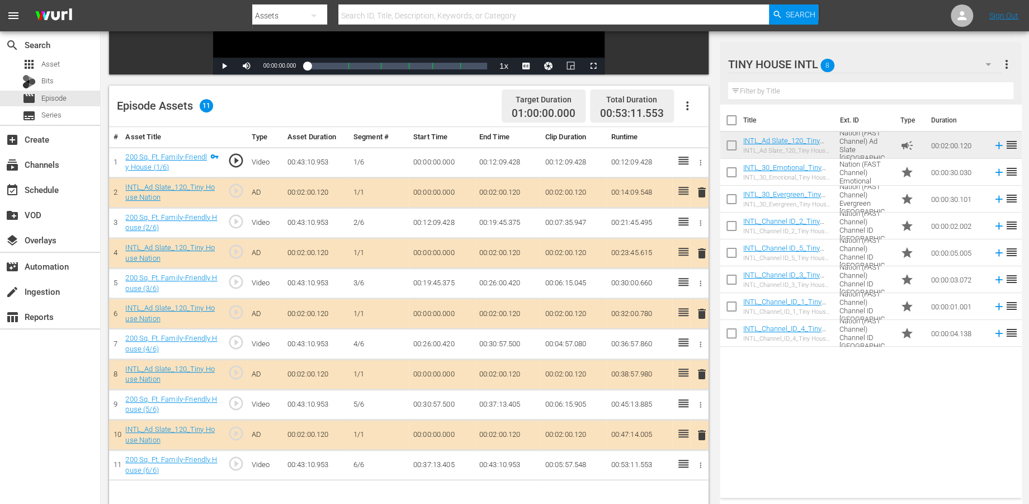
scroll to position [248, 0]
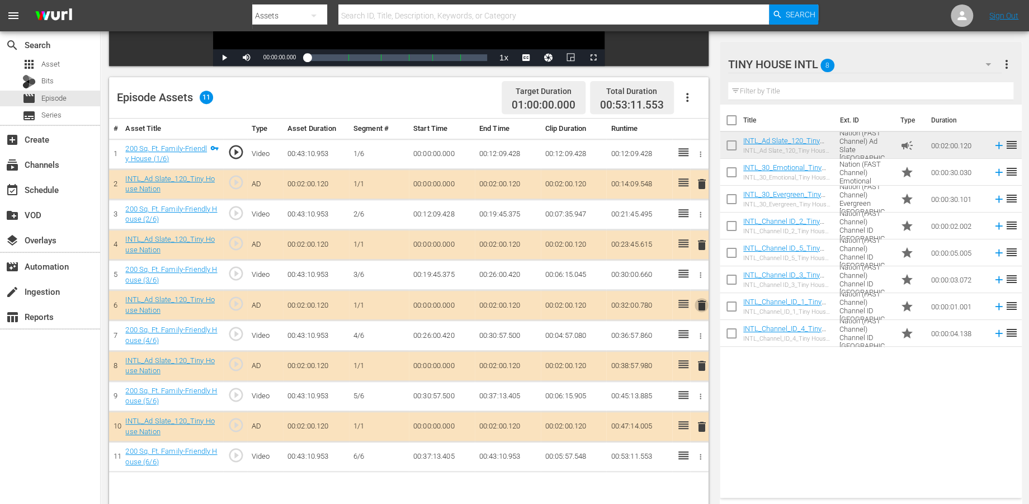
click at [698, 304] on span "delete" at bounding box center [701, 305] width 13 height 13
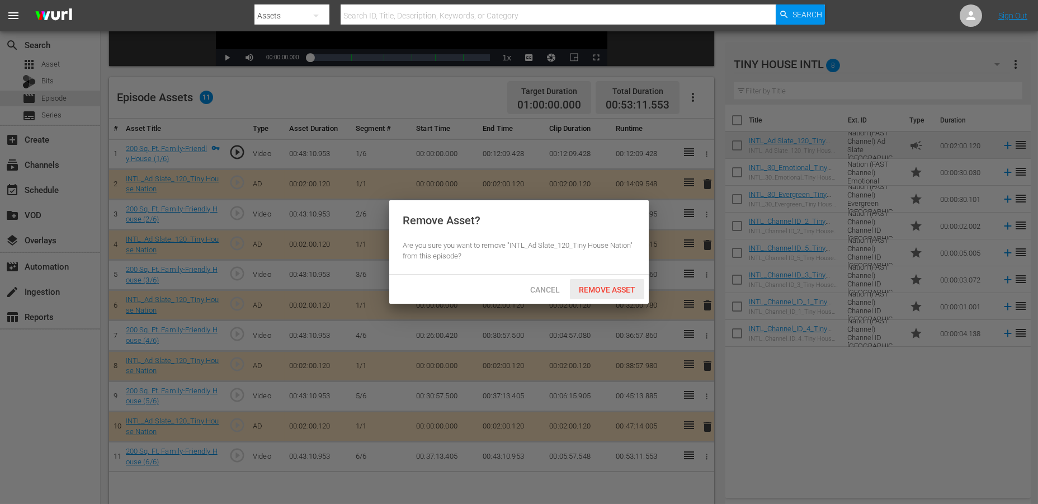
click at [597, 292] on span "Remove Asset" at bounding box center [607, 289] width 74 height 9
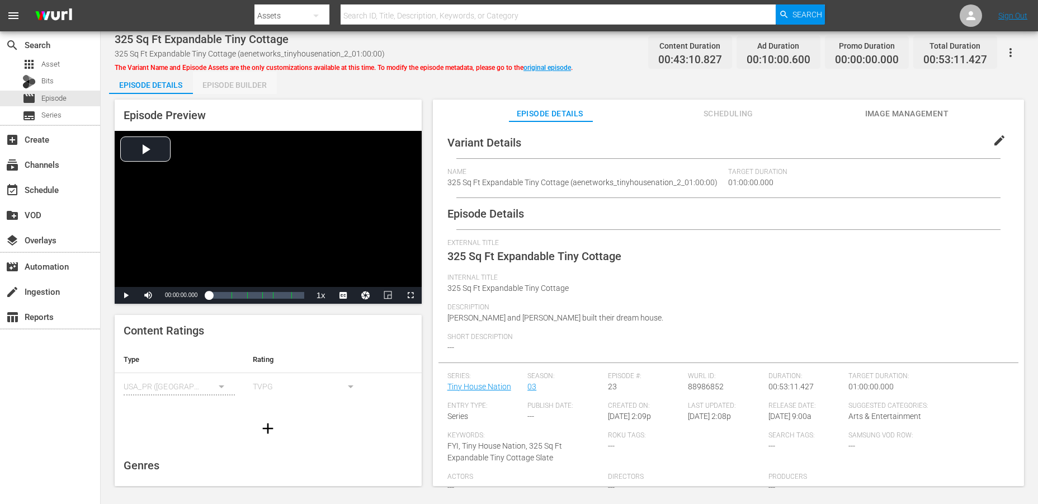
click at [243, 79] on div "Episode Builder" at bounding box center [235, 85] width 84 height 27
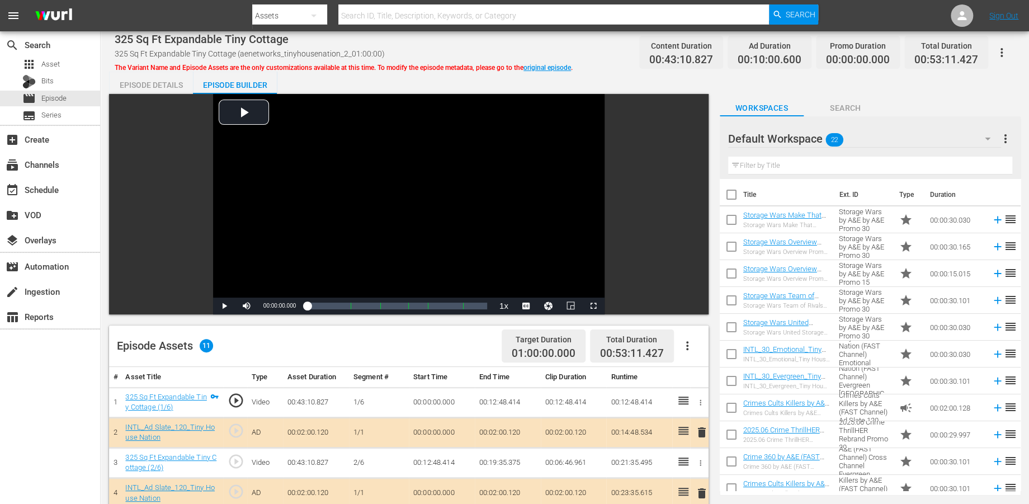
click at [933, 136] on icon "button" at bounding box center [987, 138] width 13 height 13
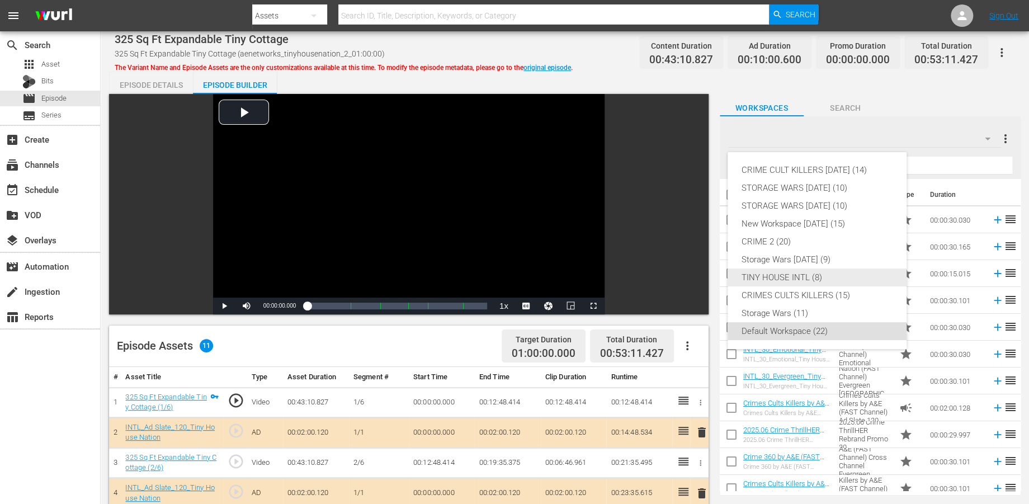
click at [766, 277] on div "TINY HOUSE INTL (8)" at bounding box center [817, 277] width 152 height 18
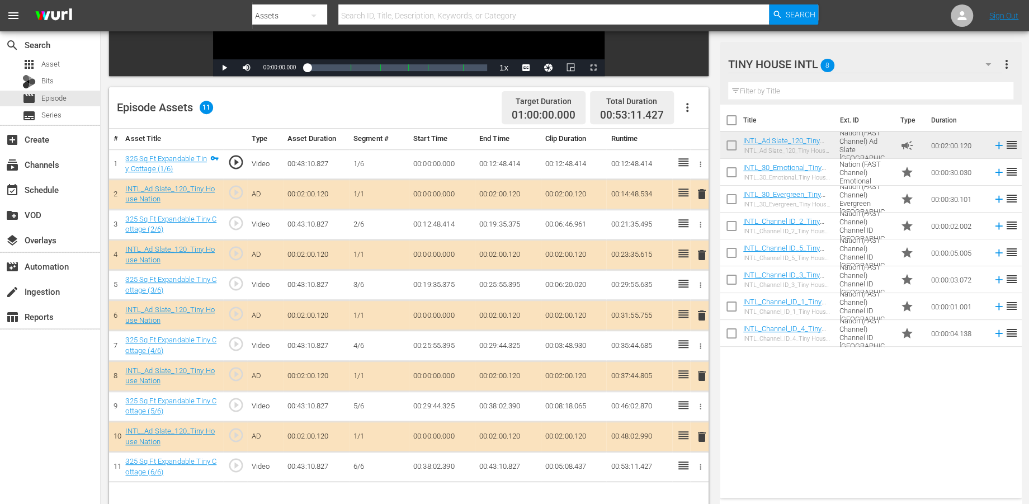
scroll to position [248, 0]
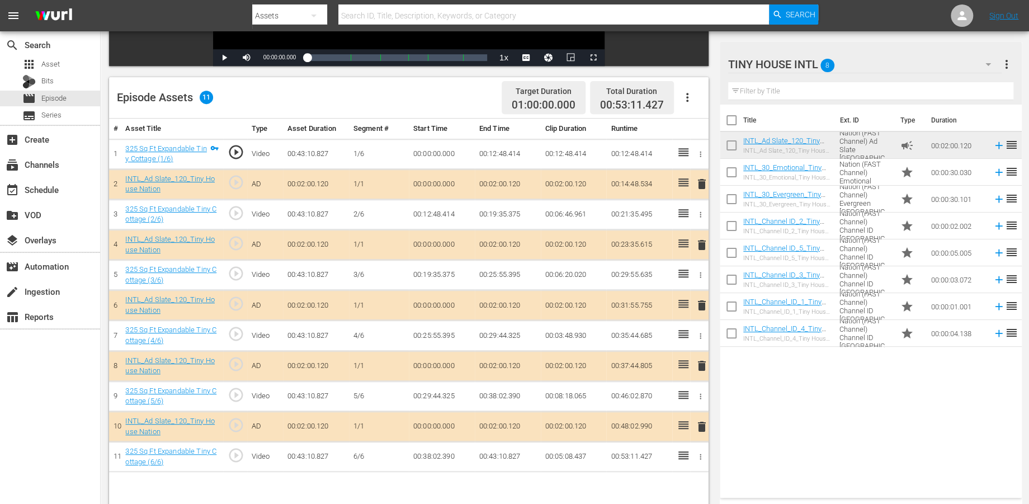
click at [701, 363] on span "delete" at bounding box center [701, 365] width 13 height 13
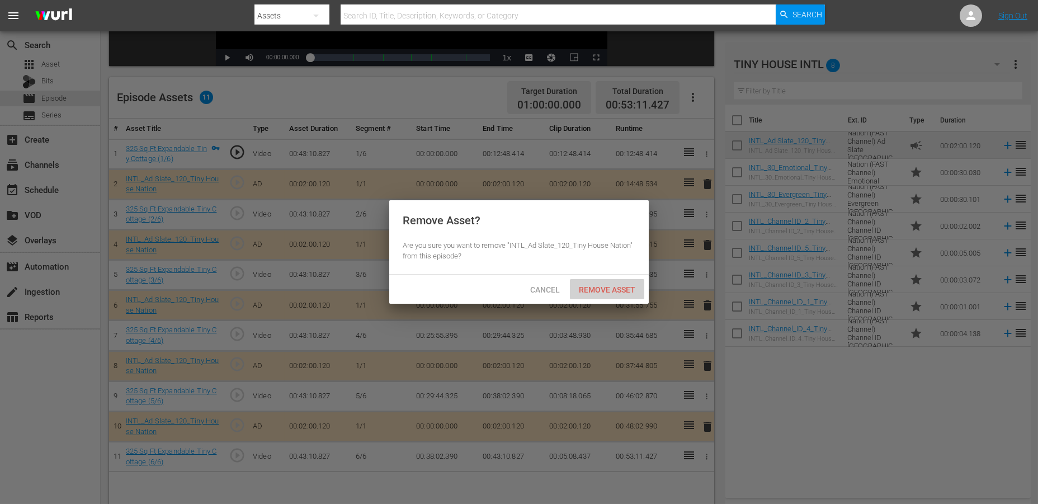
click at [615, 289] on span "Remove Asset" at bounding box center [607, 289] width 74 height 9
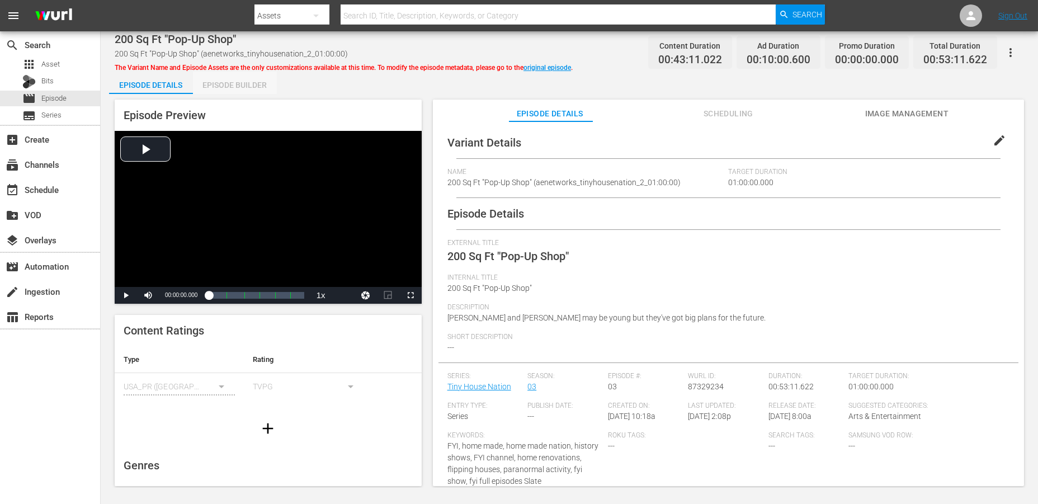
click at [254, 85] on div "Episode Builder" at bounding box center [235, 85] width 84 height 27
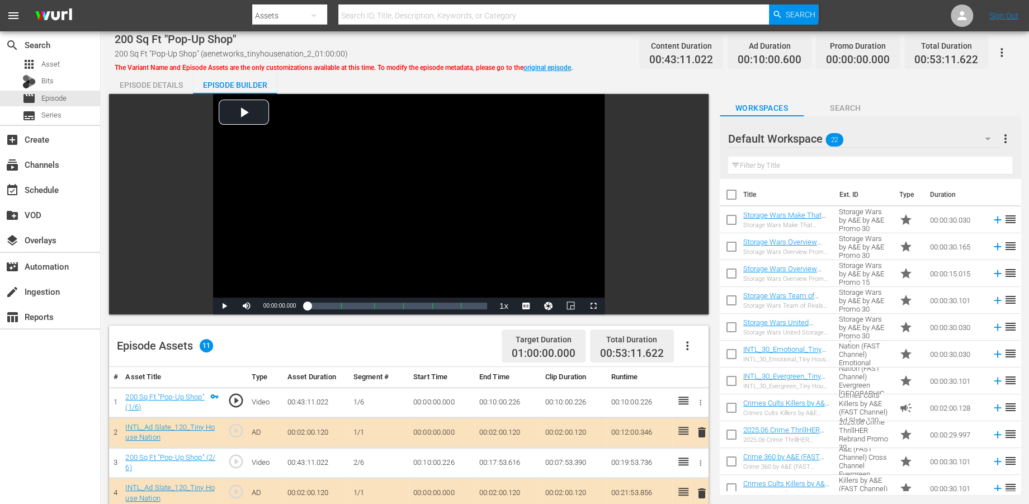
click at [933, 141] on icon "button" at bounding box center [987, 138] width 13 height 13
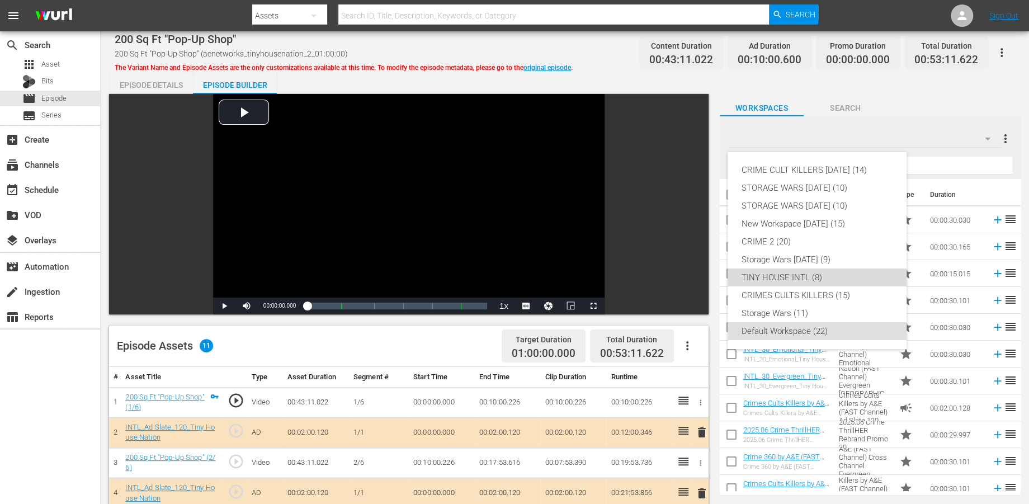
click at [771, 277] on div "TINY HOUSE INTL (8)" at bounding box center [817, 277] width 152 height 18
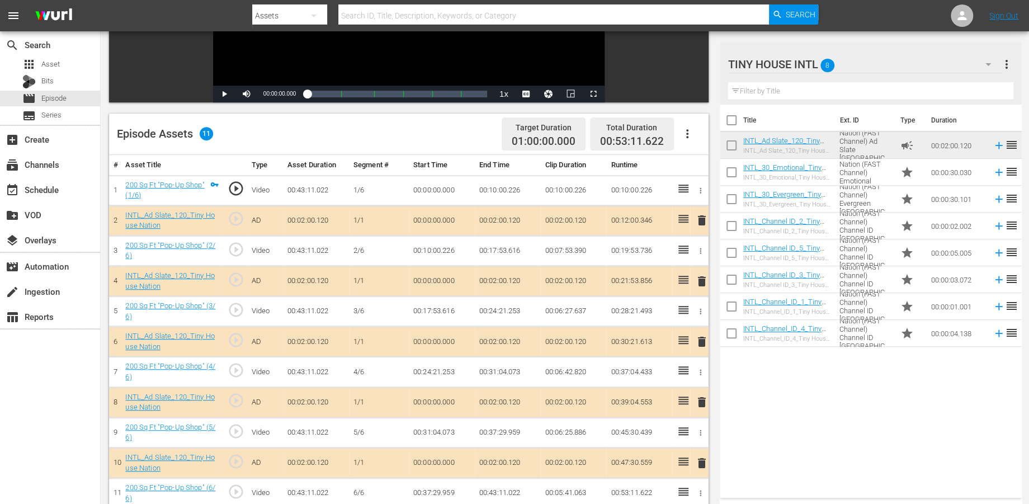
scroll to position [248, 0]
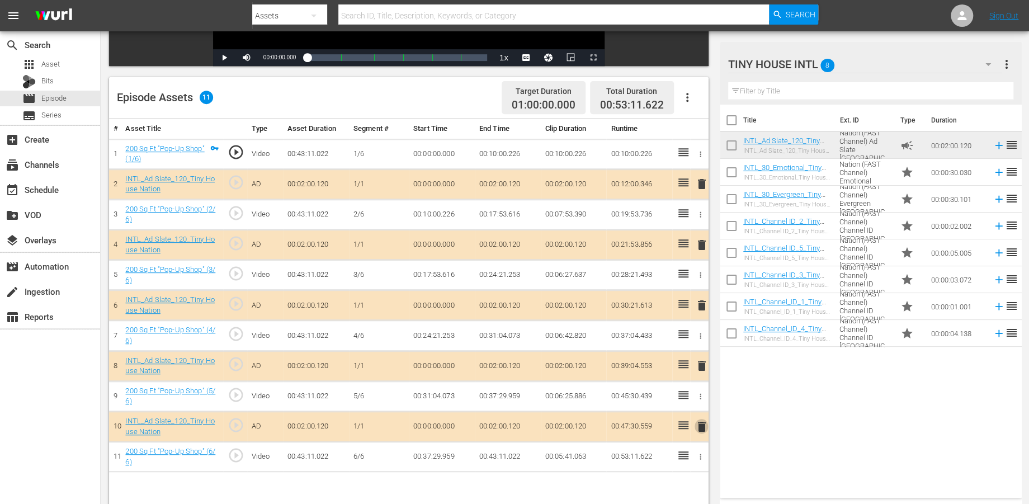
click at [703, 425] on span "delete" at bounding box center [701, 426] width 13 height 13
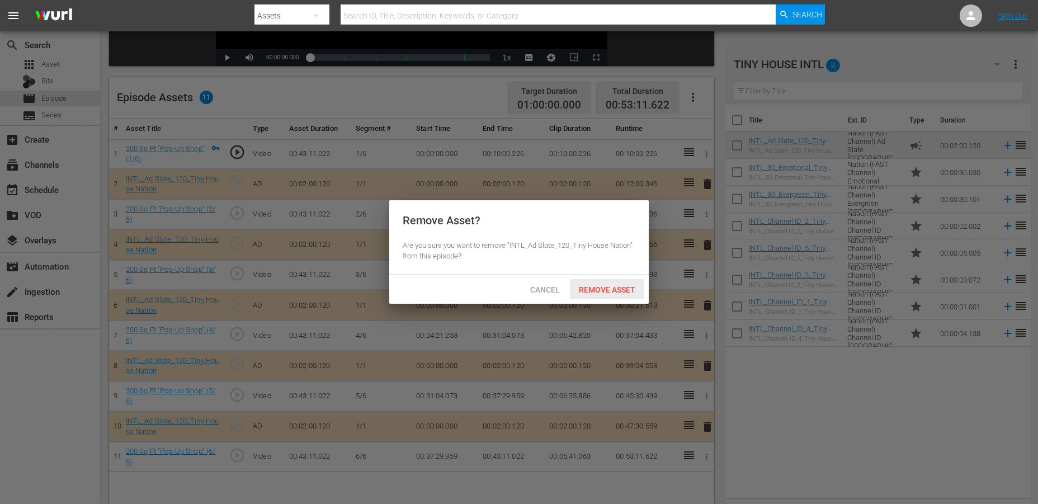
click at [601, 287] on span "Remove Asset" at bounding box center [607, 289] width 74 height 9
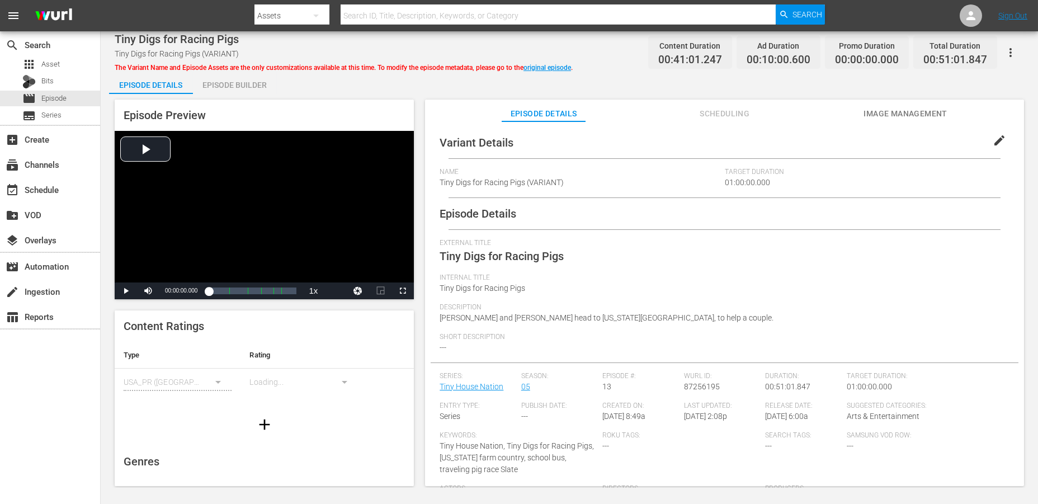
click at [218, 83] on div "Episode Builder" at bounding box center [235, 85] width 84 height 27
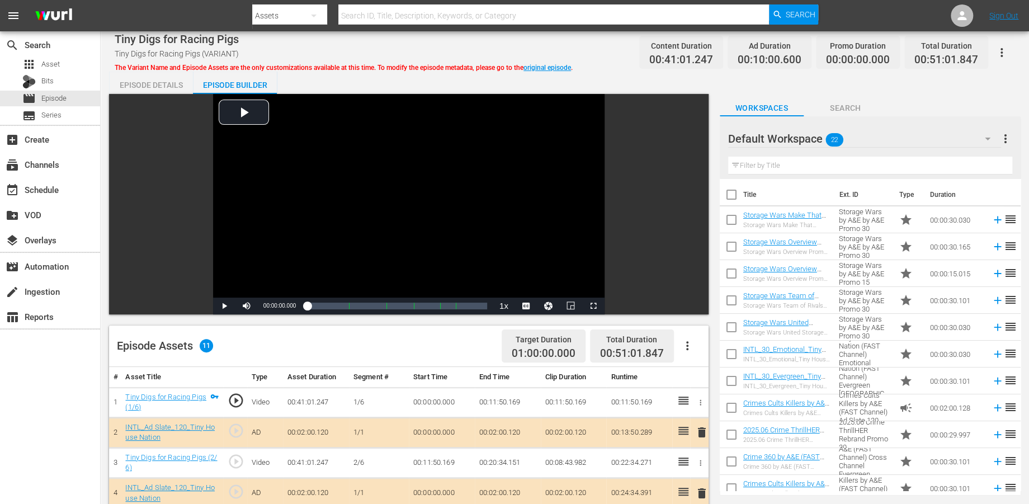
click at [933, 140] on icon "button" at bounding box center [987, 138] width 13 height 13
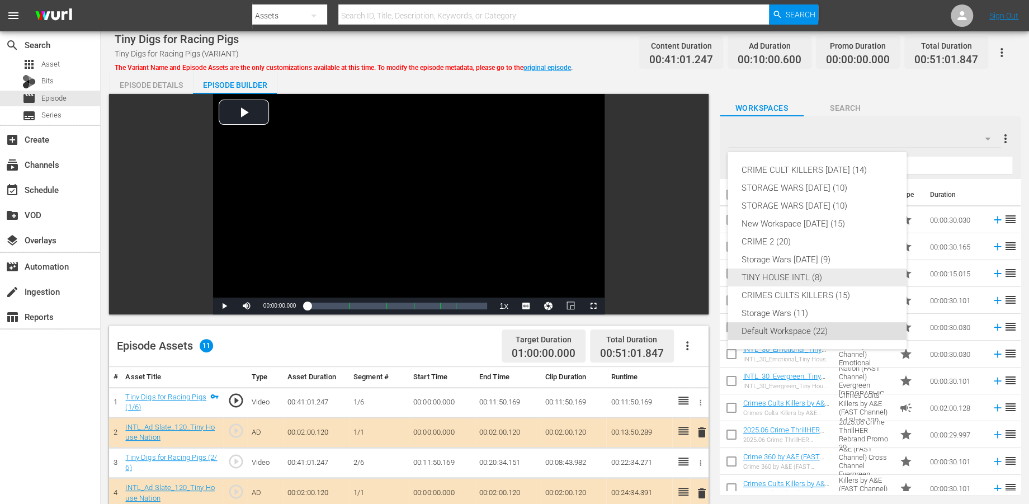
click at [797, 277] on div "TINY HOUSE INTL (8)" at bounding box center [817, 277] width 152 height 18
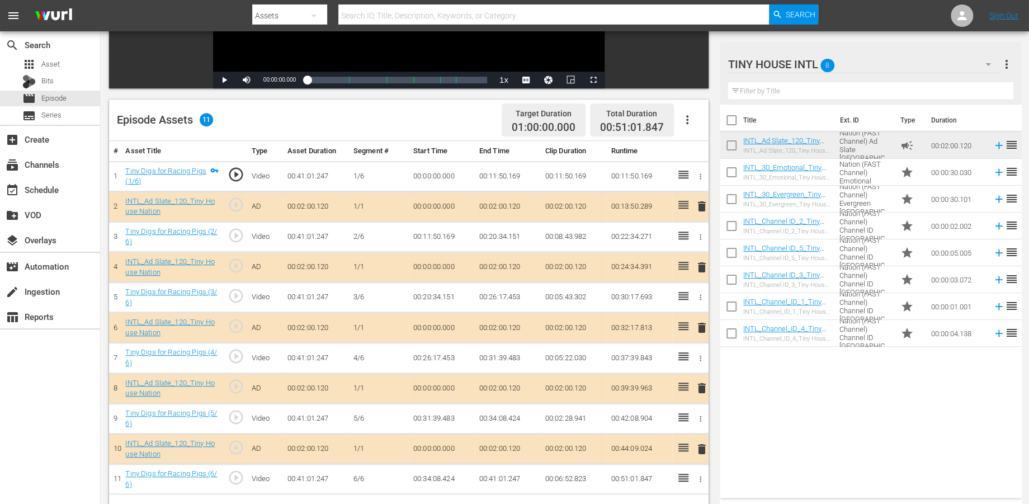
scroll to position [248, 0]
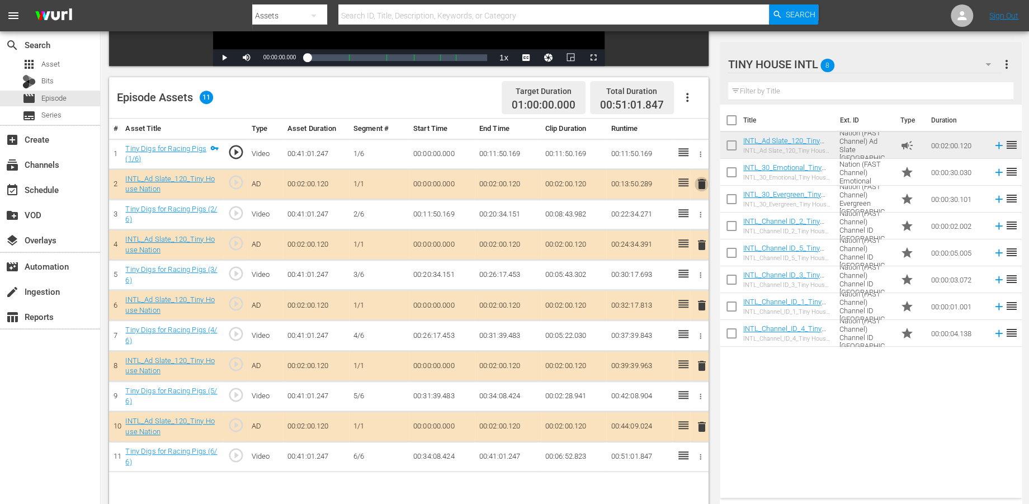
click at [700, 186] on span "delete" at bounding box center [701, 183] width 13 height 13
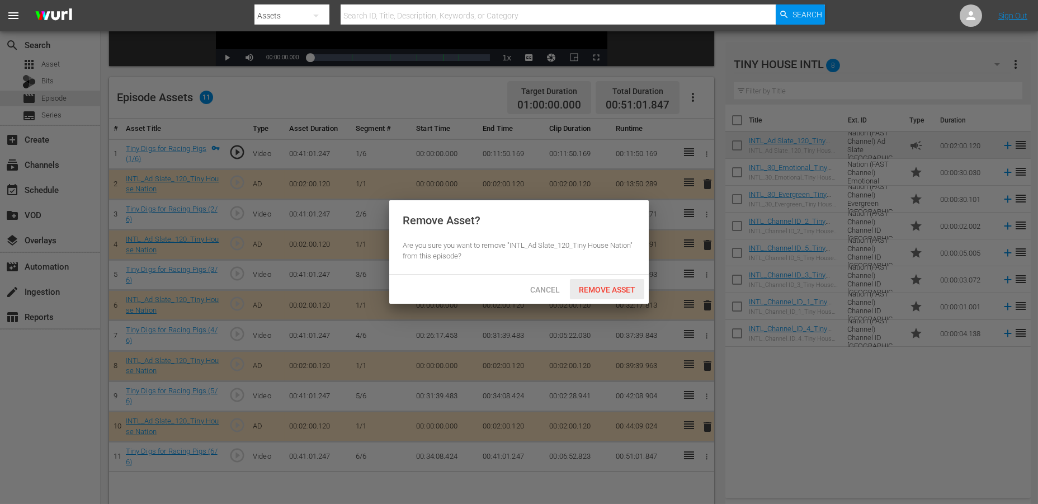
click at [615, 289] on span "Remove Asset" at bounding box center [607, 289] width 74 height 9
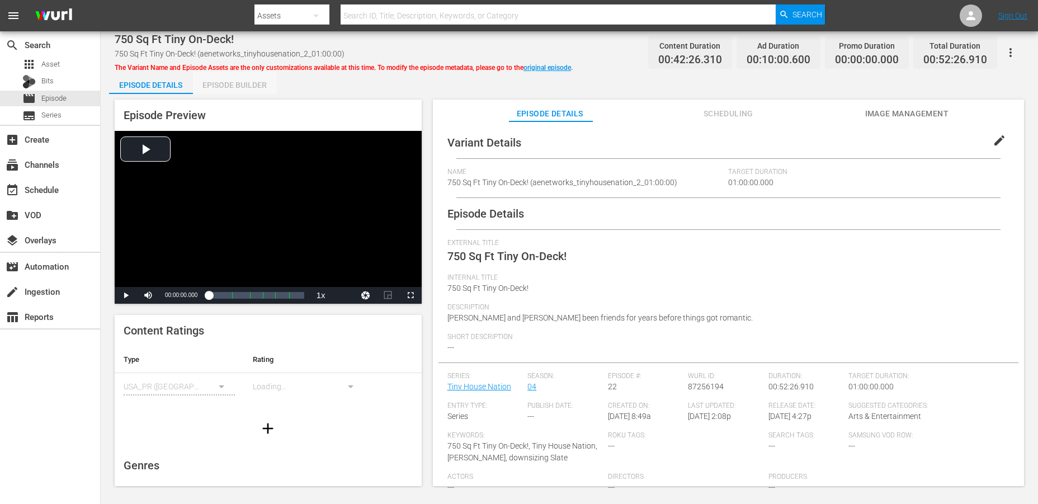
click at [224, 78] on div "Episode Builder" at bounding box center [235, 85] width 84 height 27
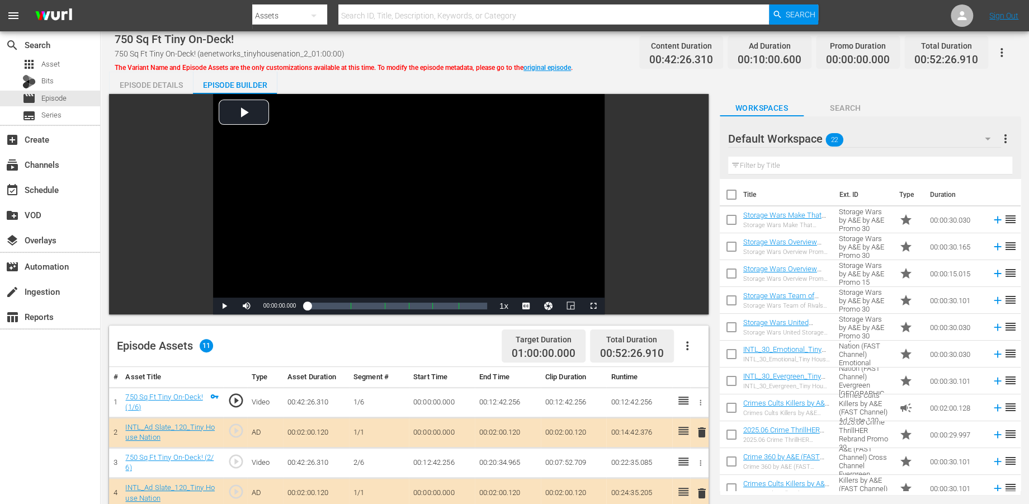
click at [933, 136] on icon "button" at bounding box center [987, 138] width 13 height 13
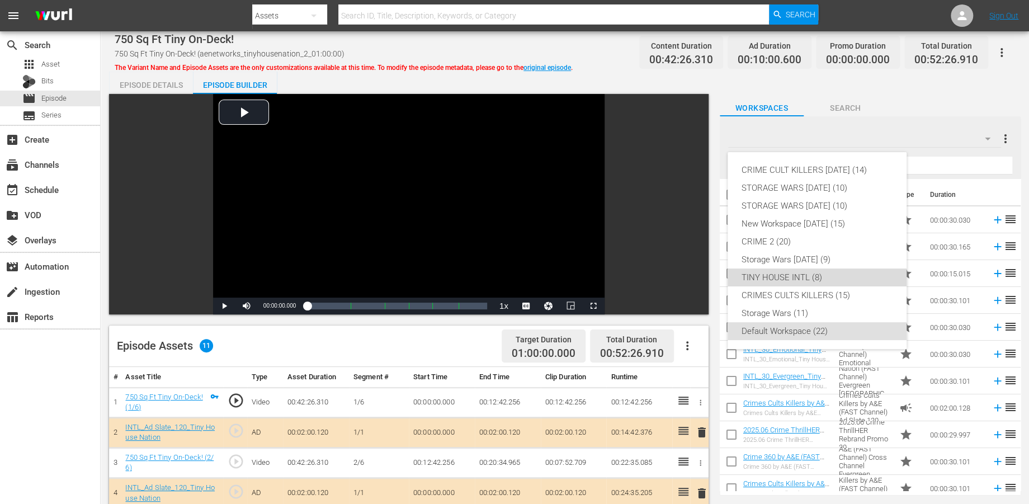
click at [762, 275] on div "TINY HOUSE INTL (8)" at bounding box center [817, 277] width 152 height 18
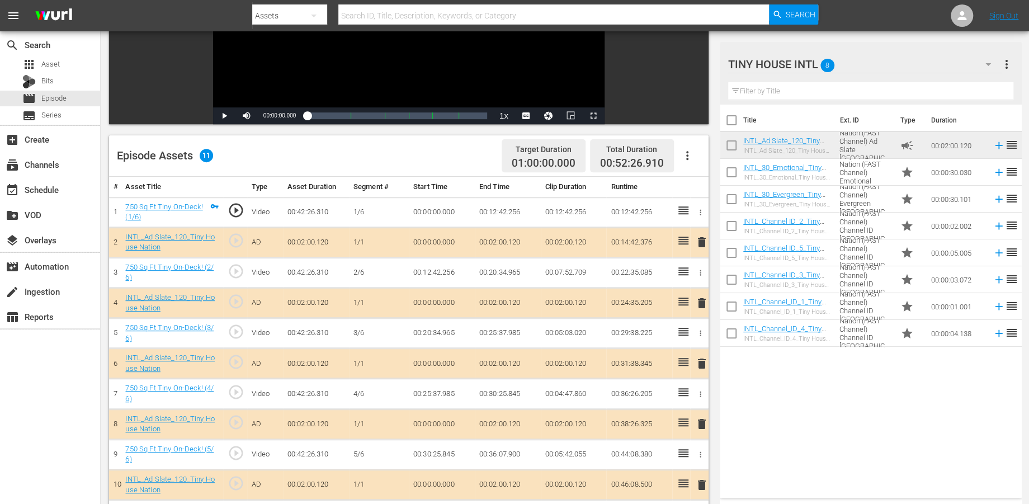
scroll to position [248, 0]
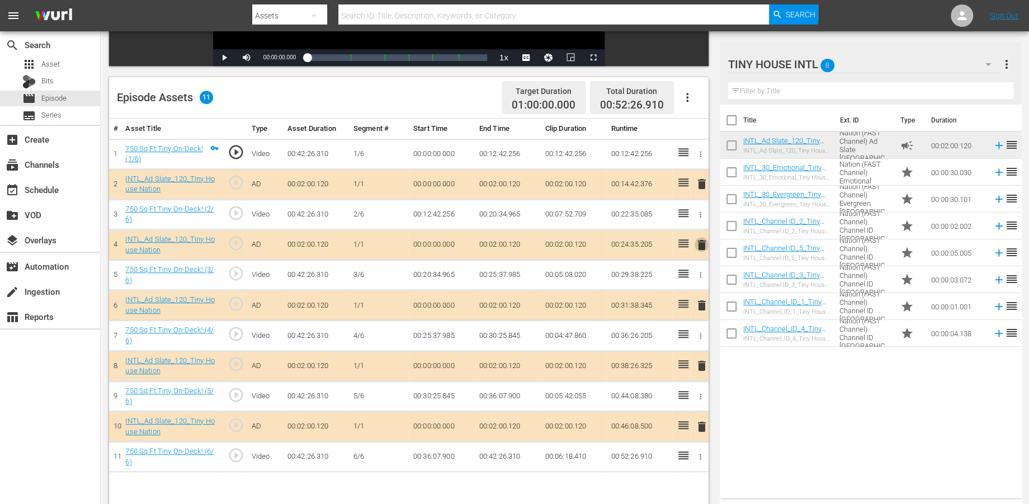
click at [698, 245] on span "delete" at bounding box center [701, 244] width 13 height 13
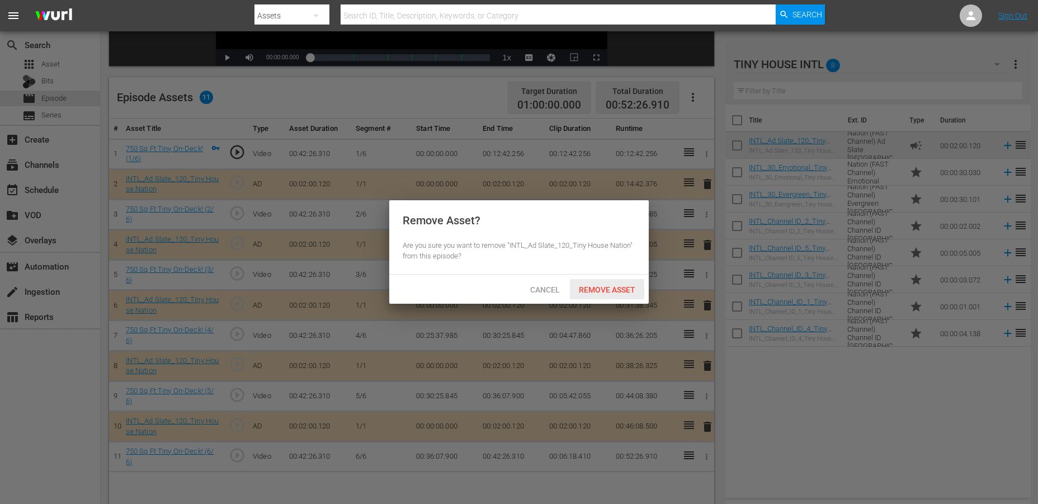
click at [580, 289] on span "Remove Asset" at bounding box center [607, 289] width 74 height 9
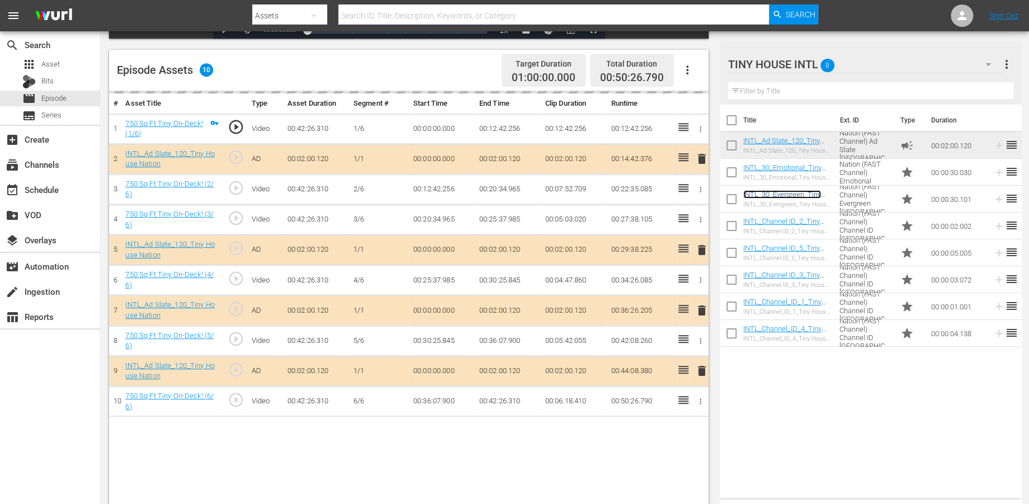
scroll to position [290, 0]
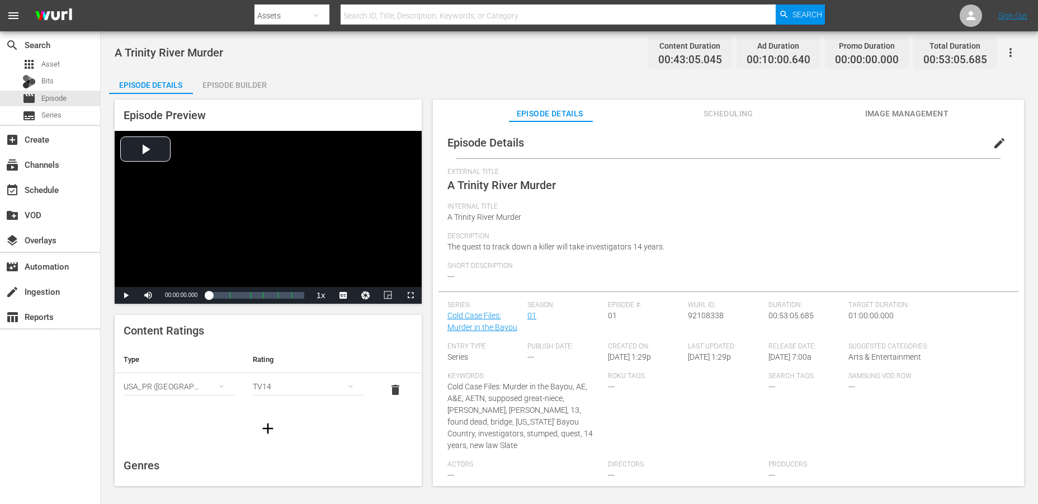
click at [225, 83] on div "Episode Builder" at bounding box center [235, 85] width 84 height 27
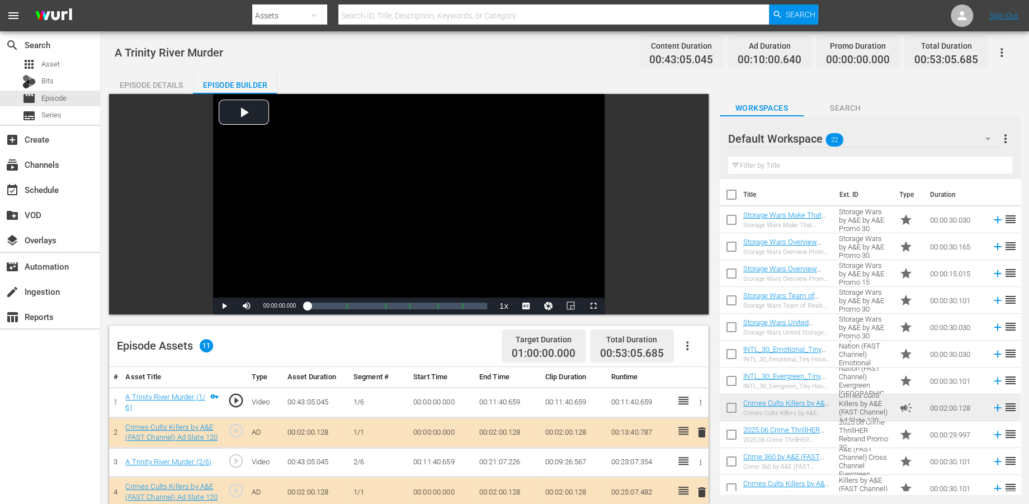
click at [933, 140] on icon "button" at bounding box center [987, 138] width 13 height 13
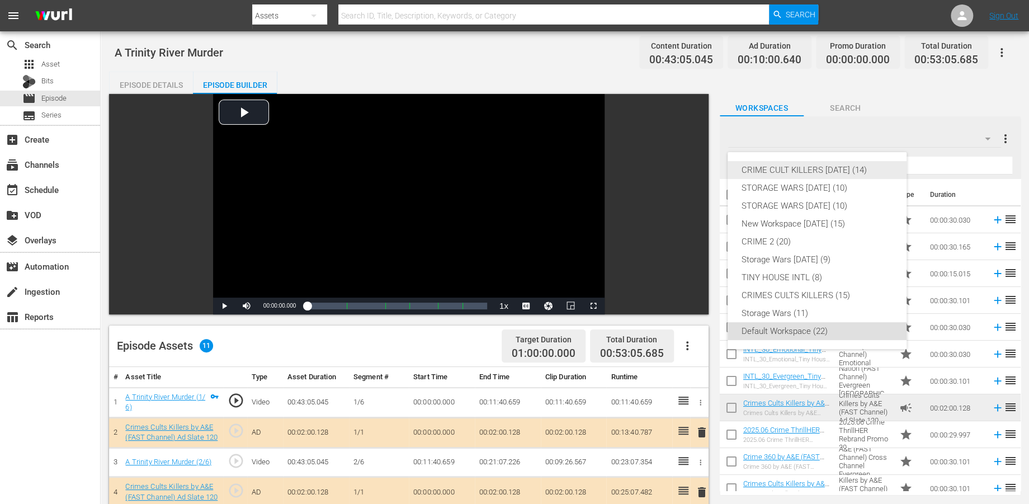
click at [788, 169] on div "CRIME CULT KILLERS [DATE] (14)" at bounding box center [817, 170] width 152 height 18
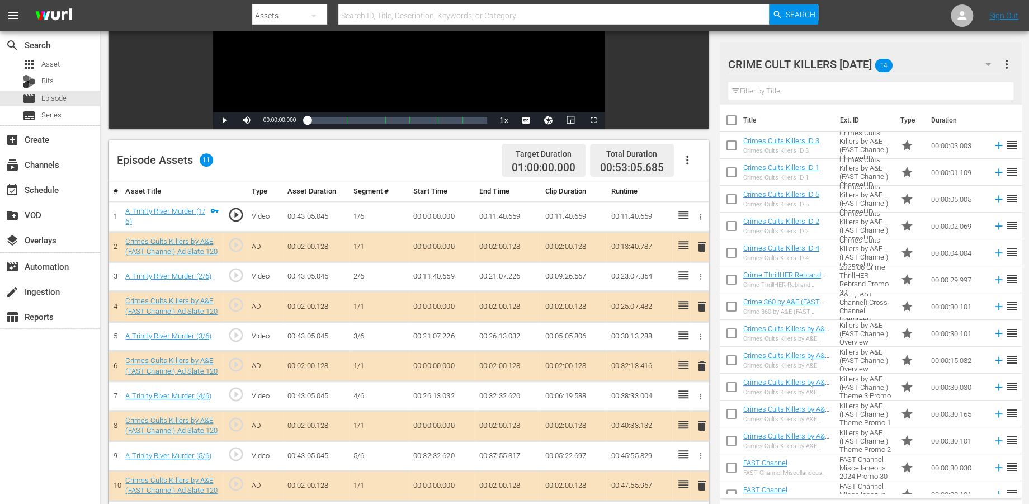
scroll to position [186, 0]
click at [703, 245] on span "delete" at bounding box center [701, 245] width 13 height 13
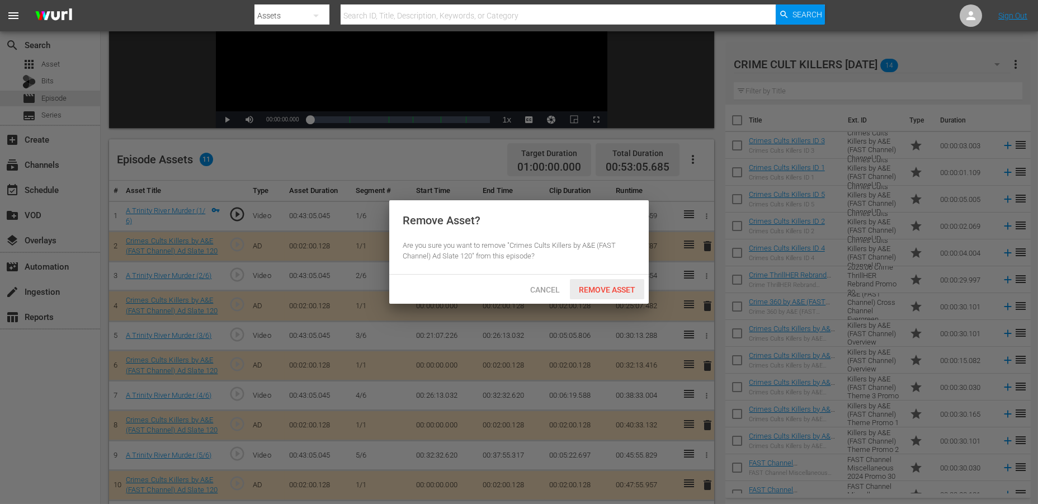
click at [612, 286] on span "Remove Asset" at bounding box center [607, 289] width 74 height 9
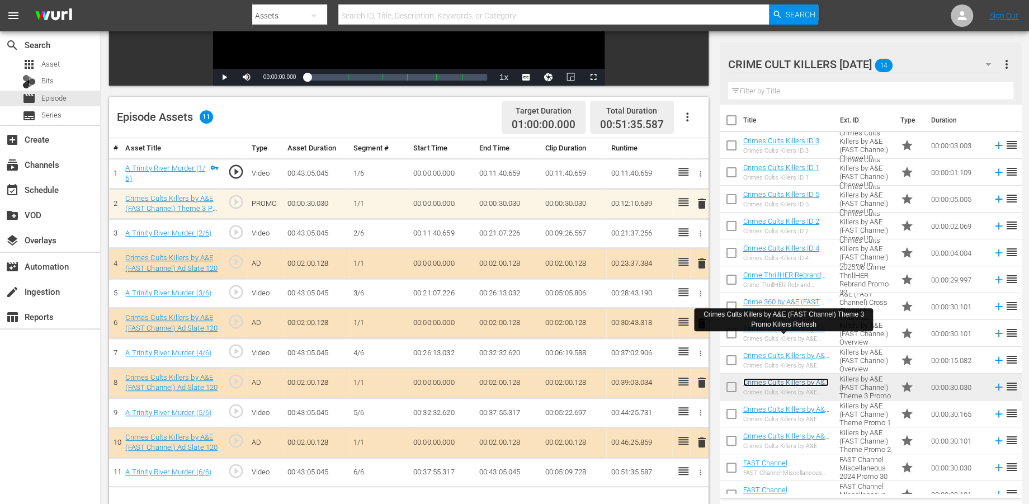
scroll to position [290, 0]
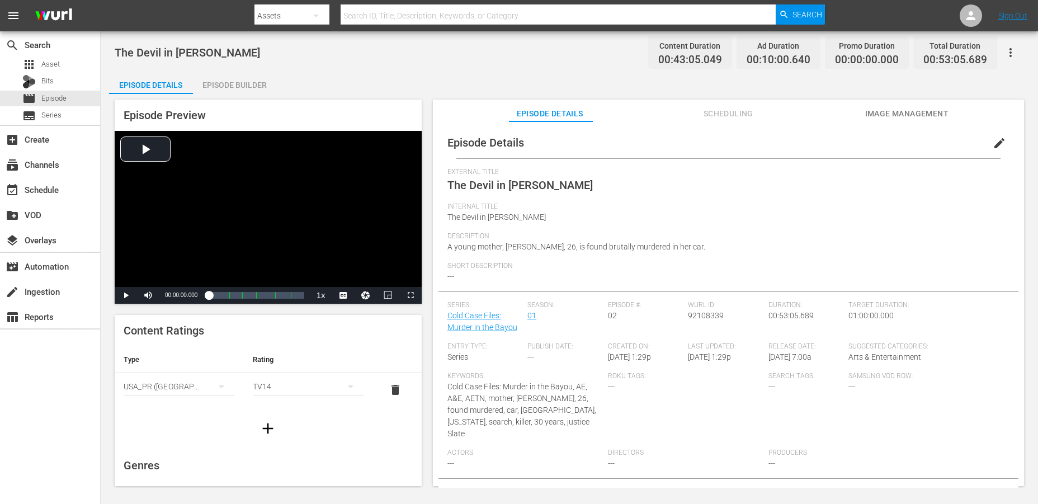
click at [238, 84] on div "Episode Builder" at bounding box center [235, 85] width 84 height 27
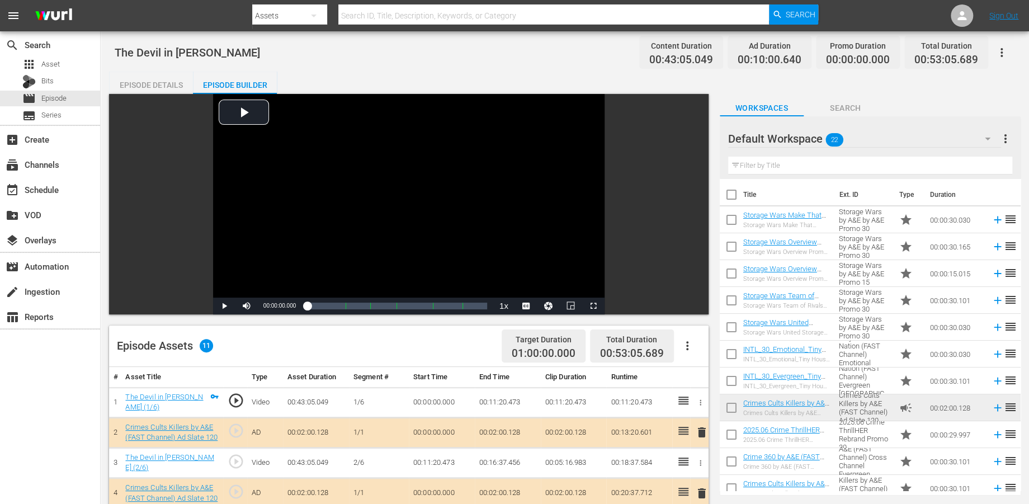
click at [933, 139] on icon "button" at bounding box center [987, 138] width 13 height 13
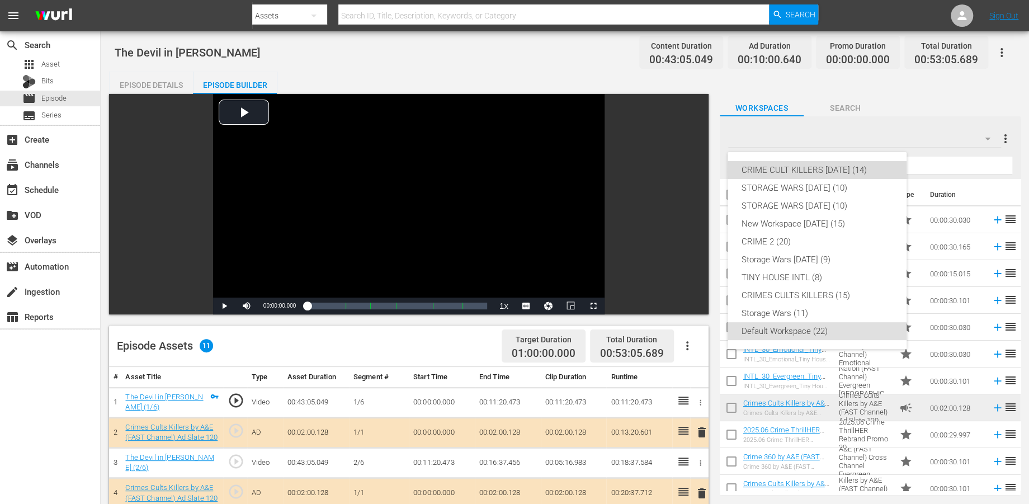
click at [842, 171] on div "CRIME CULT KILLERS [DATE] (14)" at bounding box center [817, 170] width 152 height 18
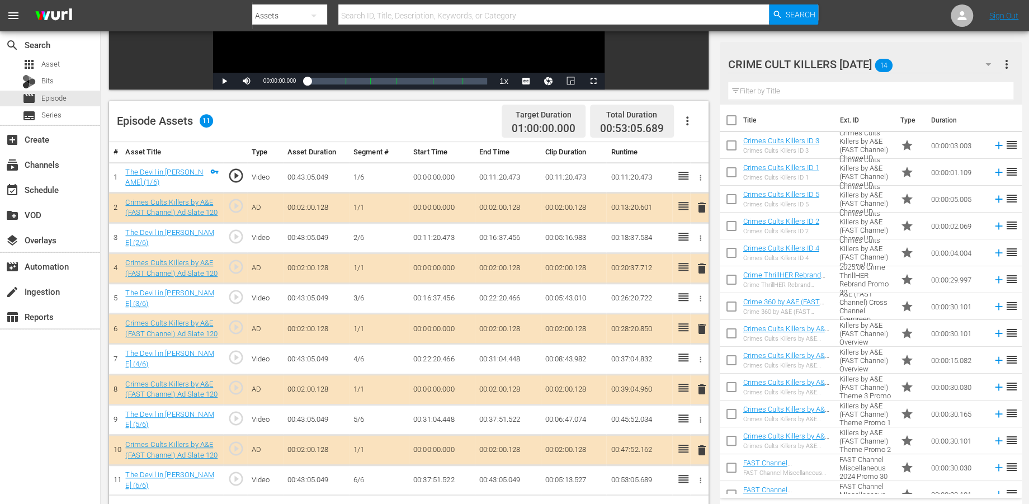
scroll to position [248, 0]
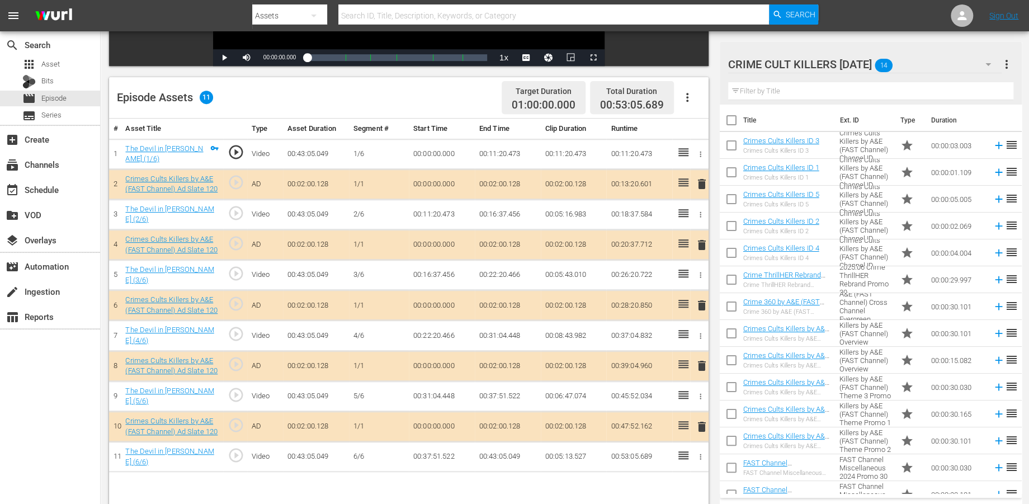
click at [698, 240] on span "delete" at bounding box center [701, 244] width 13 height 13
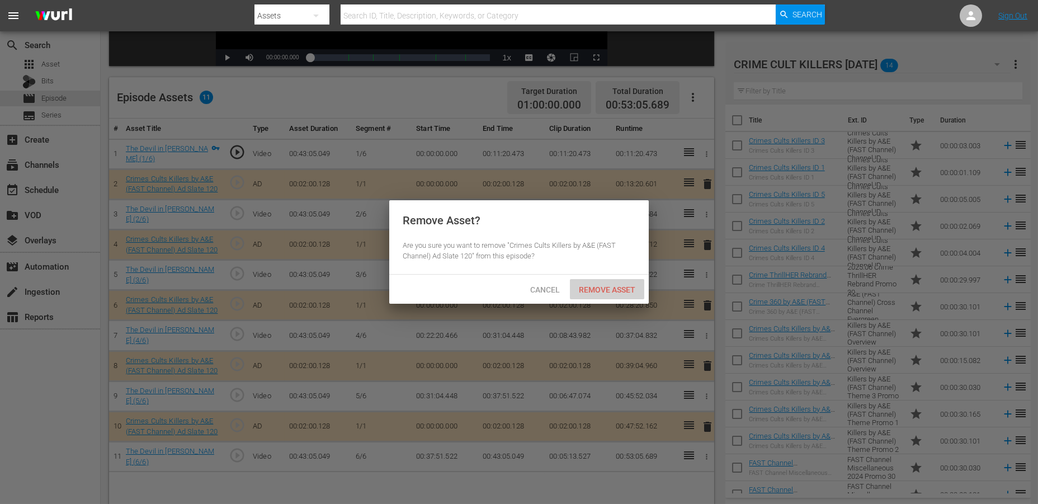
click at [594, 288] on span "Remove Asset" at bounding box center [607, 289] width 74 height 9
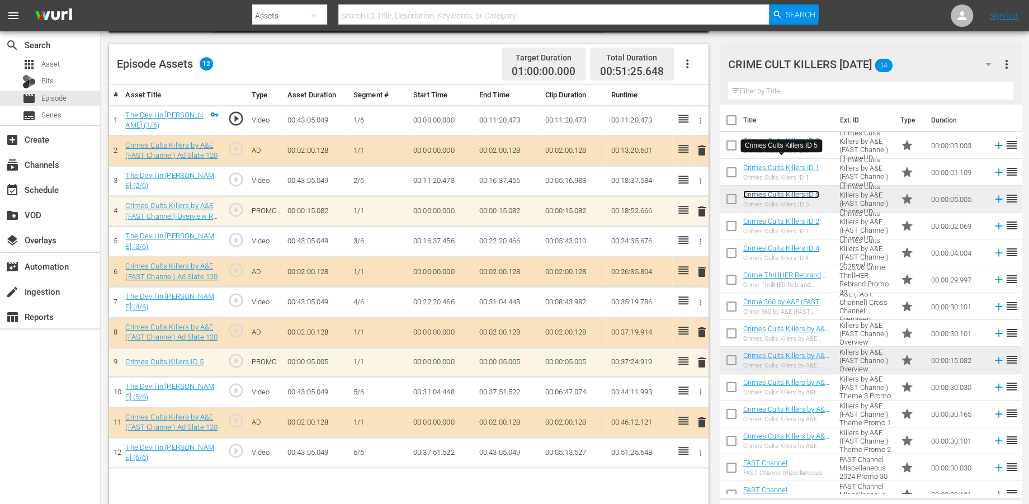
scroll to position [290, 0]
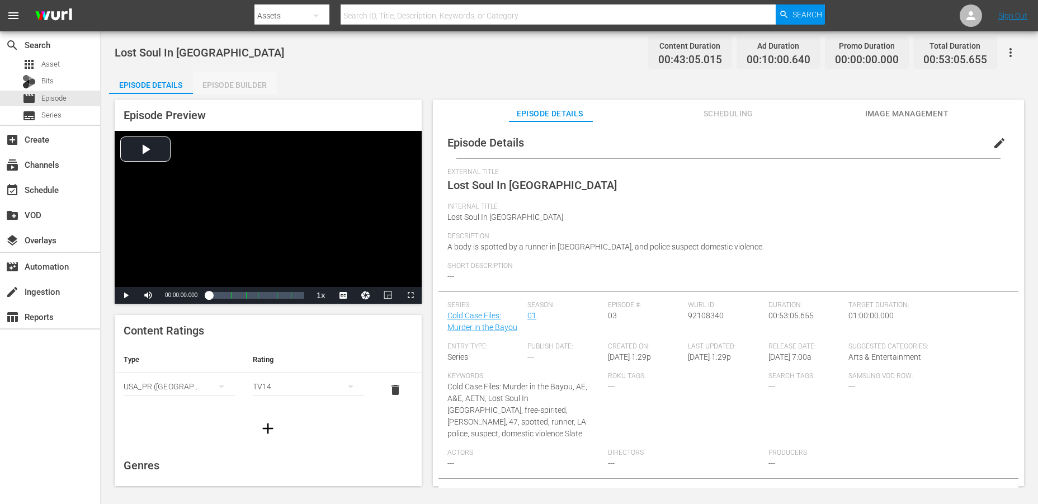
click at [239, 84] on div "Episode Builder" at bounding box center [235, 85] width 84 height 27
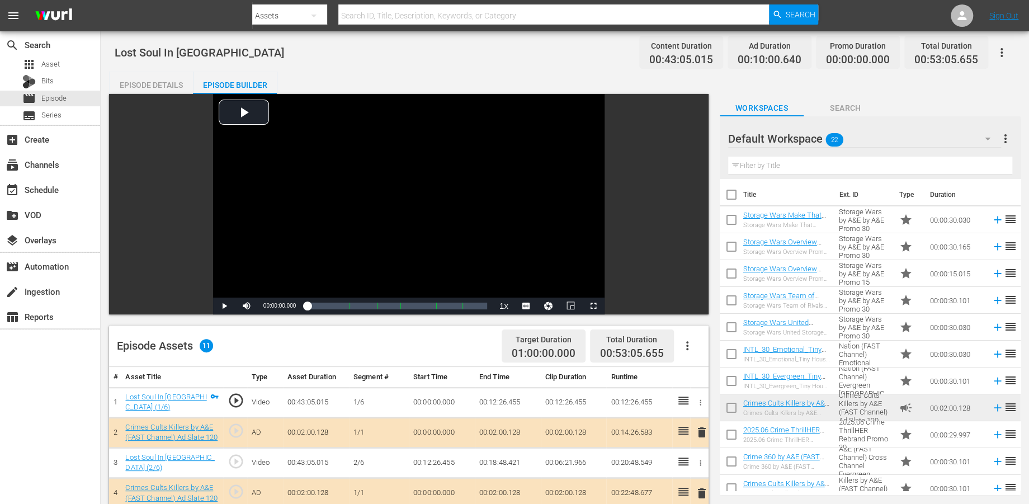
click at [933, 139] on icon "button" at bounding box center [987, 138] width 13 height 13
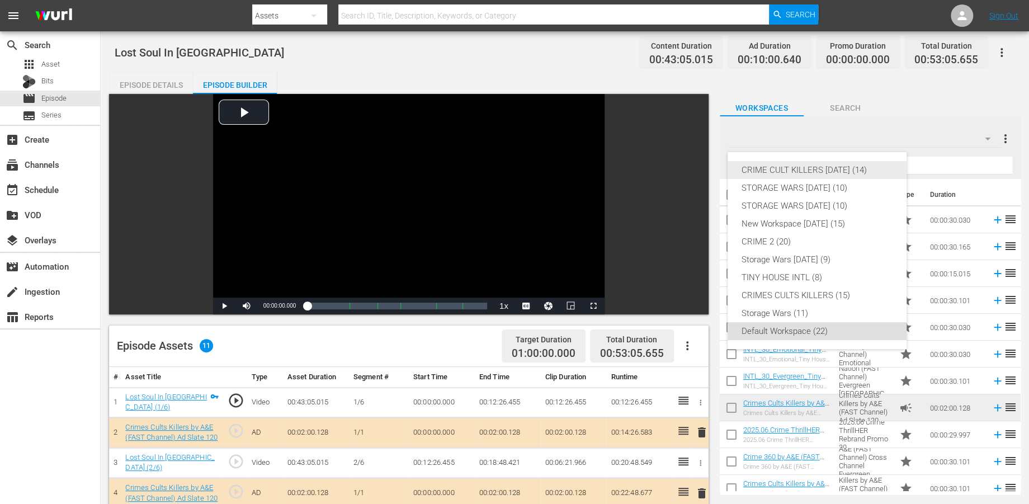
click at [800, 171] on div "CRIME CULT KILLERS [DATE] (14)" at bounding box center [817, 170] width 152 height 18
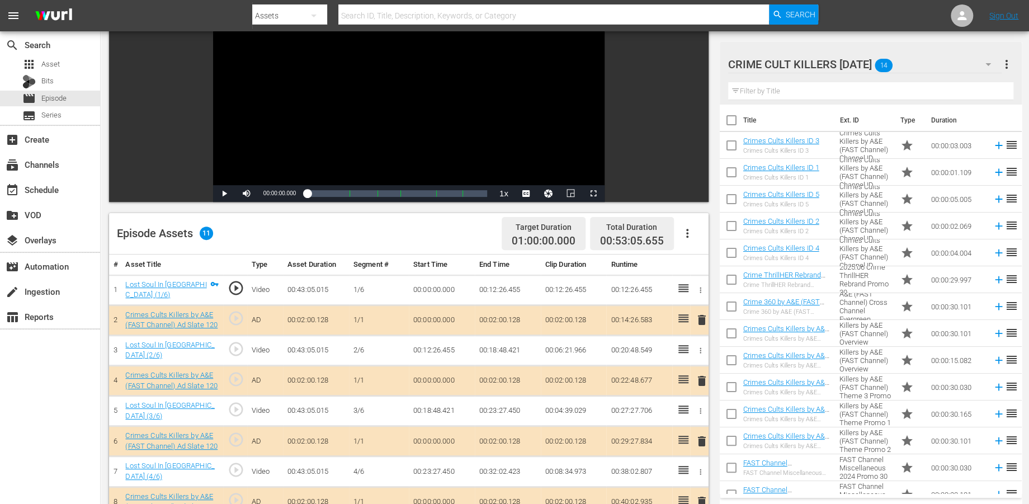
scroll to position [124, 0]
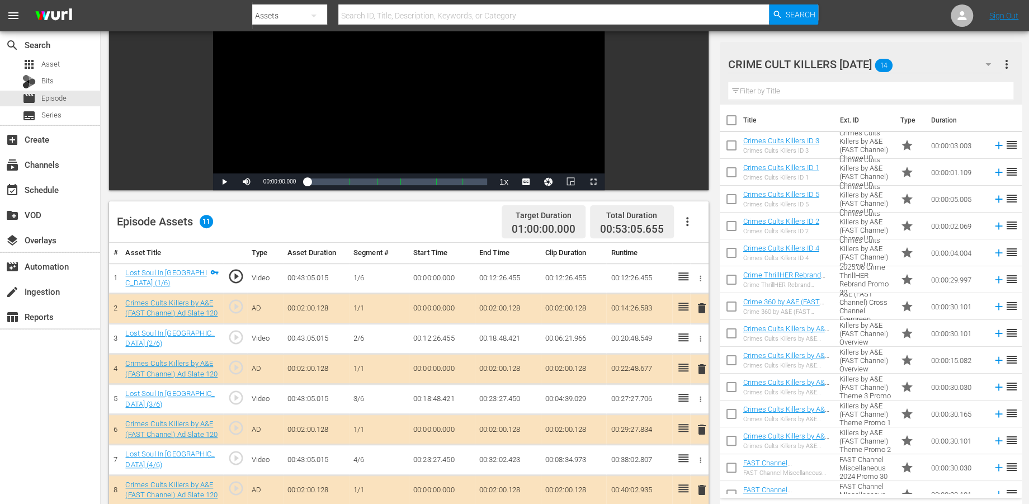
click at [699, 423] on span "delete" at bounding box center [701, 429] width 13 height 13
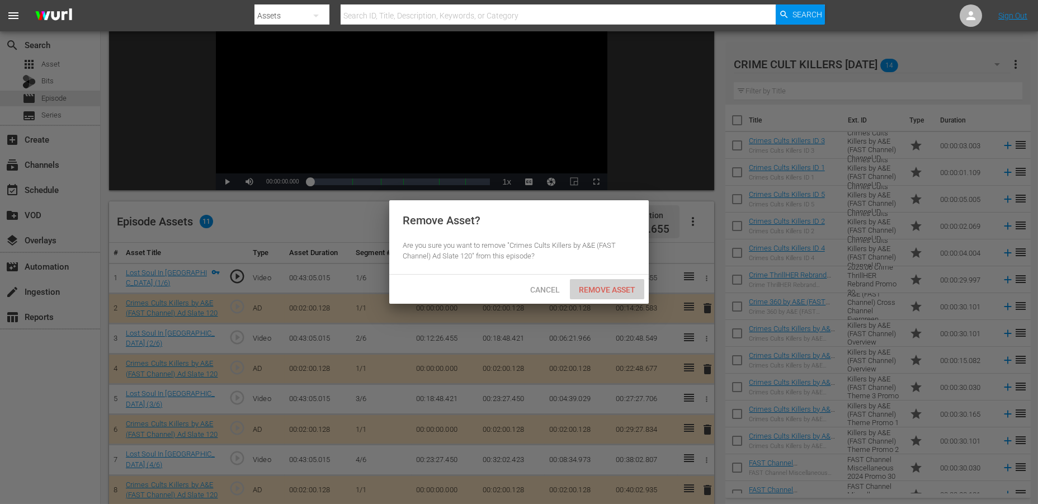
click at [619, 289] on span "Remove Asset" at bounding box center [607, 289] width 74 height 9
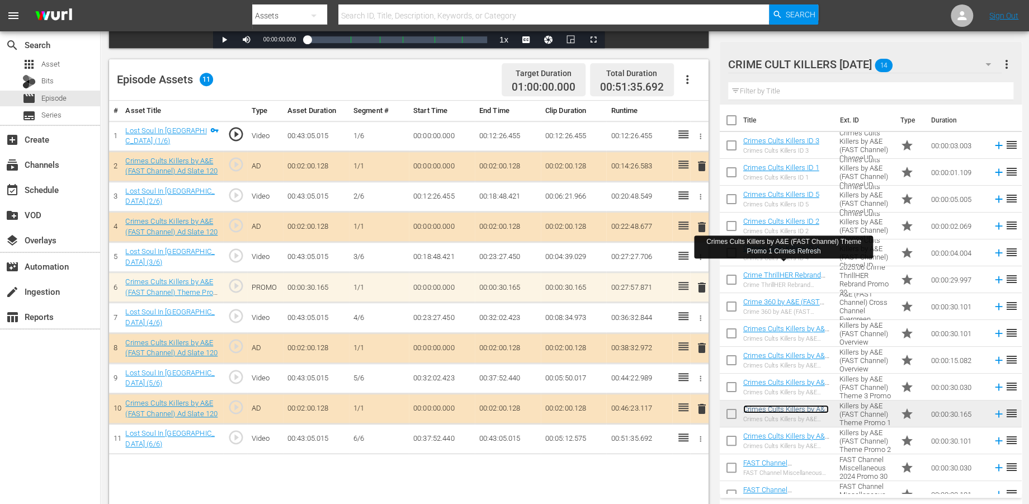
scroll to position [290, 0]
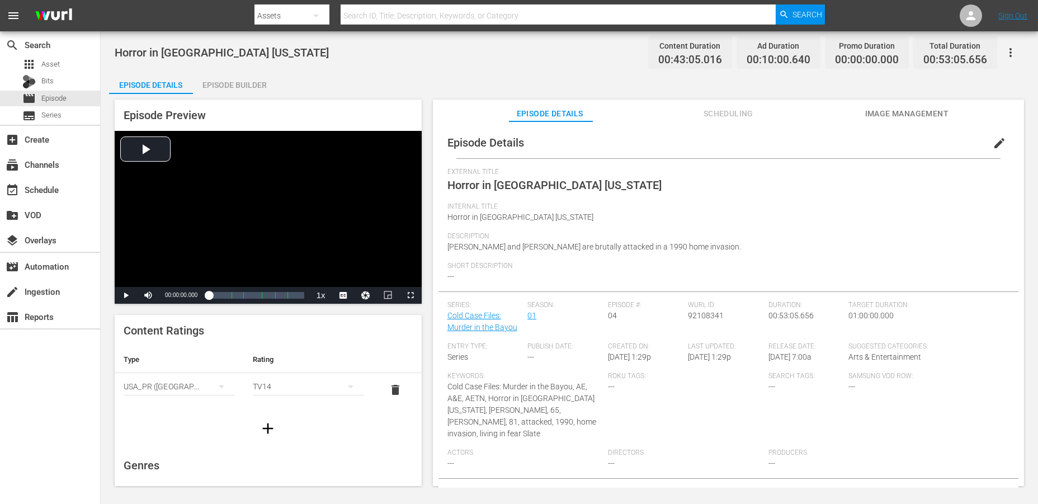
drag, startPoint x: 225, startPoint y: 78, endPoint x: 269, endPoint y: 93, distance: 46.7
click at [225, 78] on div "Episode Builder" at bounding box center [235, 85] width 84 height 27
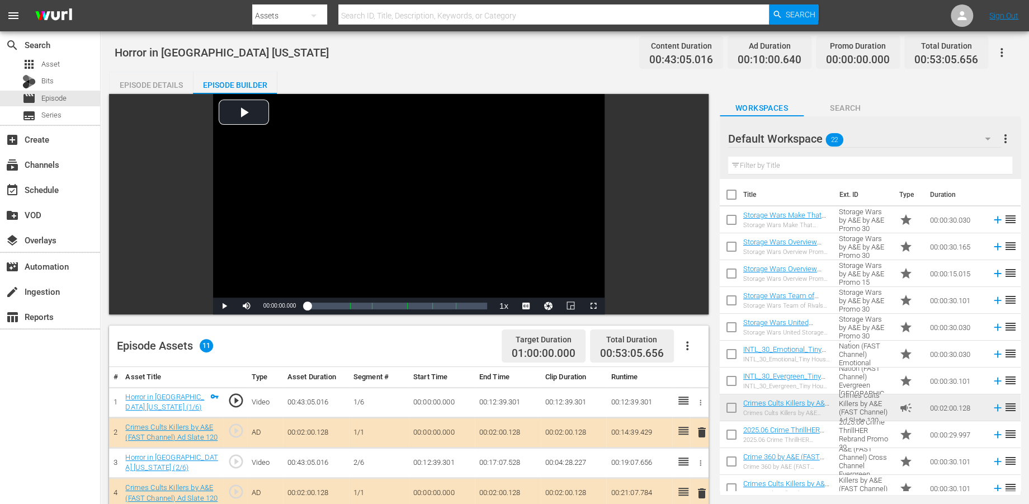
click at [933, 138] on icon "button" at bounding box center [987, 138] width 13 height 13
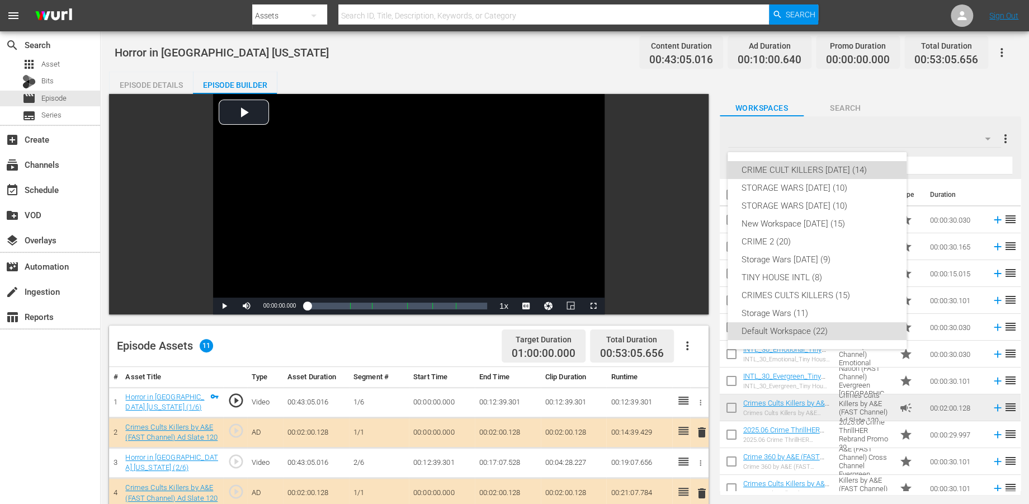
click at [807, 171] on div "CRIME CULT KILLERS [DATE] (14)" at bounding box center [817, 170] width 152 height 18
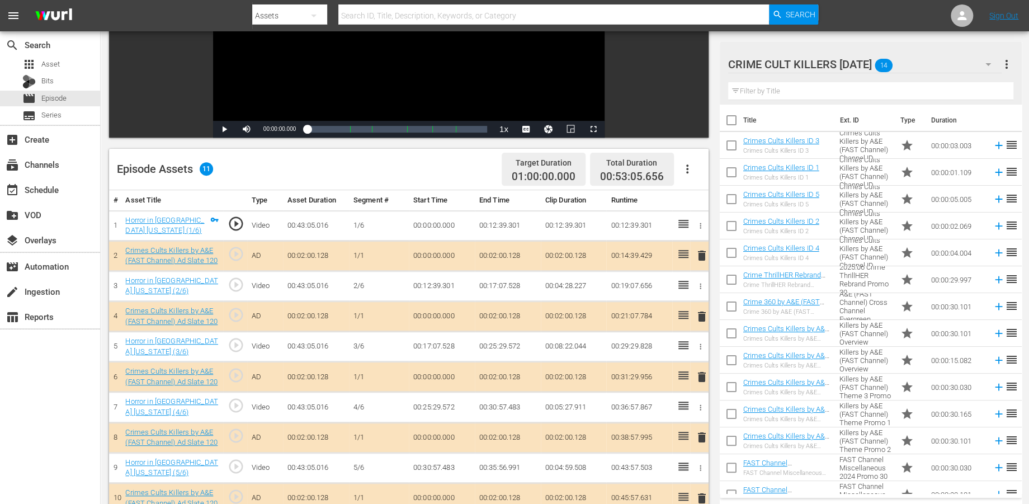
scroll to position [186, 0]
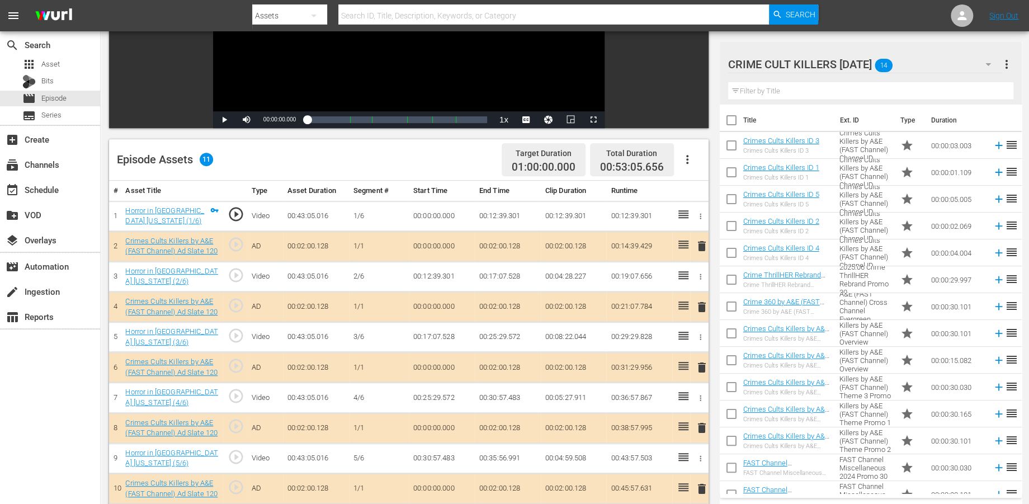
click at [701, 427] on span "delete" at bounding box center [701, 427] width 13 height 13
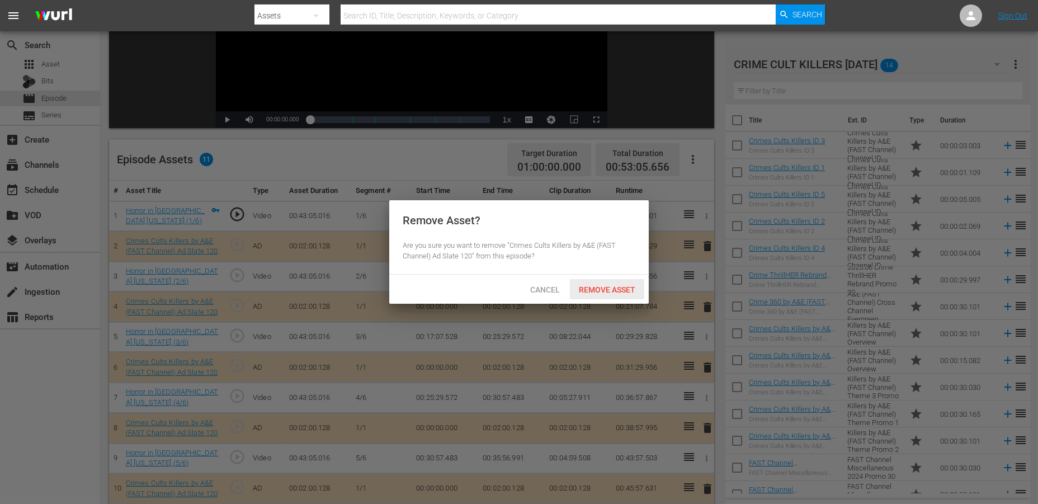
click at [602, 290] on span "Remove Asset" at bounding box center [607, 289] width 74 height 9
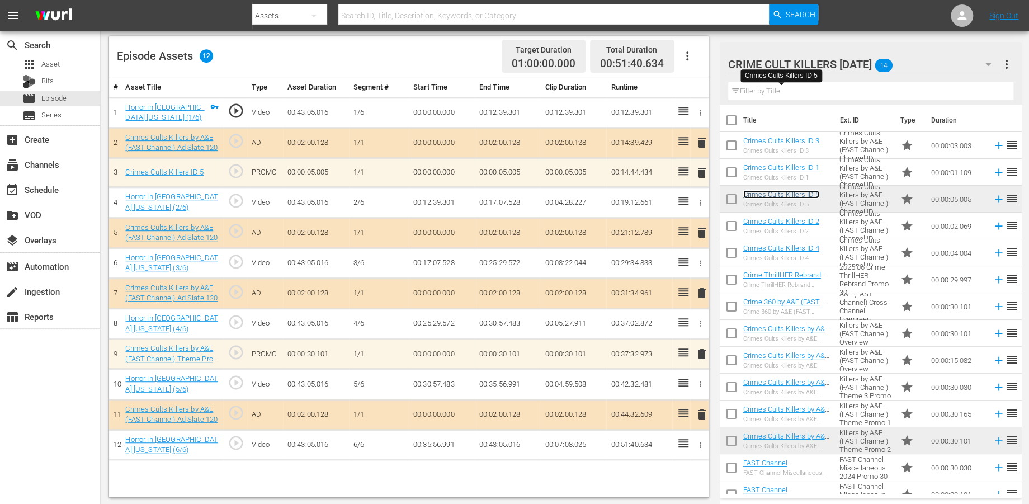
scroll to position [290, 0]
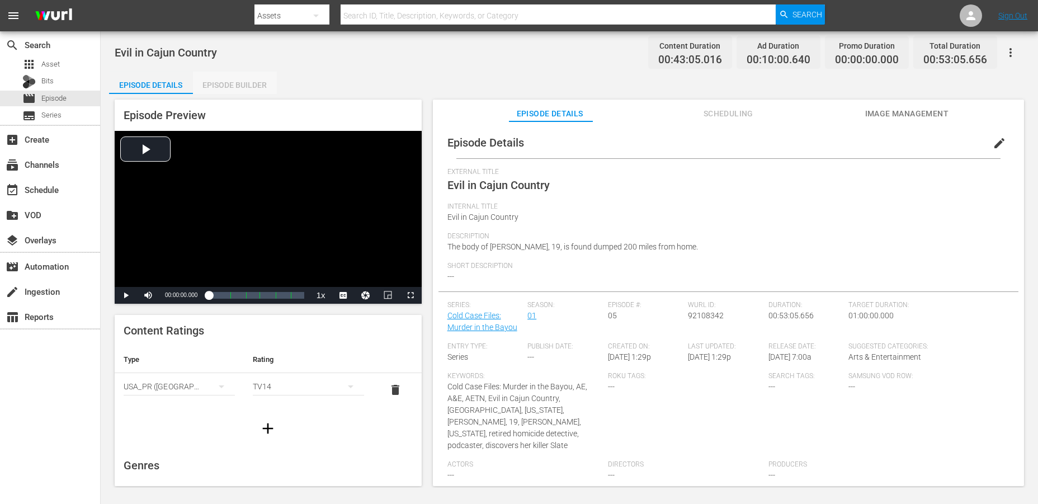
click at [229, 84] on div "Episode Builder" at bounding box center [235, 85] width 84 height 27
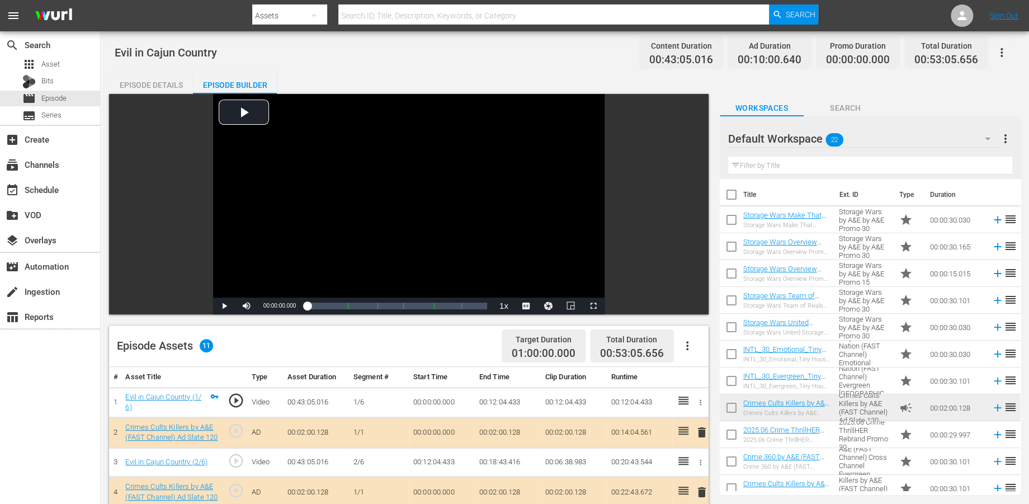
click at [933, 135] on icon "button" at bounding box center [987, 138] width 13 height 13
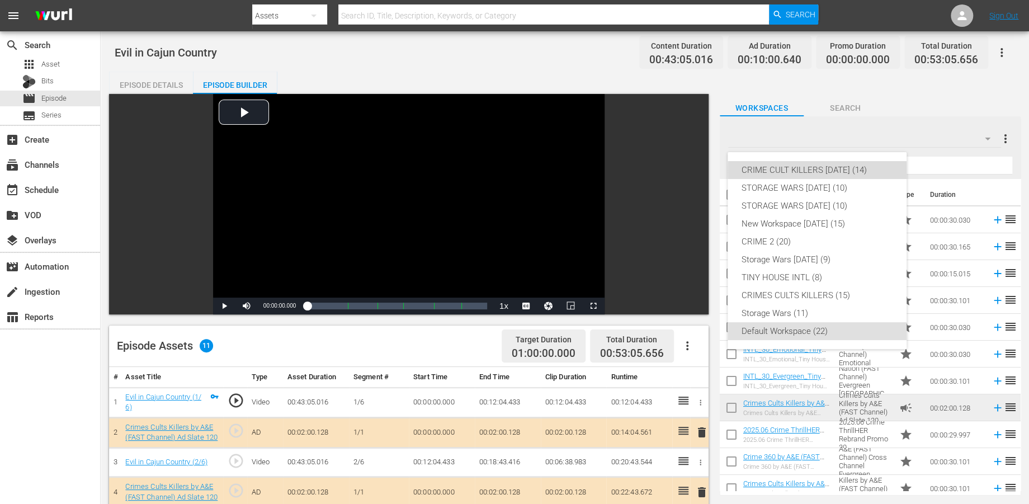
click at [822, 171] on div "CRIME CULT KILLERS [DATE] (14)" at bounding box center [817, 170] width 152 height 18
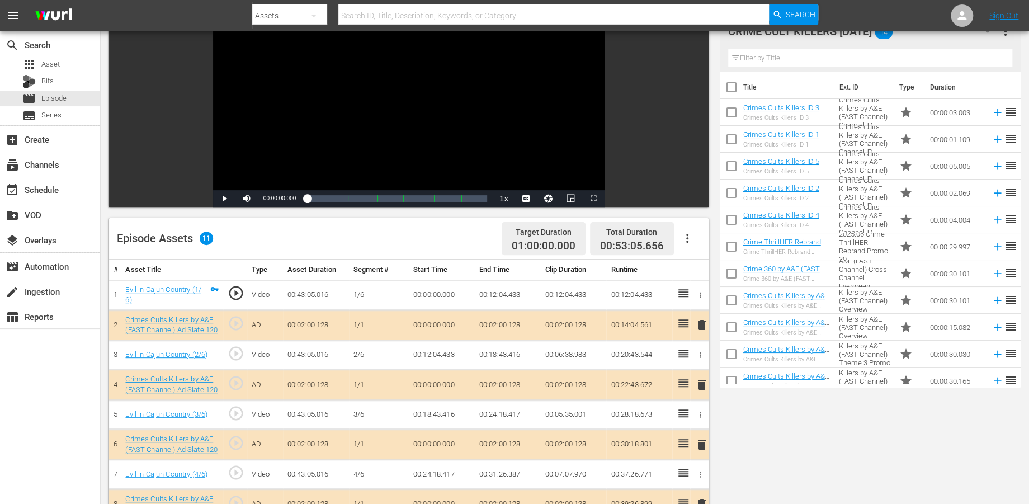
scroll to position [186, 0]
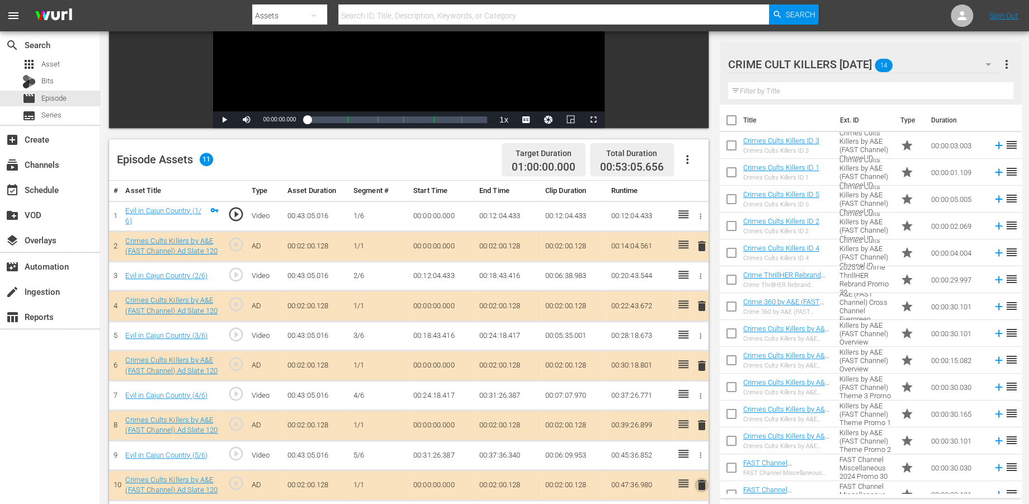
click at [701, 453] on span "delete" at bounding box center [701, 484] width 13 height 13
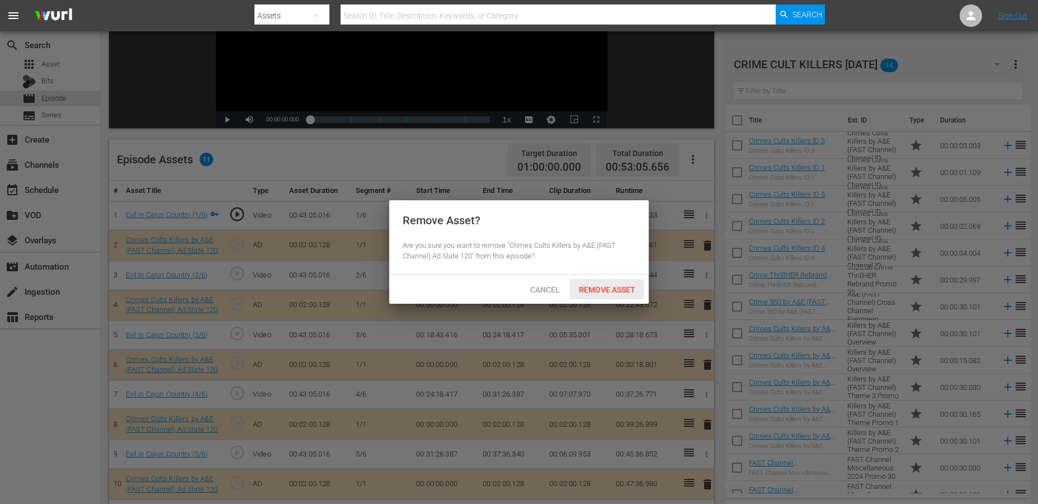
click at [590, 289] on span "Remove Asset" at bounding box center [607, 289] width 74 height 9
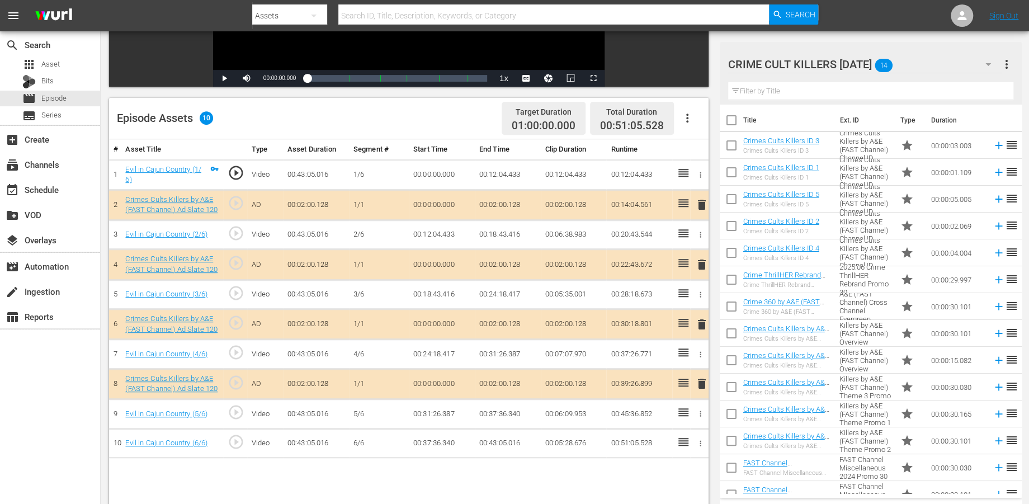
scroll to position [290, 0]
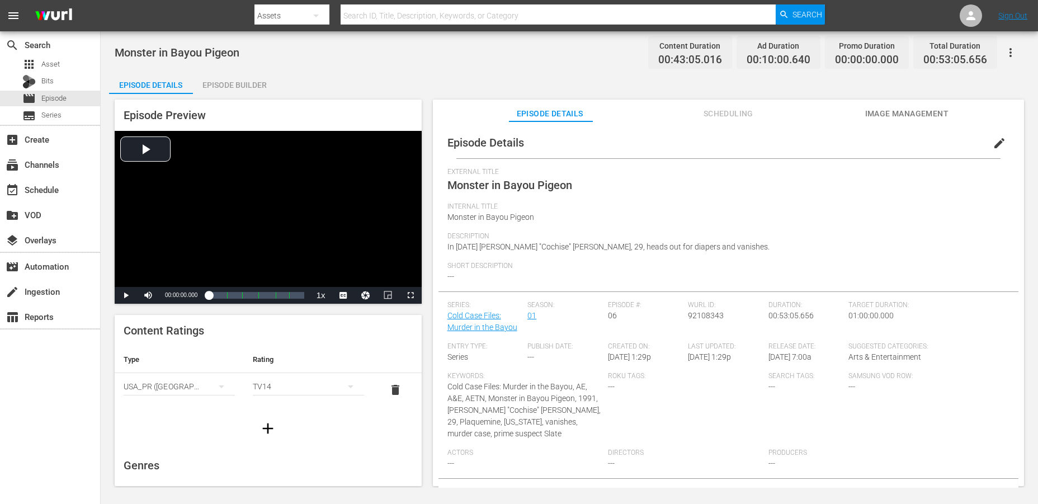
click at [232, 87] on div "Episode Builder" at bounding box center [235, 85] width 84 height 27
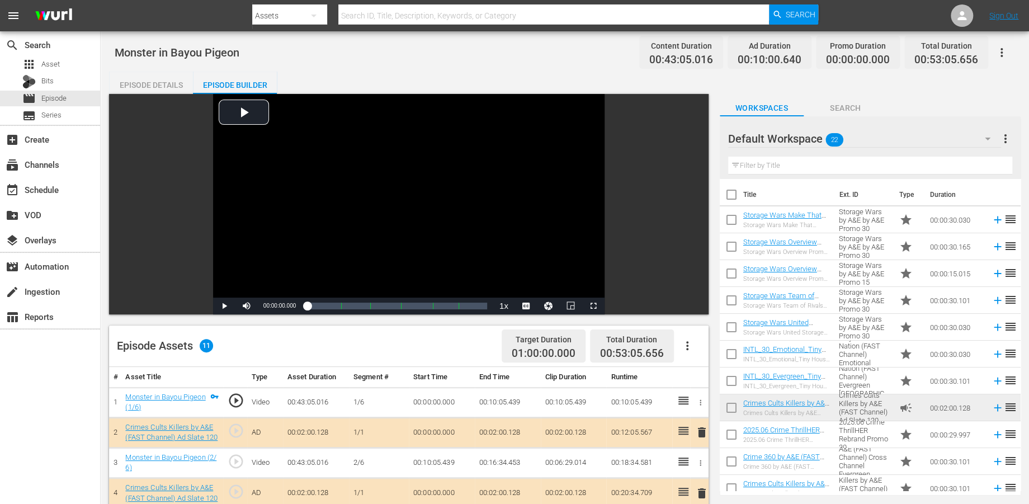
click at [933, 136] on icon "button" at bounding box center [987, 138] width 13 height 13
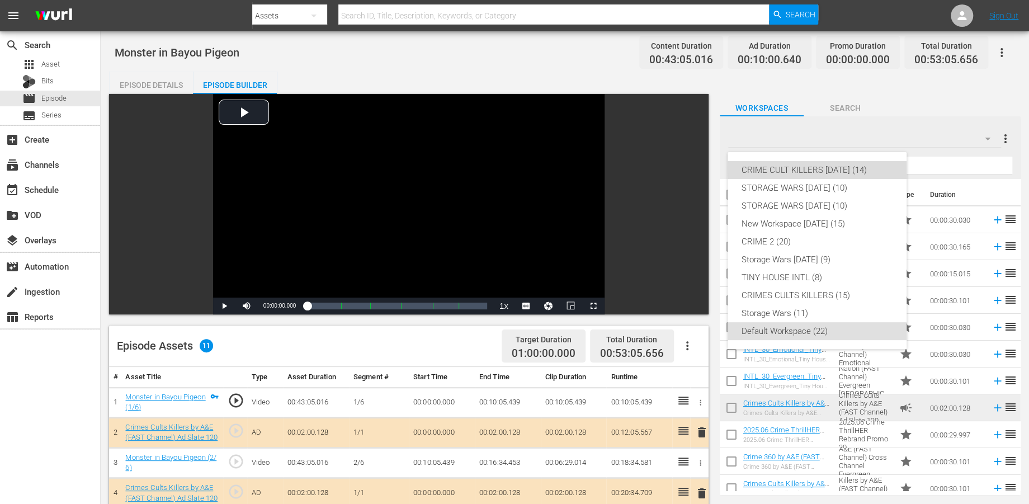
click at [847, 168] on div "CRIME CULT KILLERS [DATE] (14)" at bounding box center [817, 170] width 152 height 18
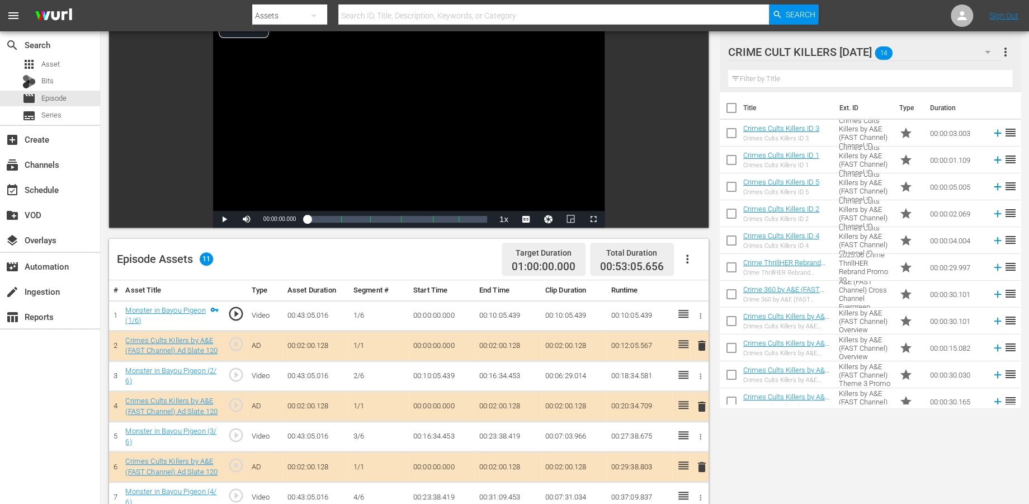
scroll to position [248, 0]
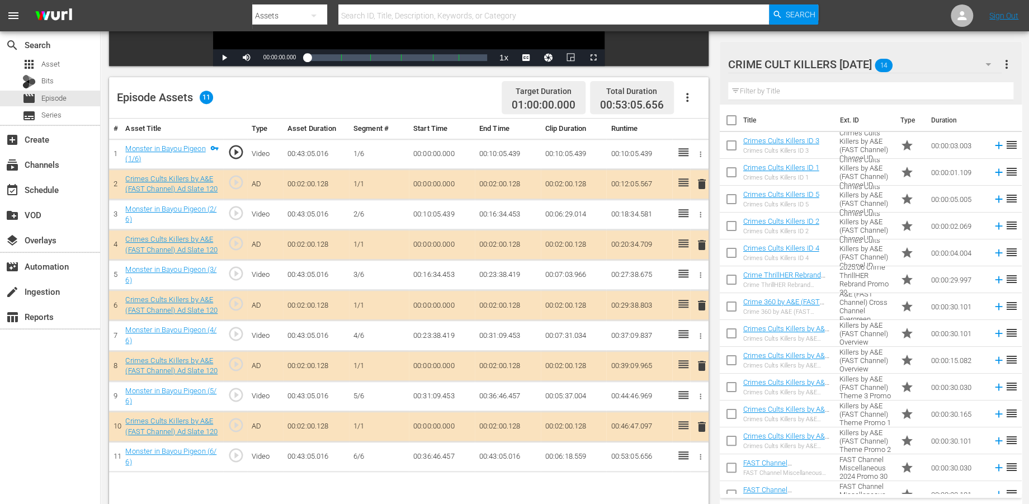
click at [701, 181] on span "delete" at bounding box center [701, 183] width 13 height 13
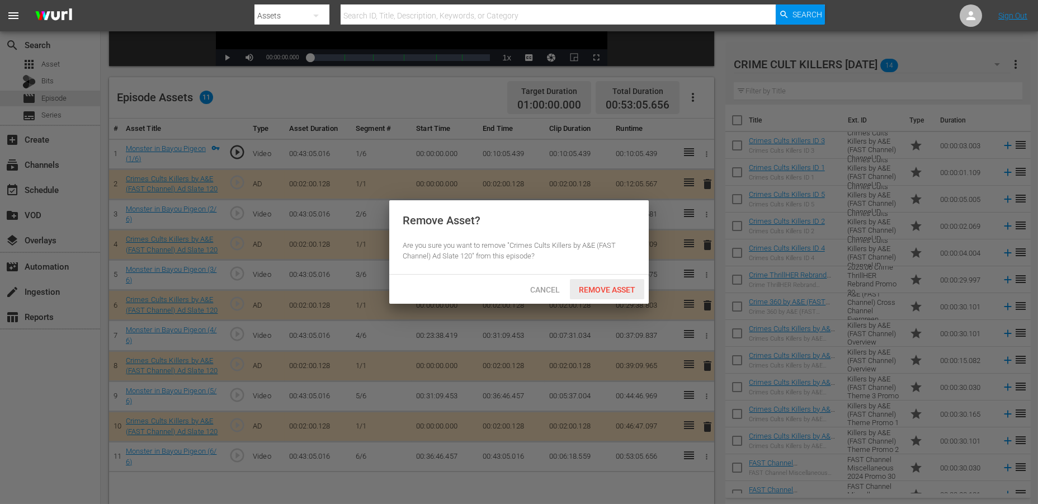
click at [599, 289] on span "Remove Asset" at bounding box center [607, 289] width 74 height 9
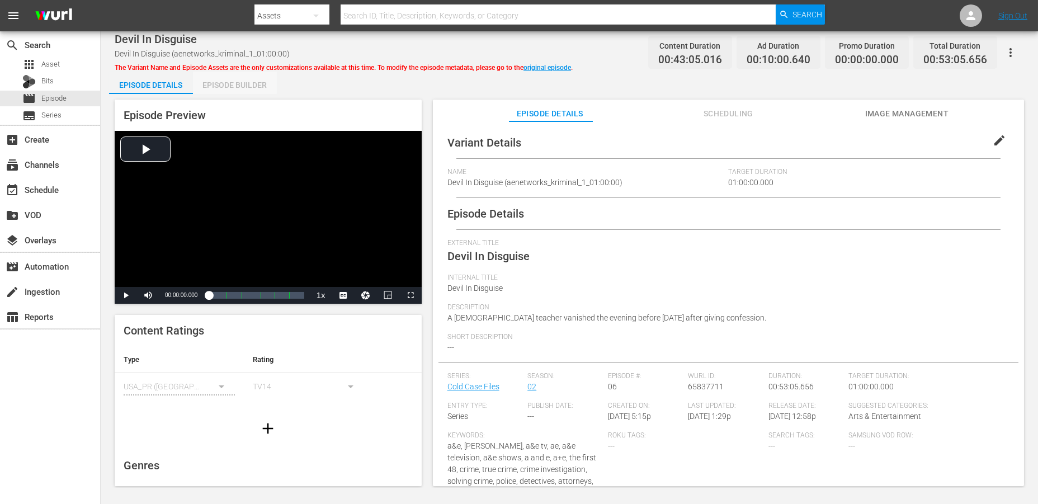
click at [232, 82] on div "Episode Builder" at bounding box center [235, 85] width 84 height 27
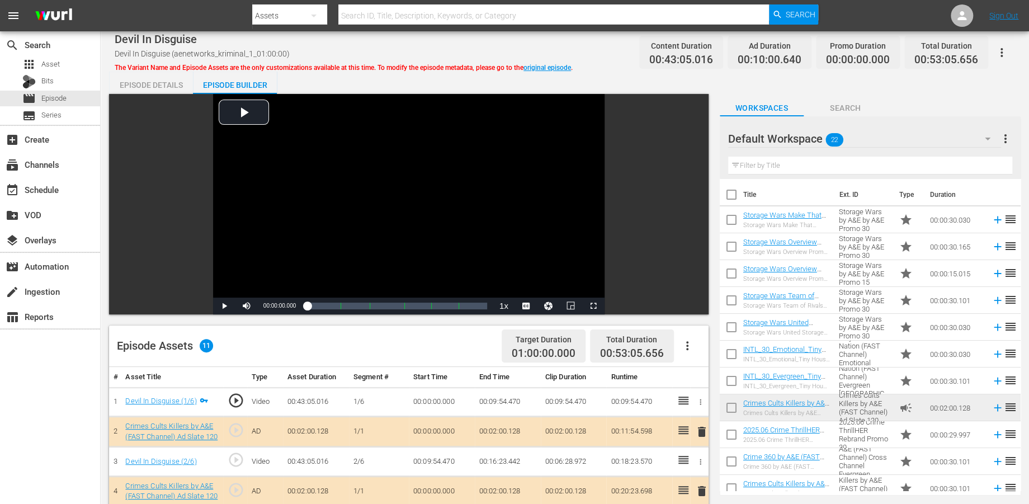
click at [933, 138] on icon "button" at bounding box center [987, 138] width 13 height 13
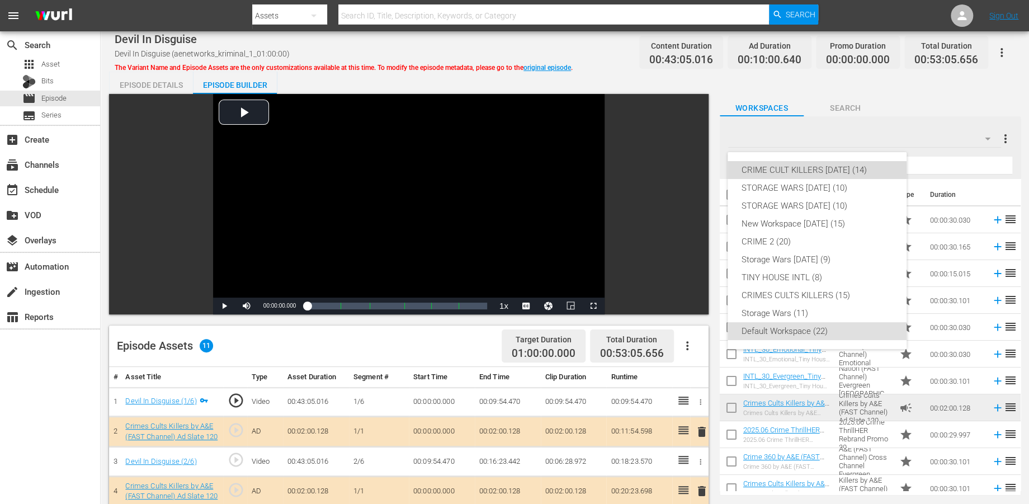
click at [801, 168] on div "CRIME CULT KILLERS [DATE] (14)" at bounding box center [817, 170] width 152 height 18
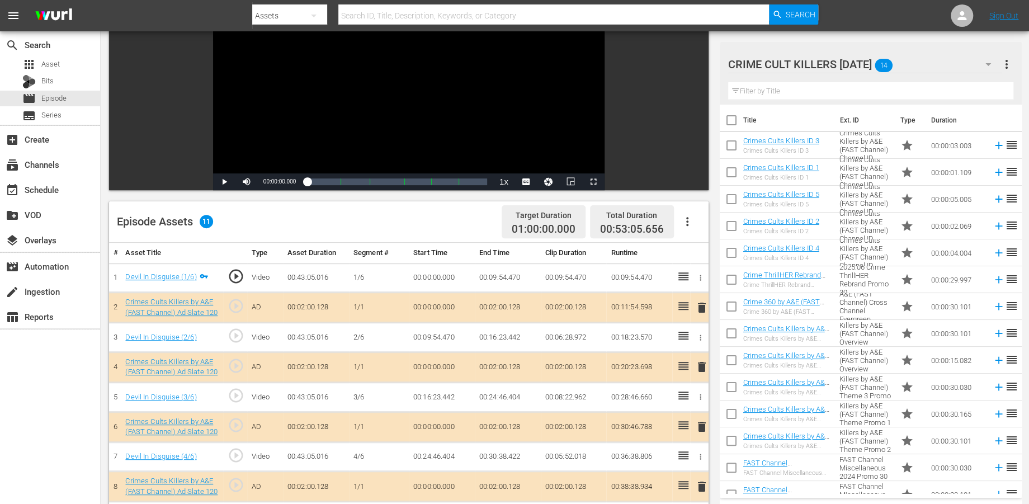
scroll to position [248, 0]
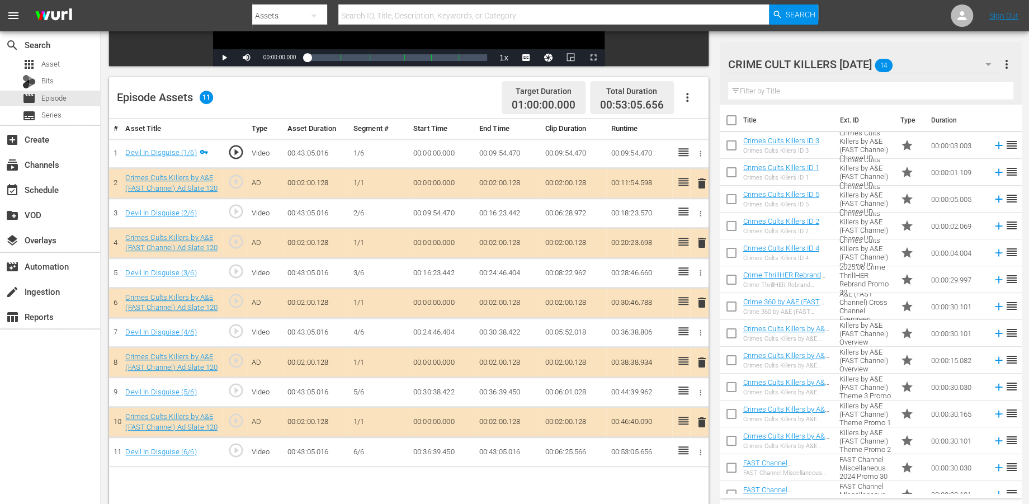
click at [703, 240] on span "delete" at bounding box center [701, 242] width 13 height 13
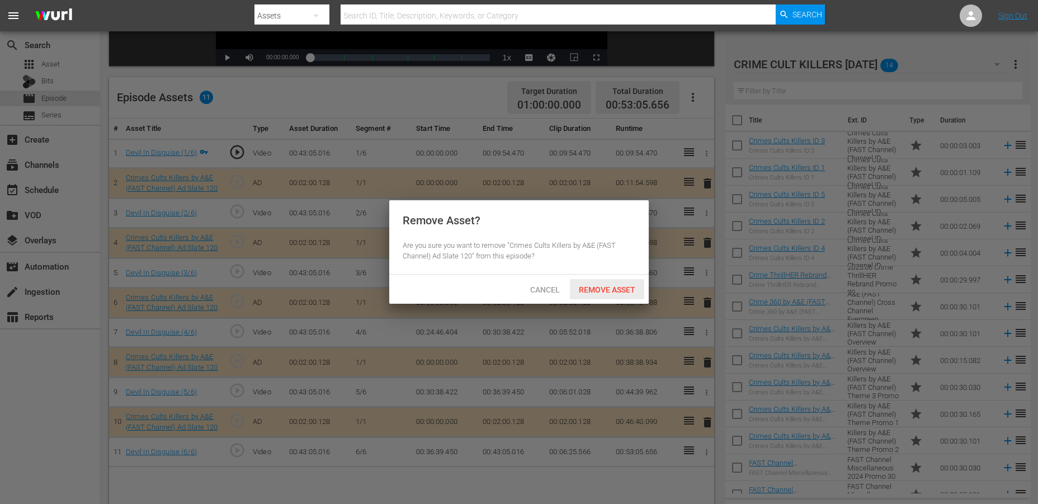
click at [593, 287] on span "Remove Asset" at bounding box center [607, 289] width 74 height 9
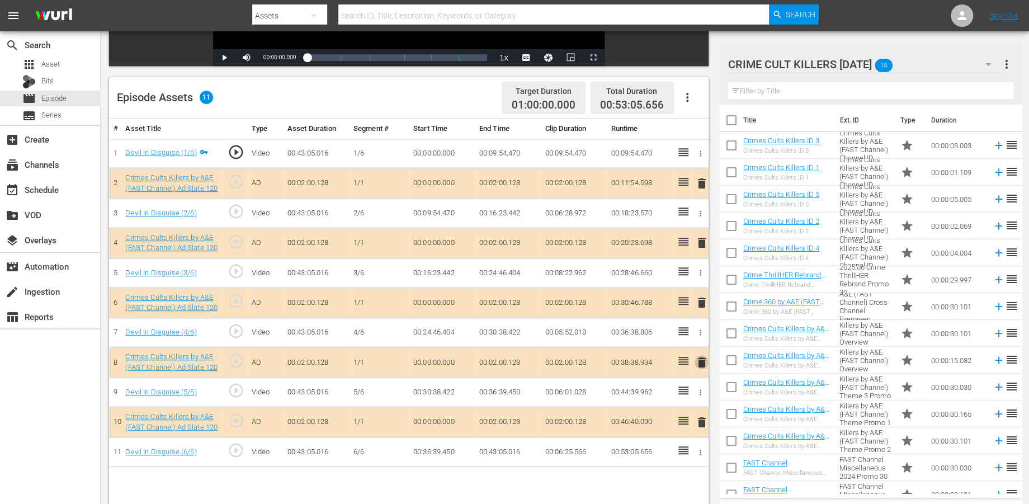
click at [700, 362] on span "delete" at bounding box center [701, 362] width 13 height 13
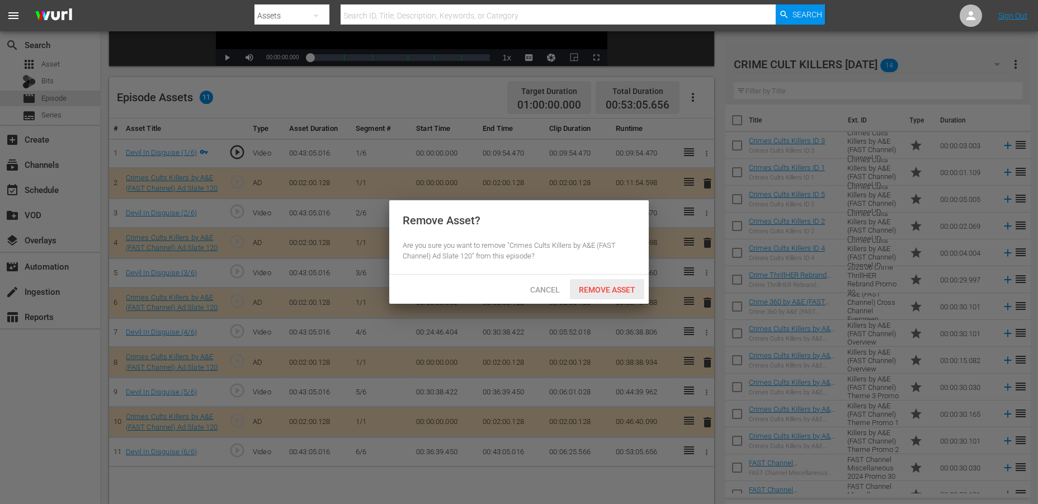
click at [589, 290] on span "Remove Asset" at bounding box center [607, 289] width 74 height 9
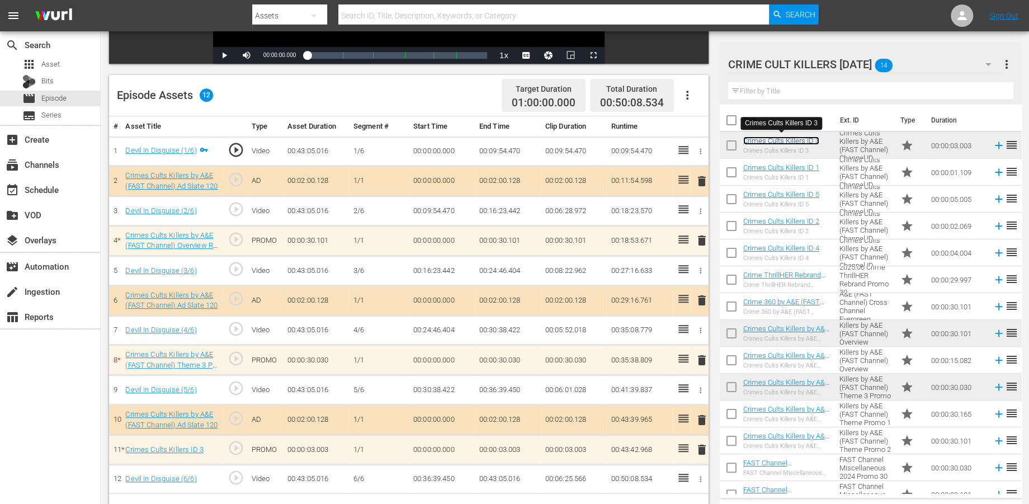
scroll to position [228, 0]
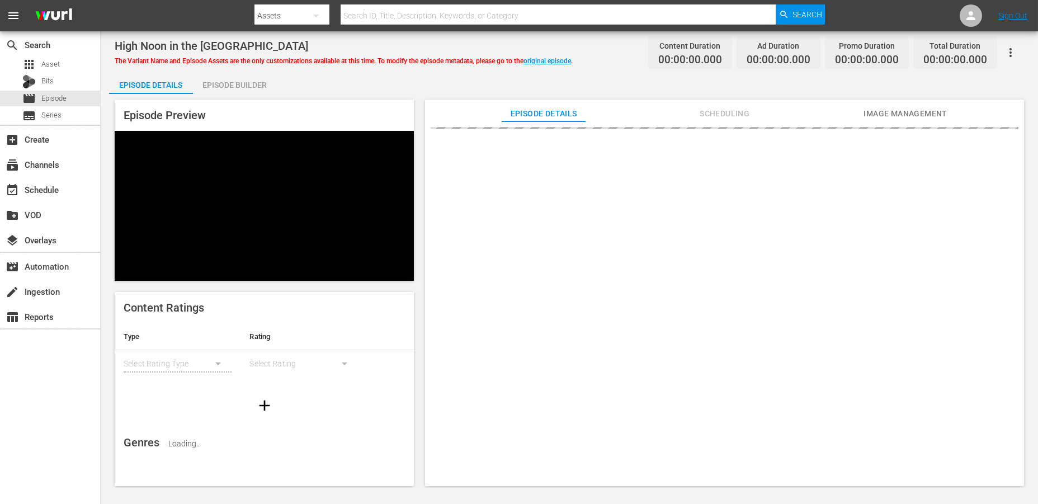
click at [216, 83] on div "Episode Builder" at bounding box center [235, 85] width 84 height 27
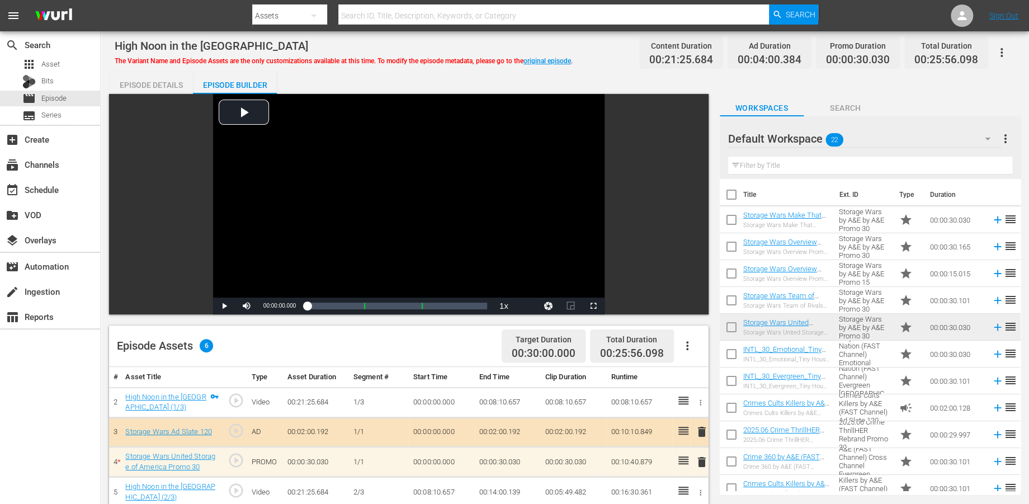
click at [933, 138] on icon "button" at bounding box center [988, 139] width 6 height 3
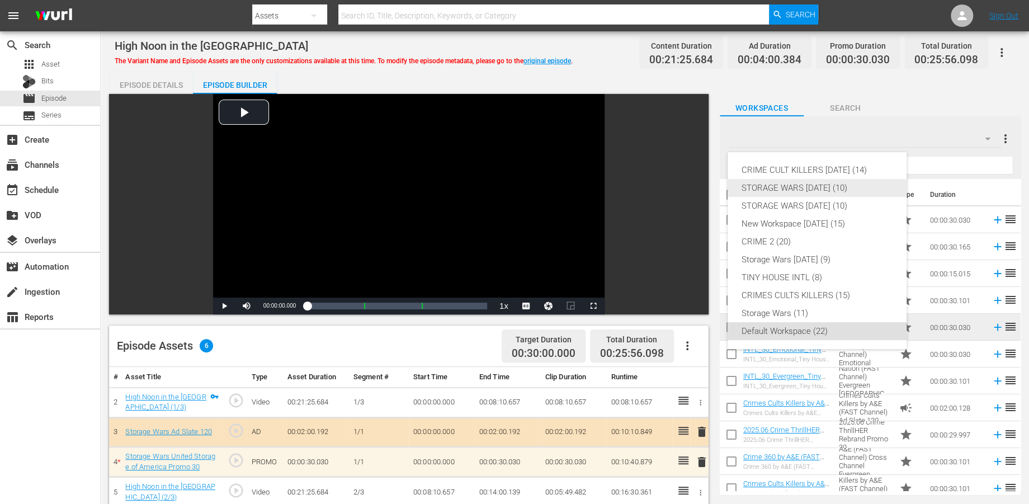
click at [772, 187] on div "STORAGE WARS [DATE] (10)" at bounding box center [817, 188] width 152 height 18
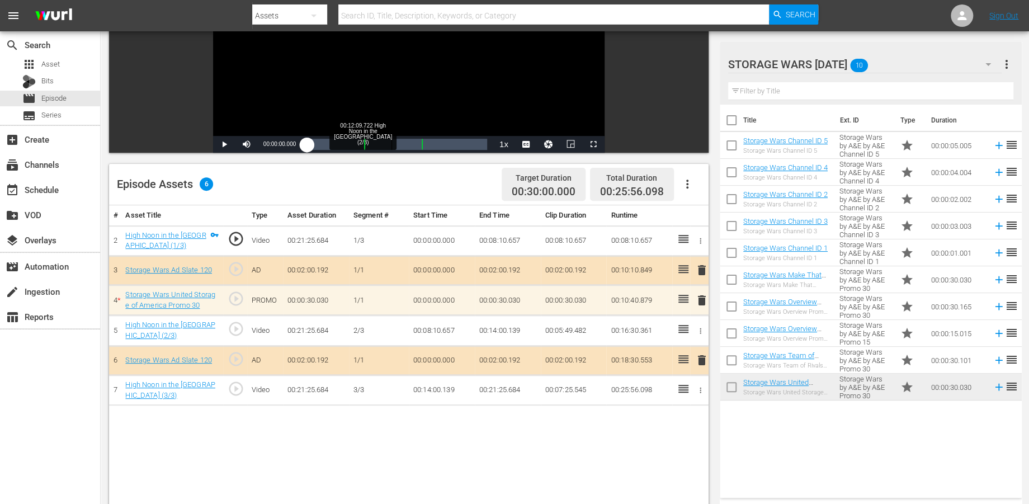
scroll to position [186, 0]
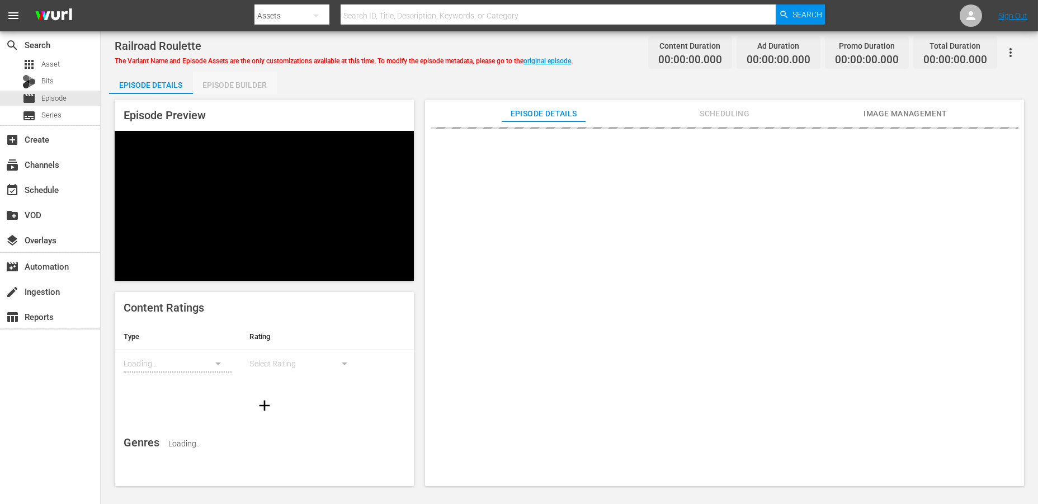
click at [234, 84] on div "Episode Builder" at bounding box center [235, 85] width 84 height 27
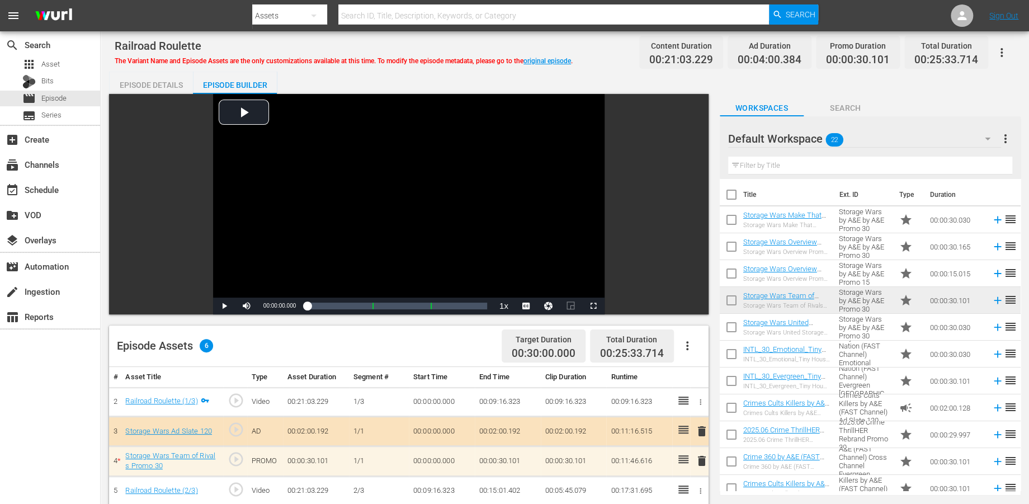
click at [933, 133] on icon "button" at bounding box center [987, 138] width 13 height 13
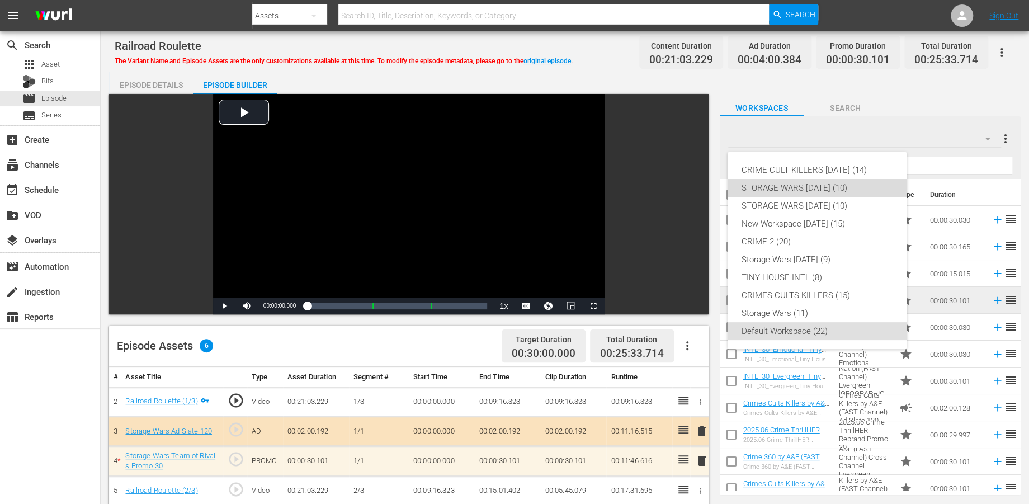
click at [779, 185] on div "STORAGE WARS [DATE] (10)" at bounding box center [817, 188] width 152 height 18
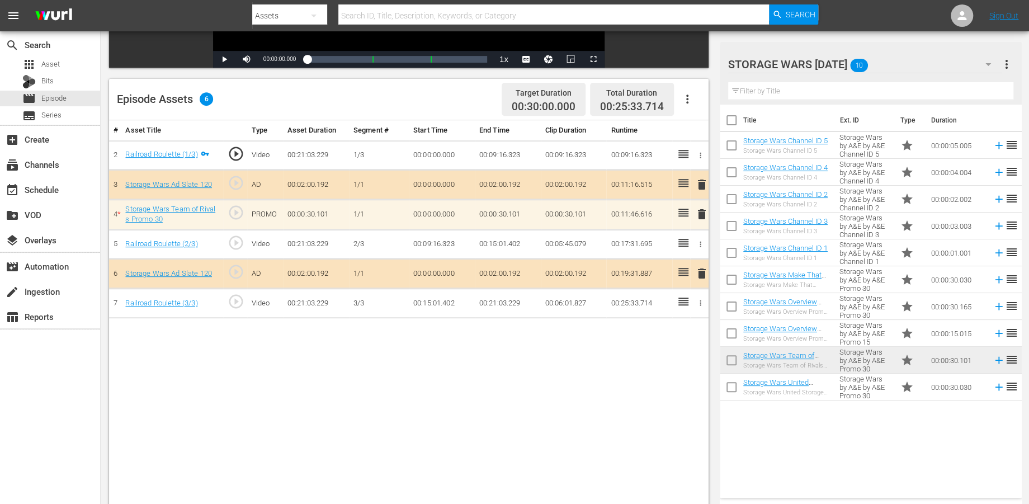
scroll to position [248, 0]
